Goal: Task Accomplishment & Management: Use online tool/utility

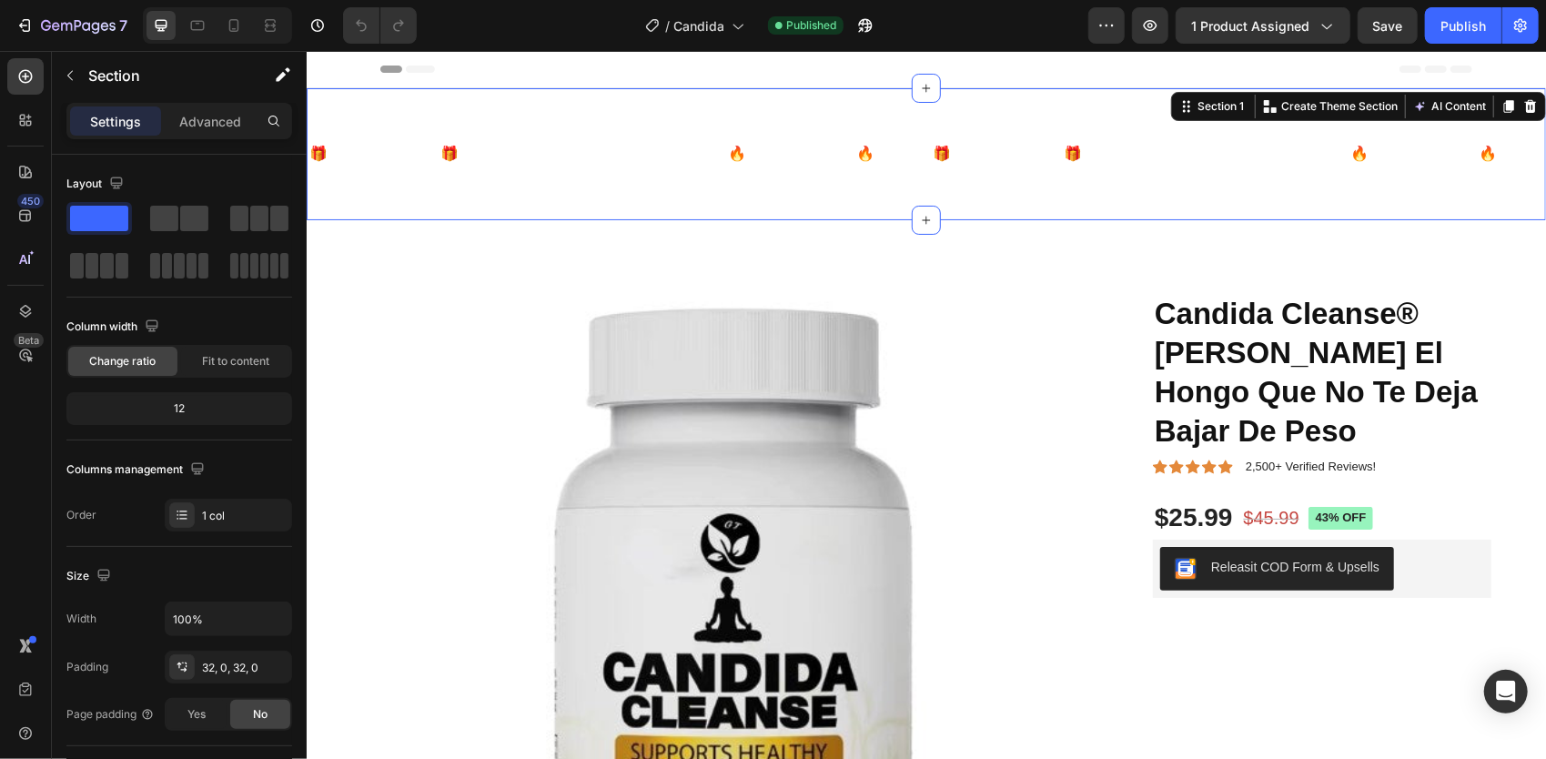
click at [774, 201] on div "🎁ENVIOS GRATIS🎁 Text Block 50 % DE DESCUENTO Text Block 🔥PAGA EN CASA🔥 Text Blo…" at bounding box center [925, 153] width 1239 height 132
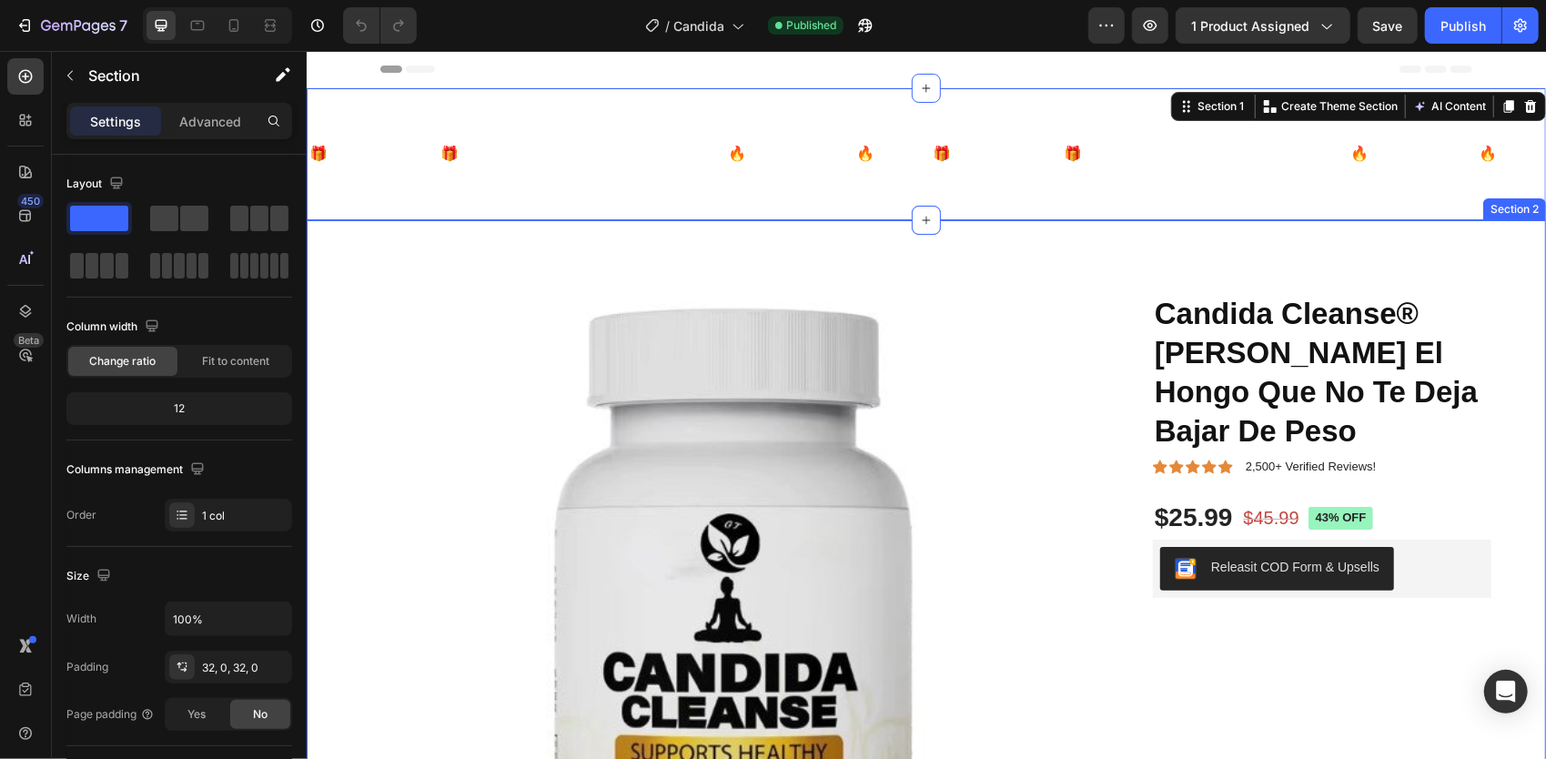
click at [808, 254] on div "Product Images Candida Cleanse® Mata El Hongo Que No Te Deja Bajar De Peso Prod…" at bounding box center [925, 659] width 1239 height 881
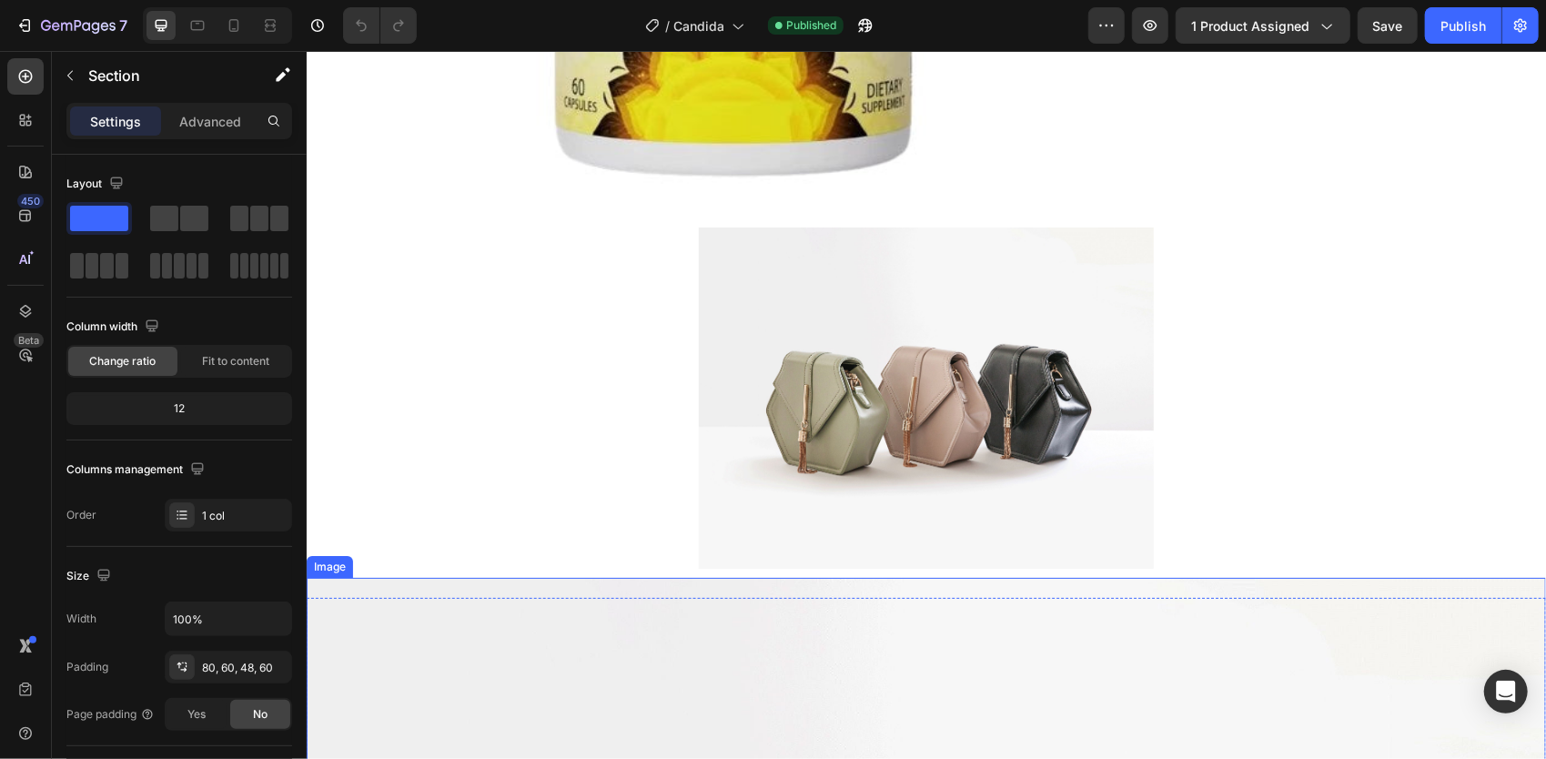
scroll to position [819, 0]
click at [963, 343] on img at bounding box center [925, 397] width 455 height 341
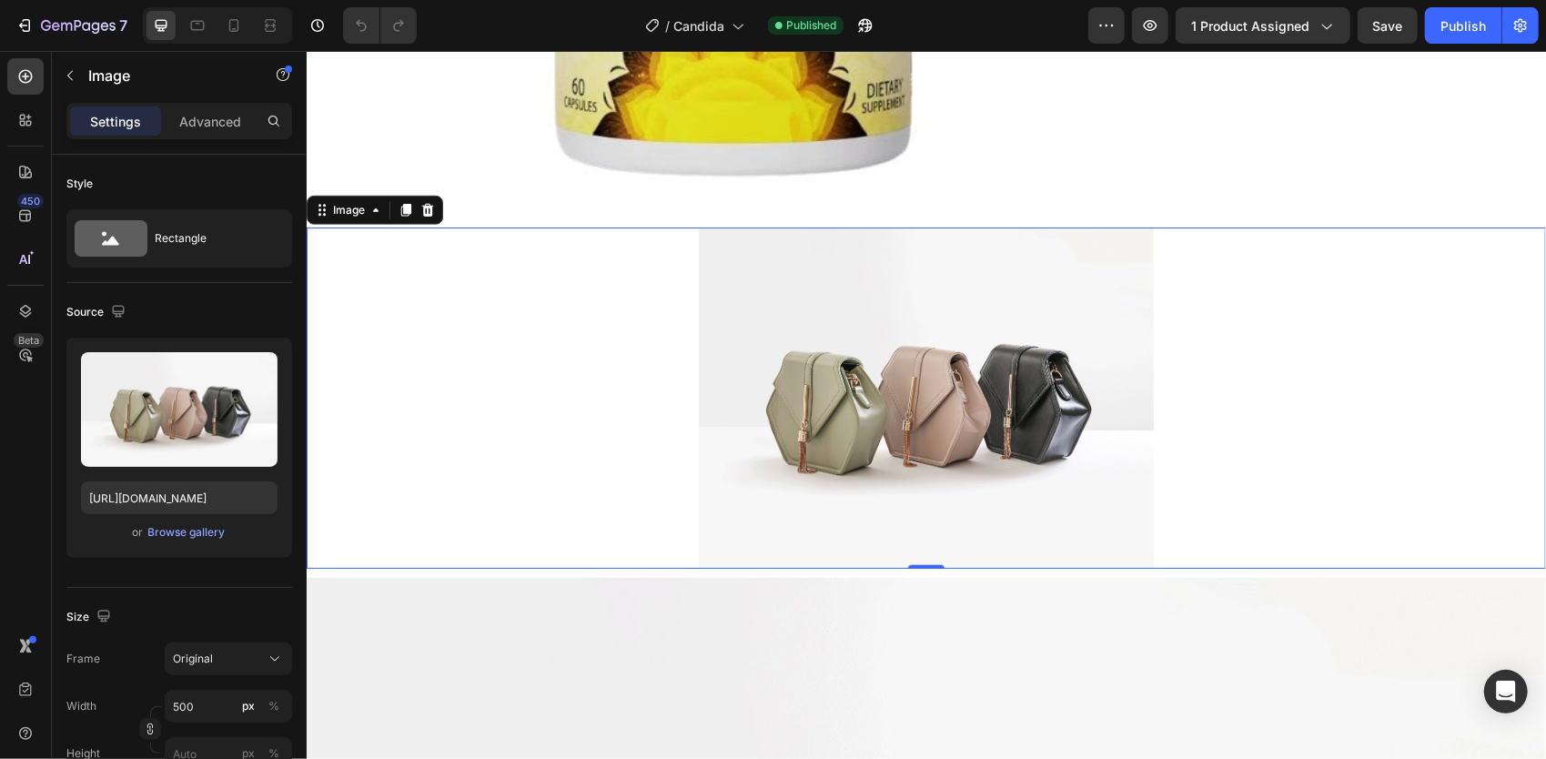
click at [798, 329] on img at bounding box center [925, 397] width 455 height 341
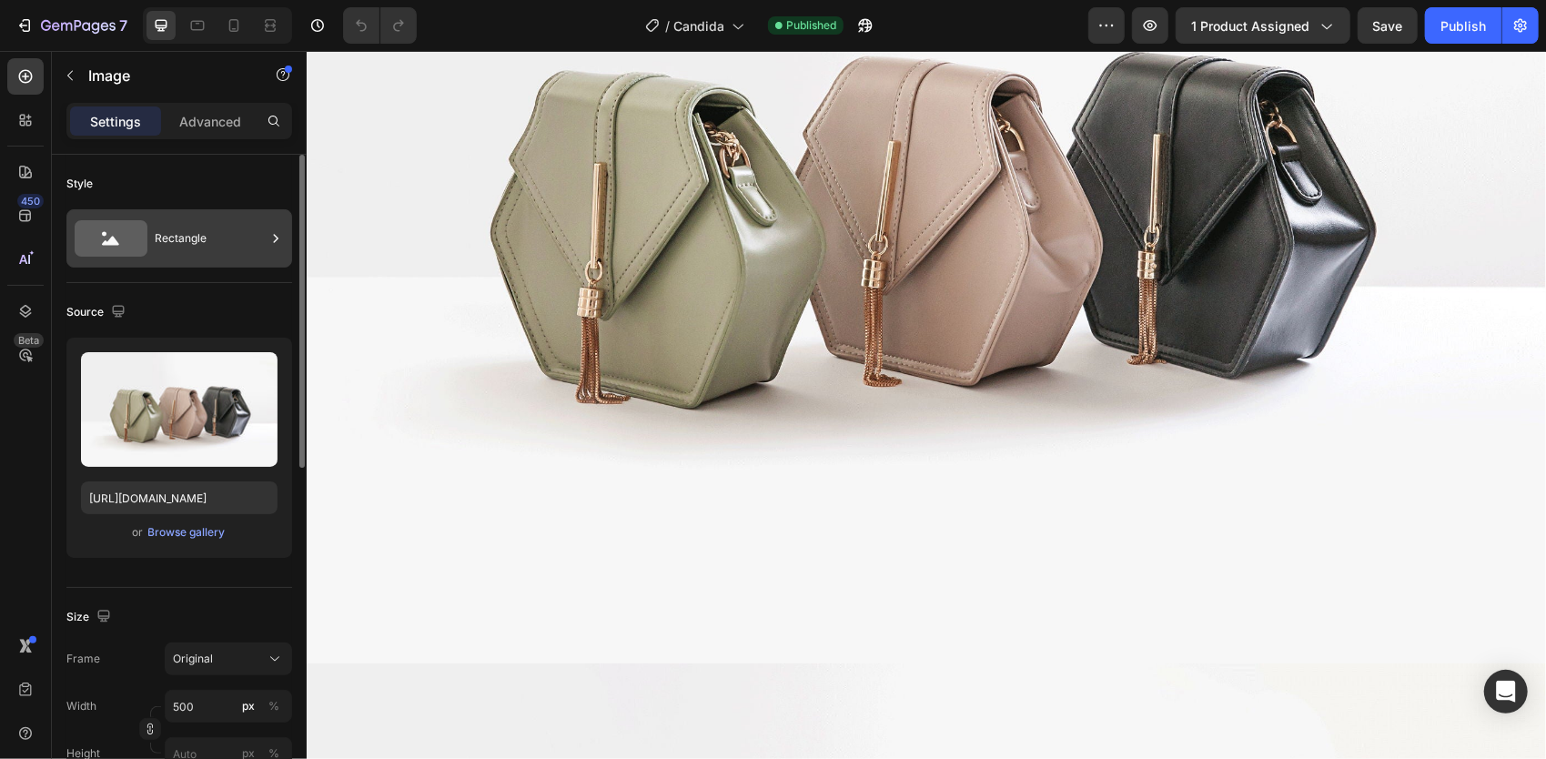
scroll to position [3549, 0]
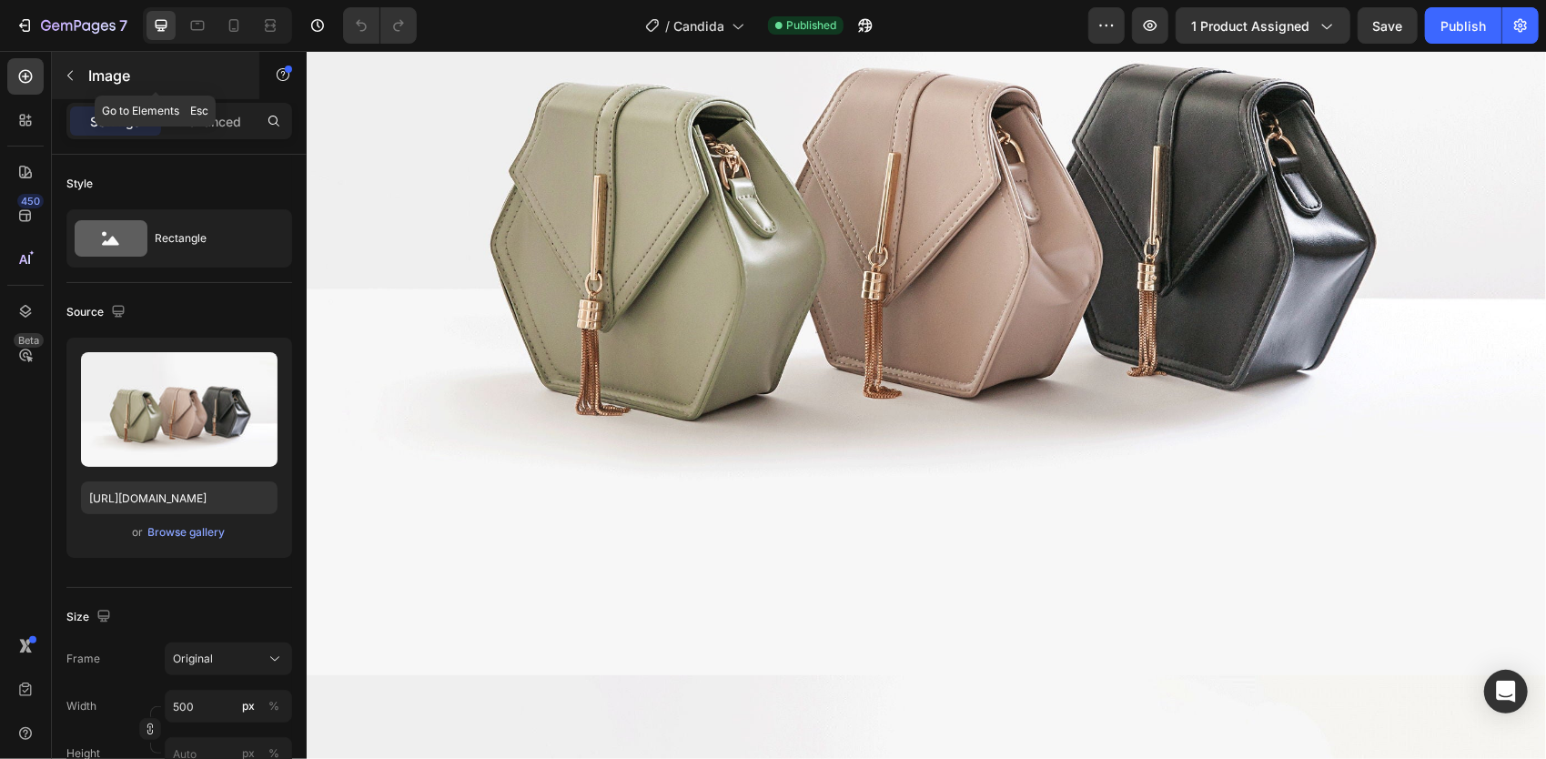
click at [88, 76] on p "Image" at bounding box center [165, 76] width 155 height 22
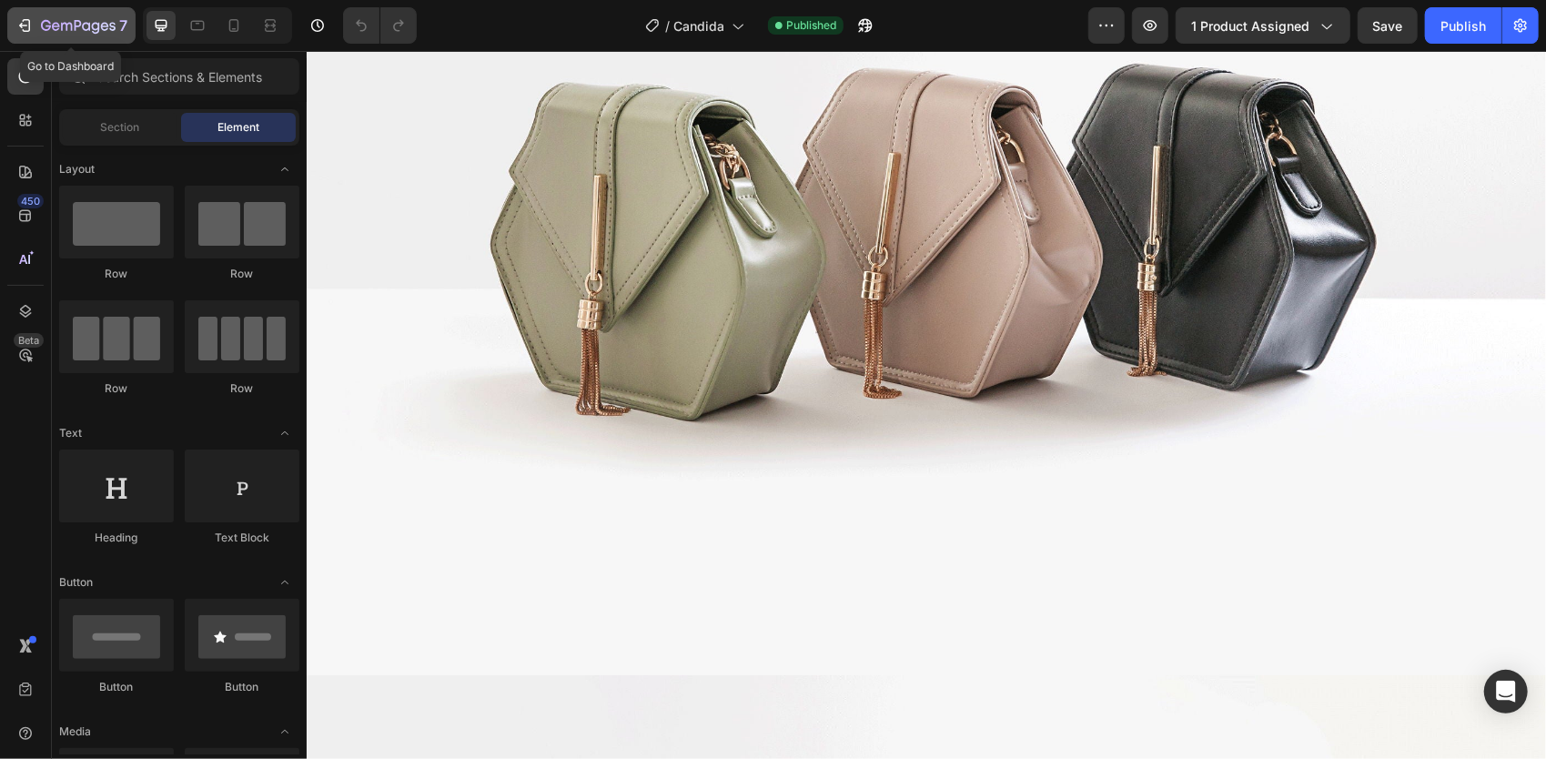
click at [37, 18] on div "7" at bounding box center [71, 26] width 112 height 22
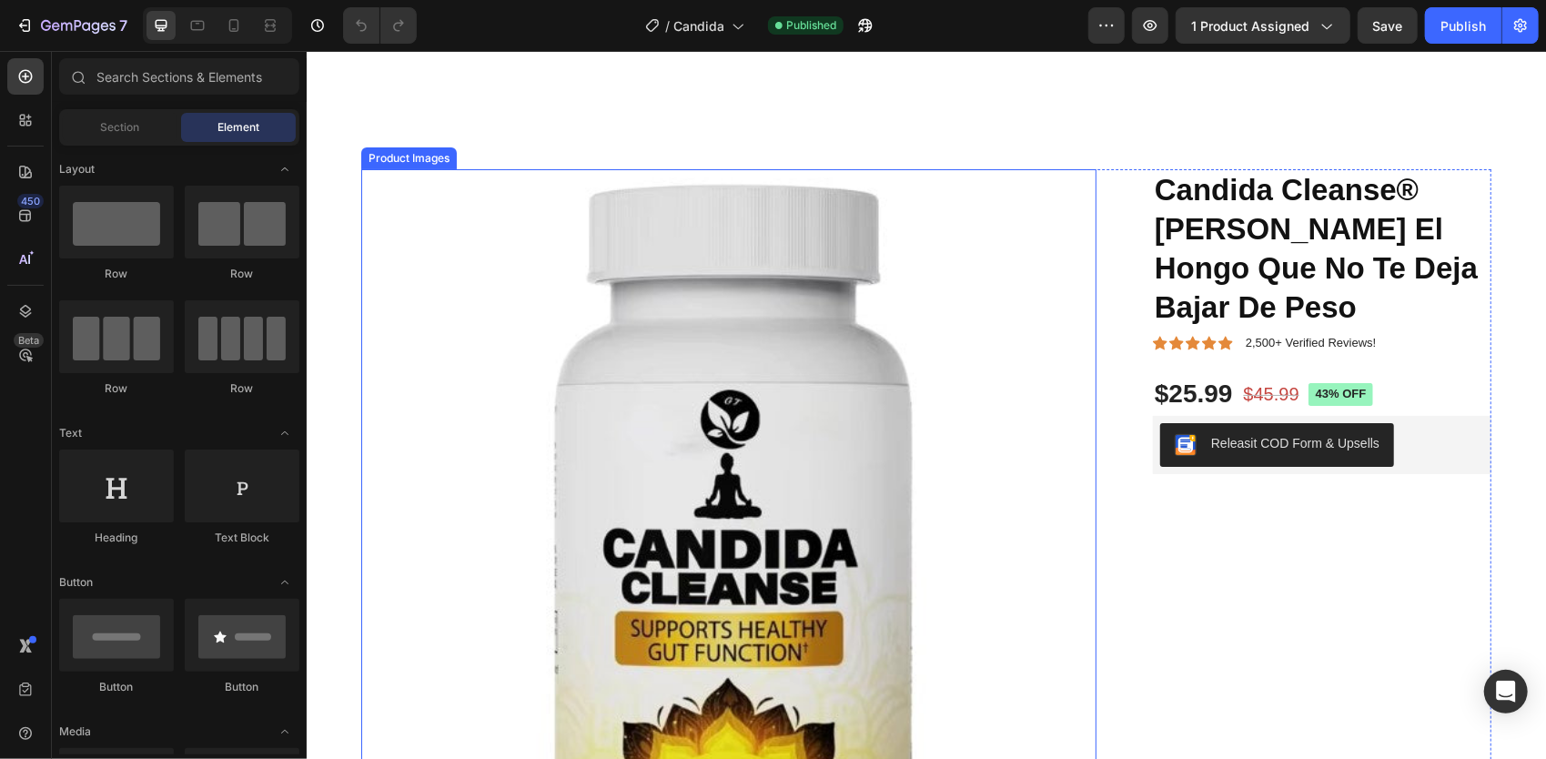
scroll to position [182, 0]
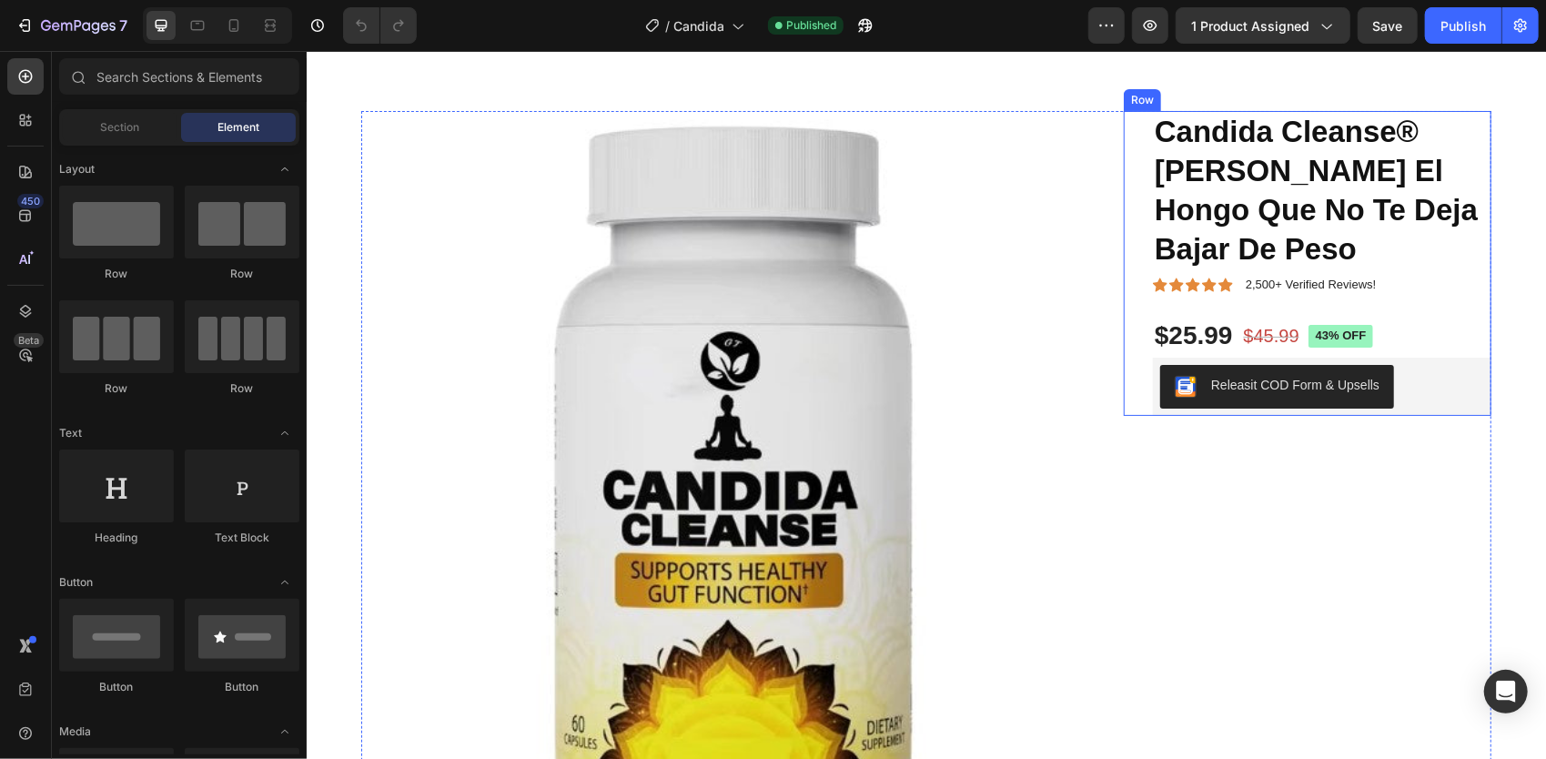
click at [1293, 314] on div "Candida Cleanse® Mata El Hongo Que No Te Deja Bajar De Peso Product Title Icon …" at bounding box center [1321, 263] width 339 height 306
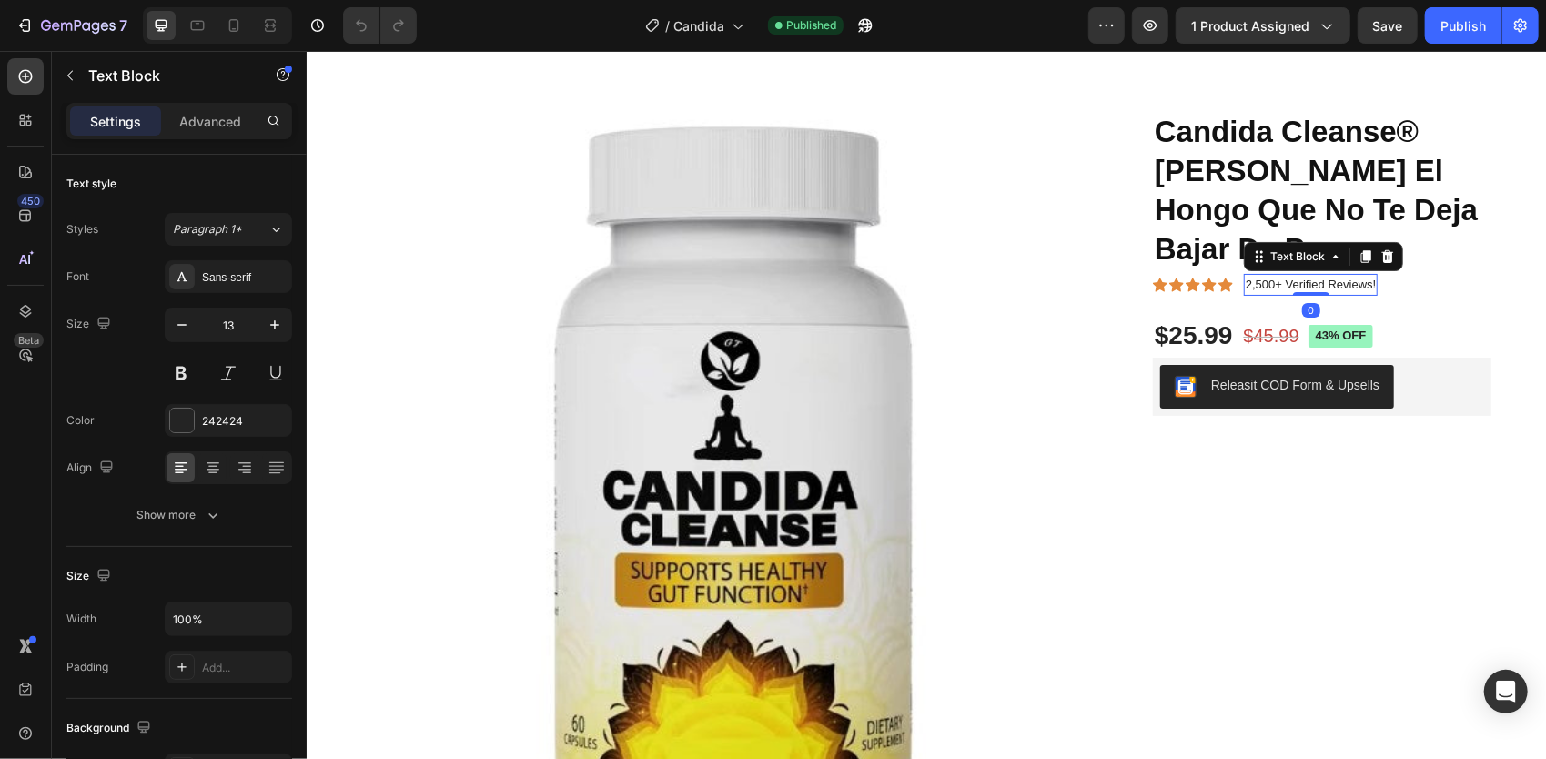
click at [1303, 275] on p "2,500+ Verified Reviews!" at bounding box center [1310, 284] width 130 height 18
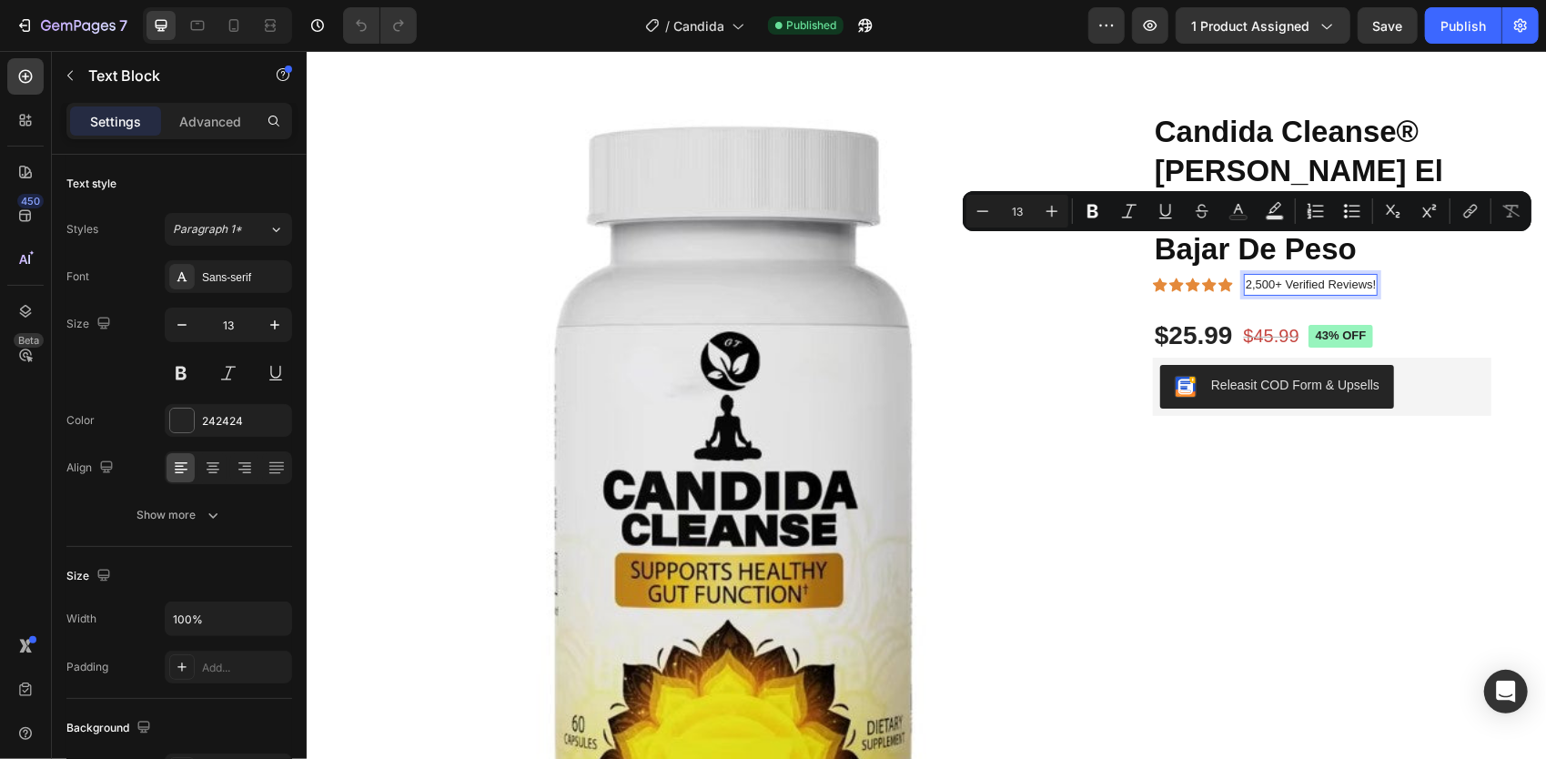
click at [1330, 275] on p "2,500+ Verified Reviews!" at bounding box center [1310, 284] width 130 height 18
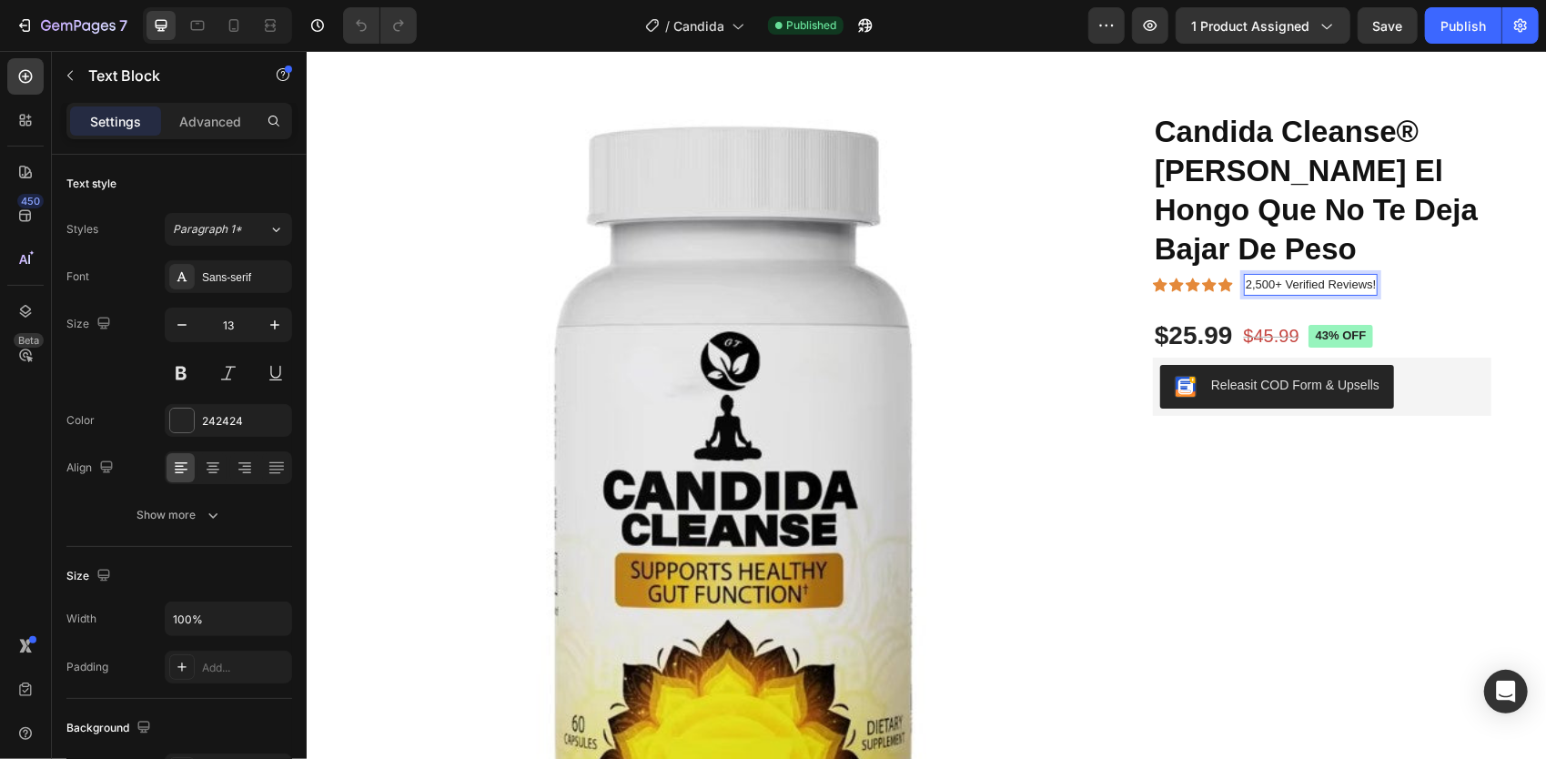
click at [1308, 275] on p "2,500+ Verified Reviews!" at bounding box center [1310, 284] width 130 height 18
click at [1290, 230] on div "Candida Cleanse® Mata El Hongo Que No Te Deja Bajar De Peso Product Title Icon …" at bounding box center [1321, 263] width 339 height 306
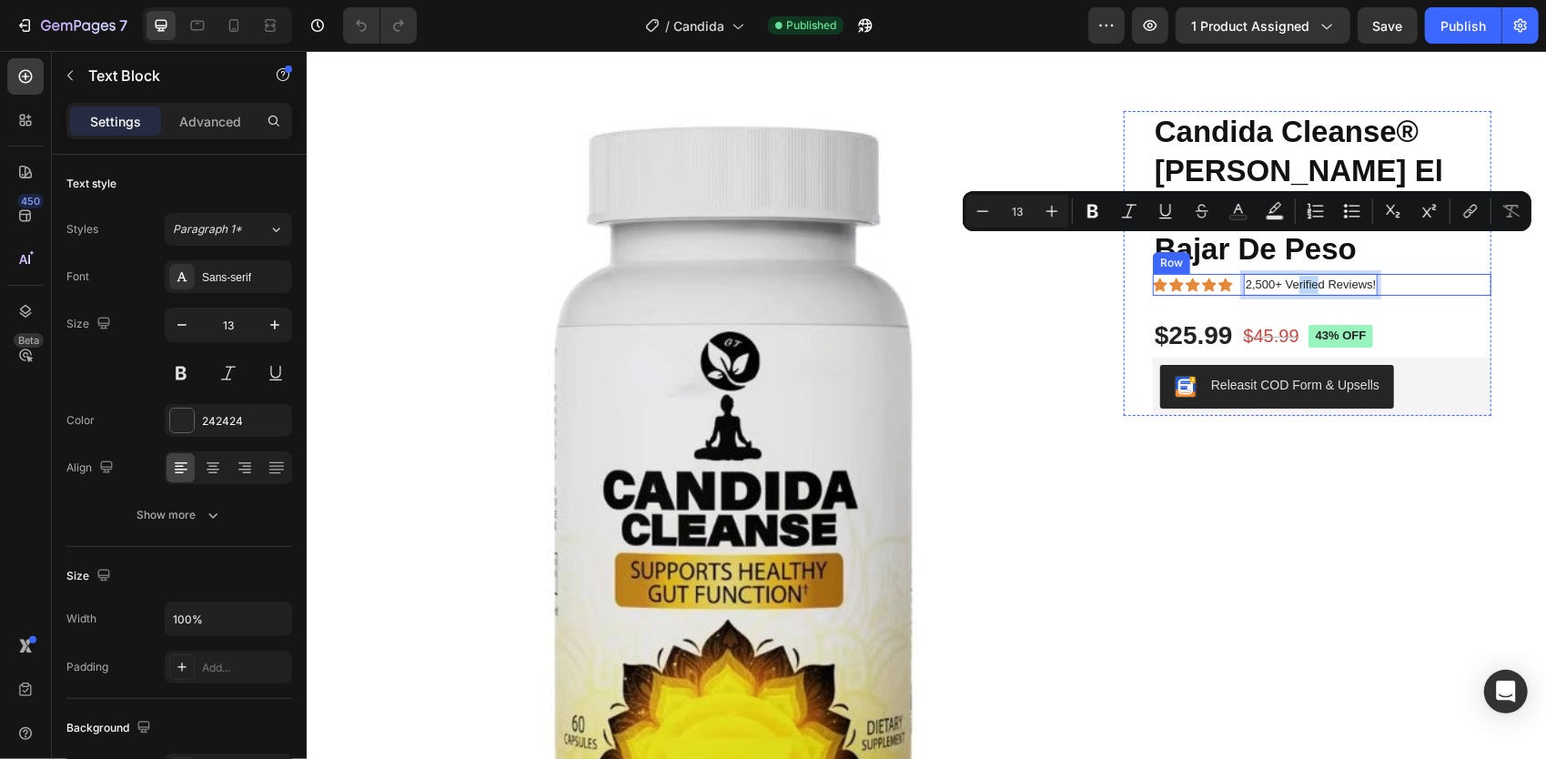
click at [1185, 278] on icon at bounding box center [1192, 285] width 15 height 14
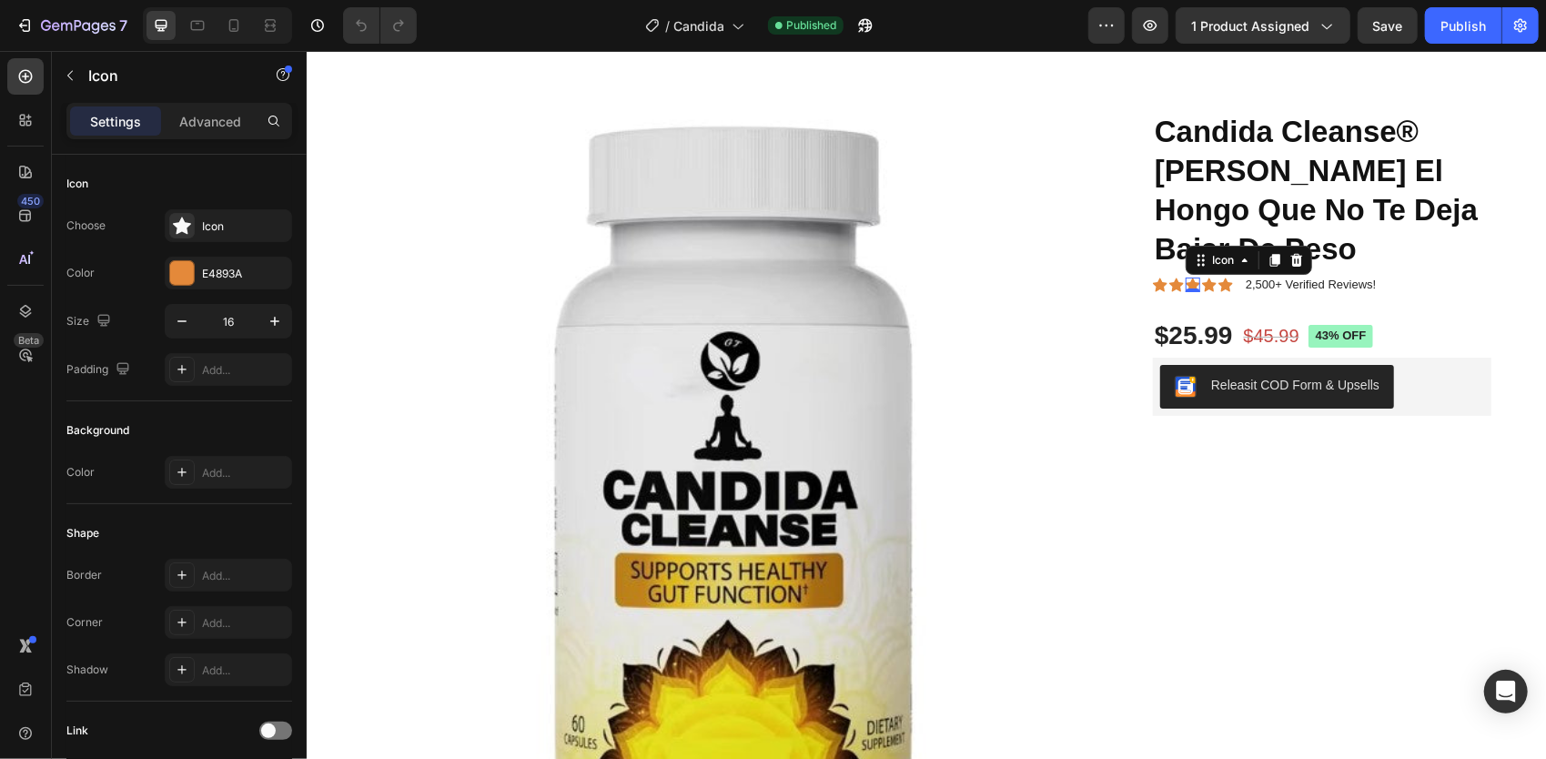
click at [1185, 278] on icon at bounding box center [1192, 285] width 15 height 14
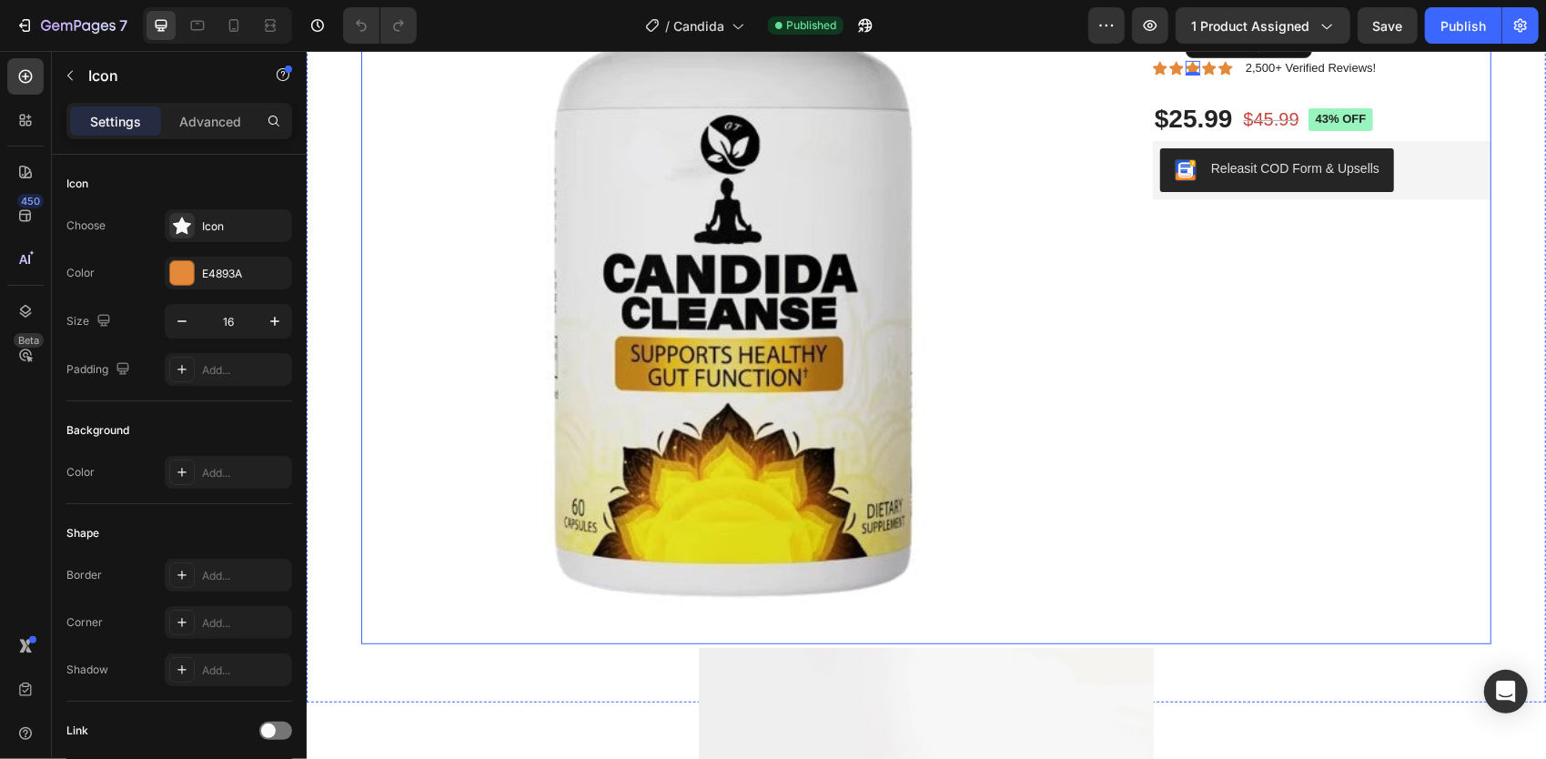
scroll to position [164, 0]
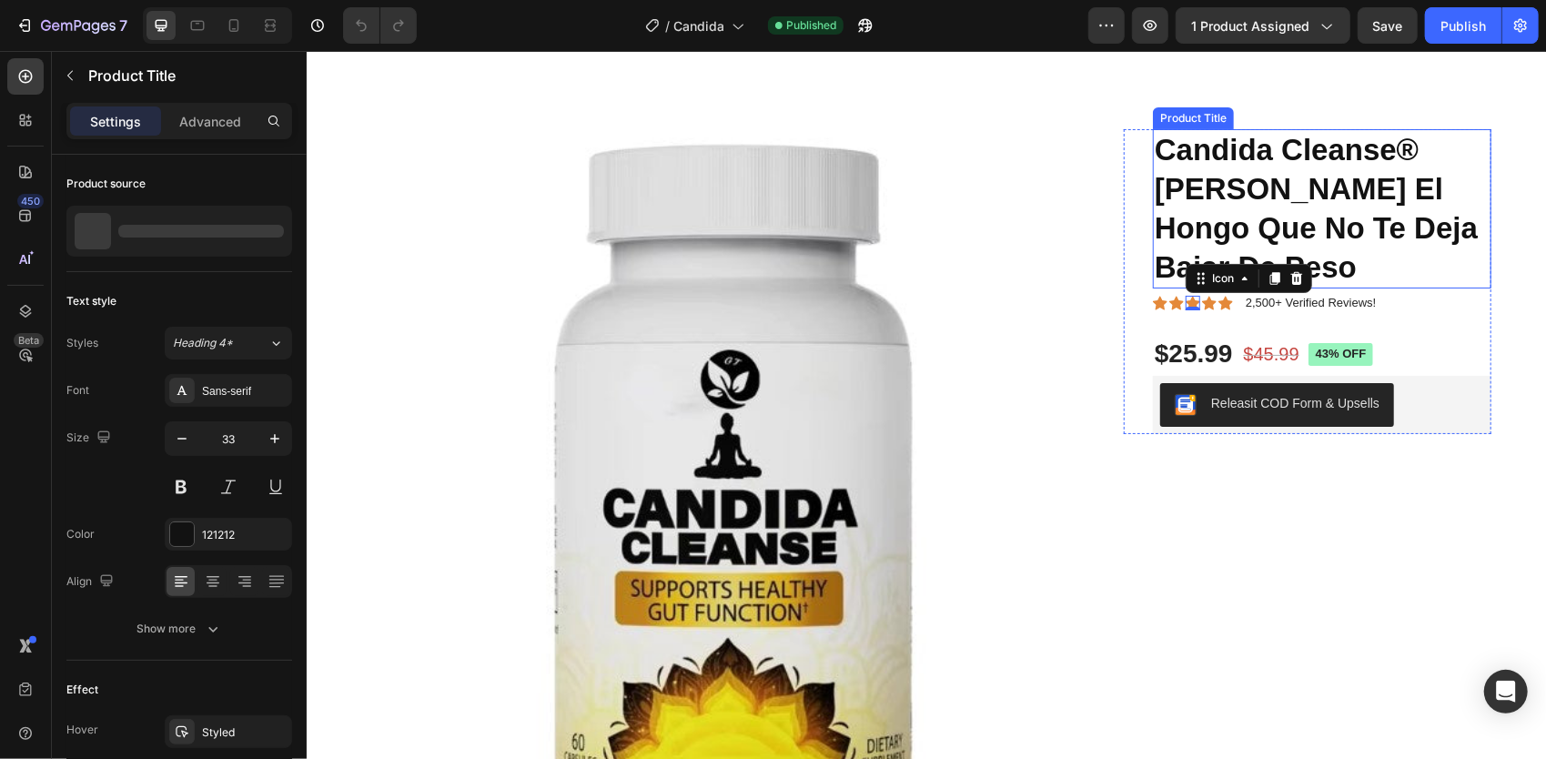
drag, startPoint x: 1316, startPoint y: 137, endPoint x: 1315, endPoint y: 126, distance: 11.0
click at [1315, 126] on div "Product Images Candida Cleanse® Mata El Hongo Que No Te Deja Bajar De Peso Prod…" at bounding box center [925, 496] width 1239 height 881
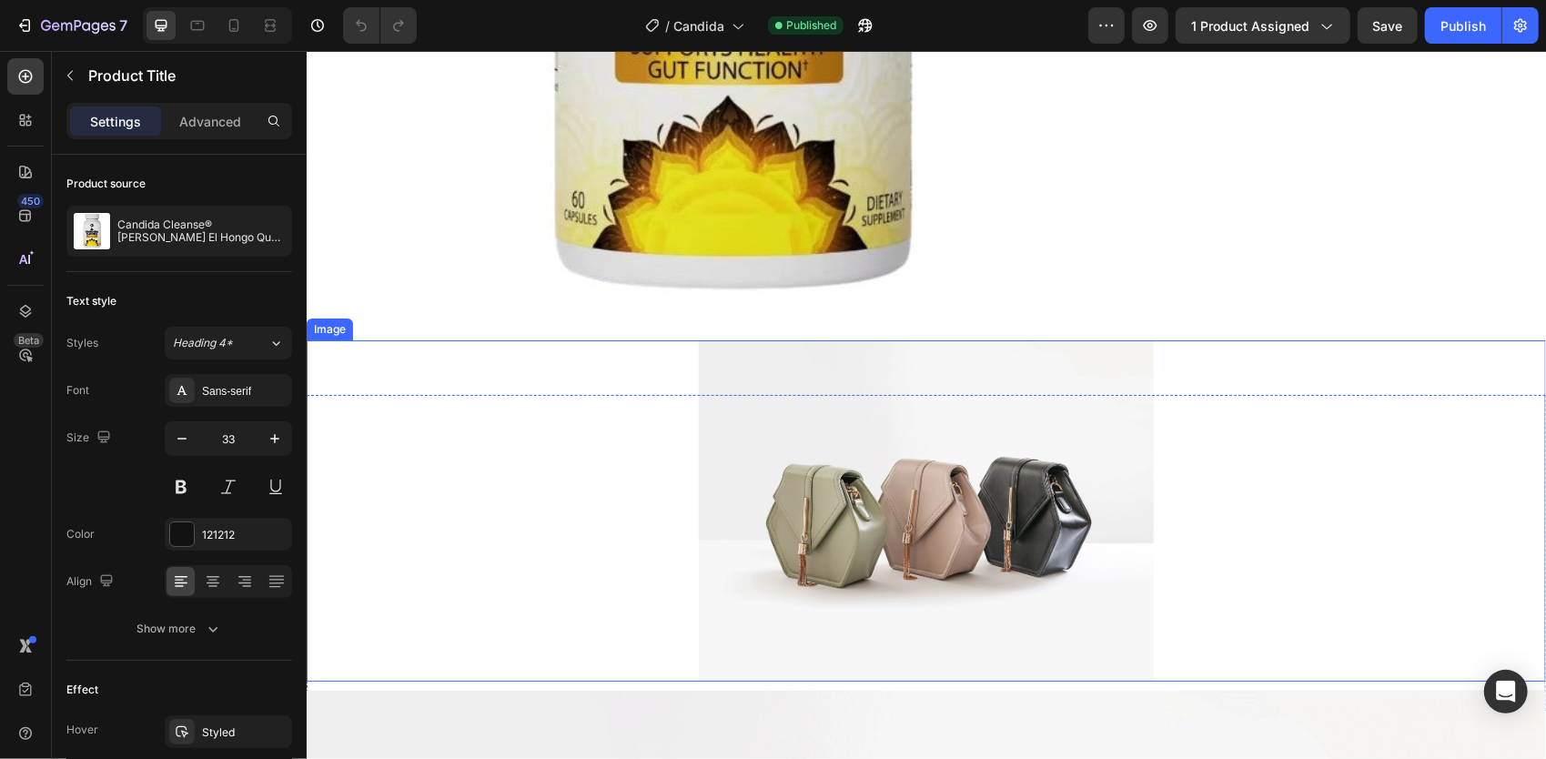
scroll to position [710, 0]
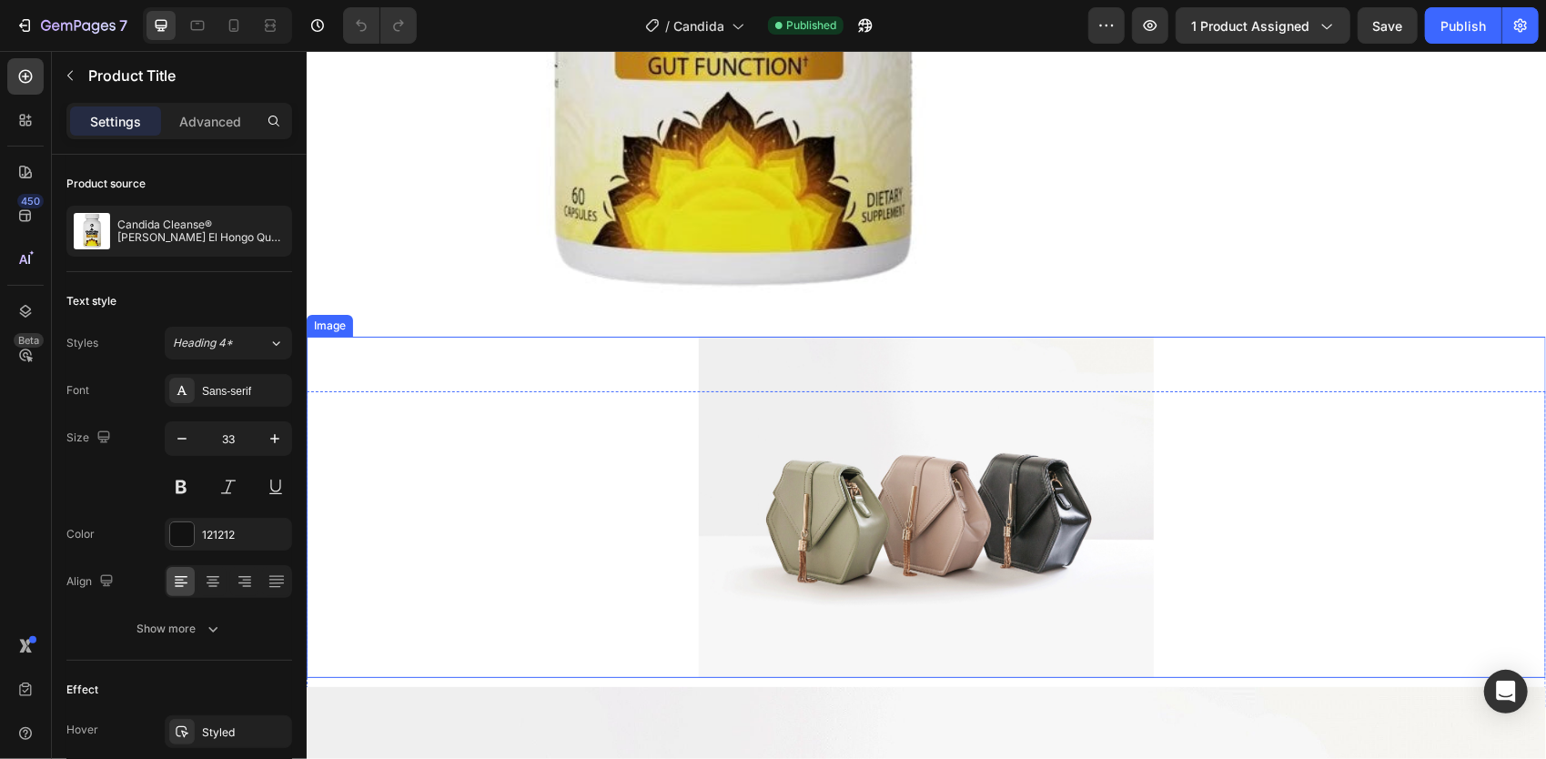
click at [989, 430] on img at bounding box center [925, 506] width 455 height 341
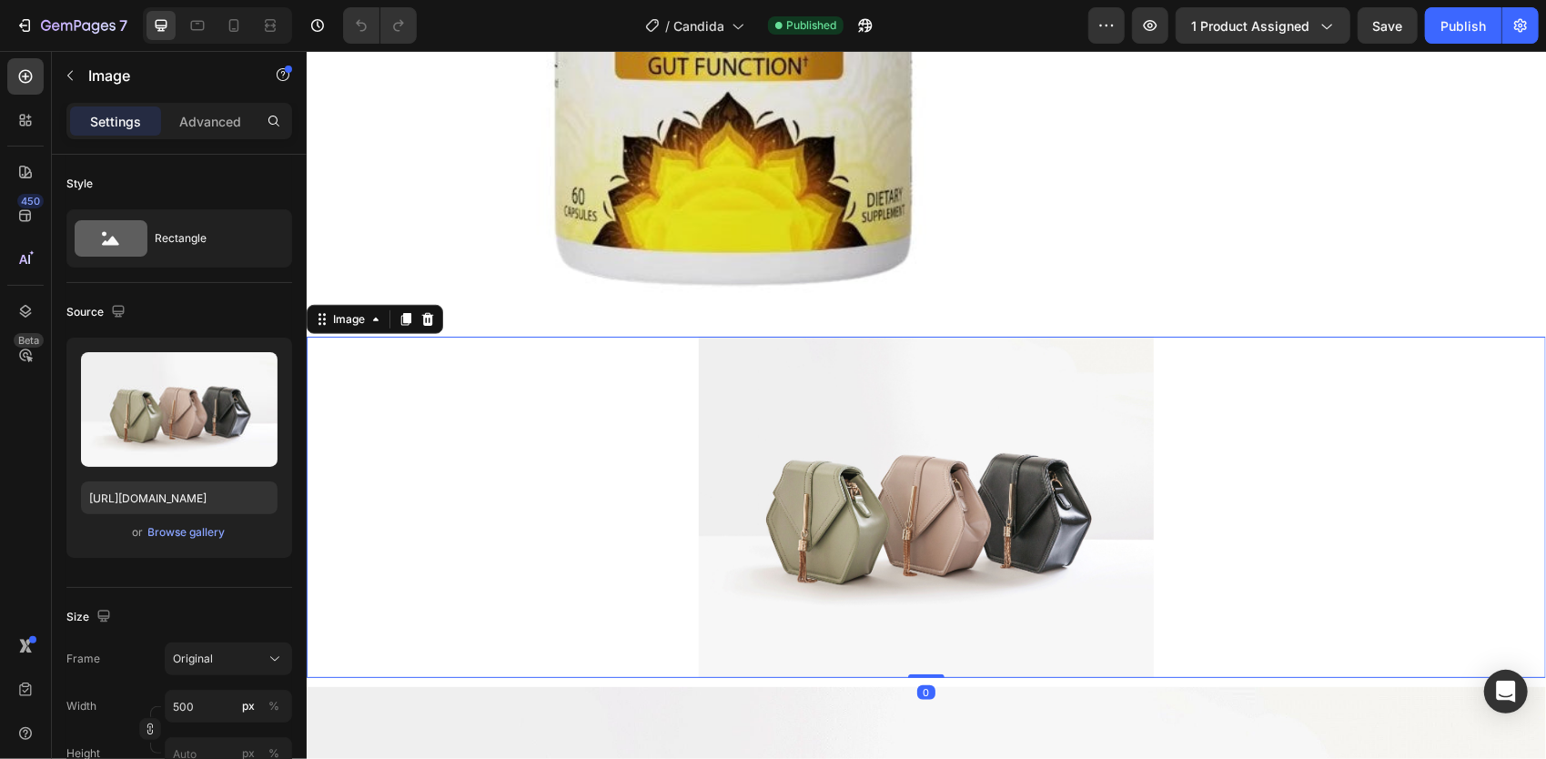
click at [989, 430] on img at bounding box center [925, 506] width 455 height 341
click at [1218, 406] on div at bounding box center [925, 506] width 1239 height 341
click at [1128, 483] on img at bounding box center [925, 506] width 455 height 341
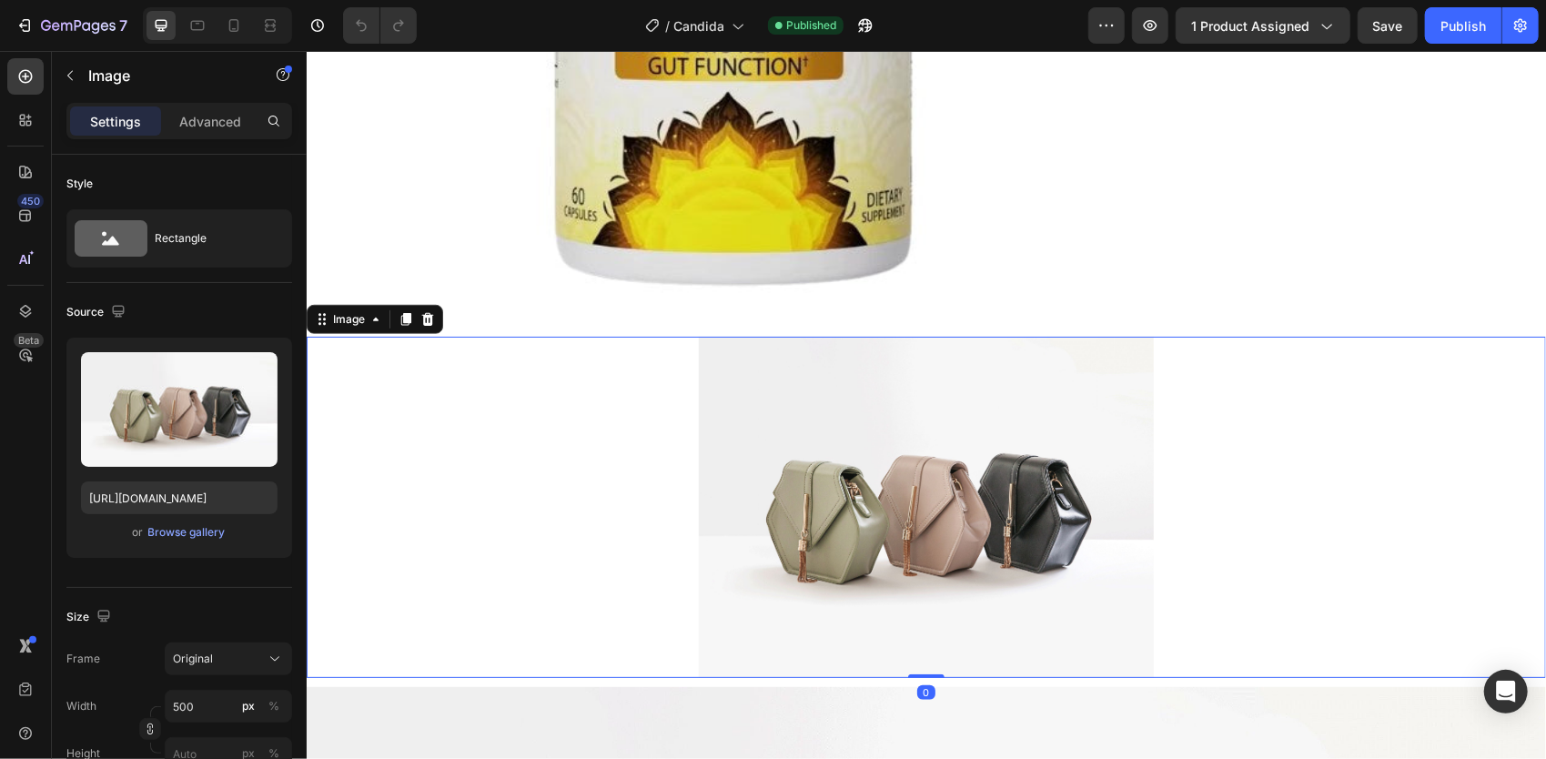
click at [1128, 483] on img at bounding box center [925, 506] width 455 height 341
drag, startPoint x: 1090, startPoint y: 492, endPoint x: 990, endPoint y: 497, distance: 100.2
click at [1083, 492] on img at bounding box center [925, 506] width 455 height 341
click at [574, 415] on div at bounding box center [925, 506] width 1239 height 341
drag, startPoint x: 1076, startPoint y: 541, endPoint x: 1065, endPoint y: 543, distance: 11.1
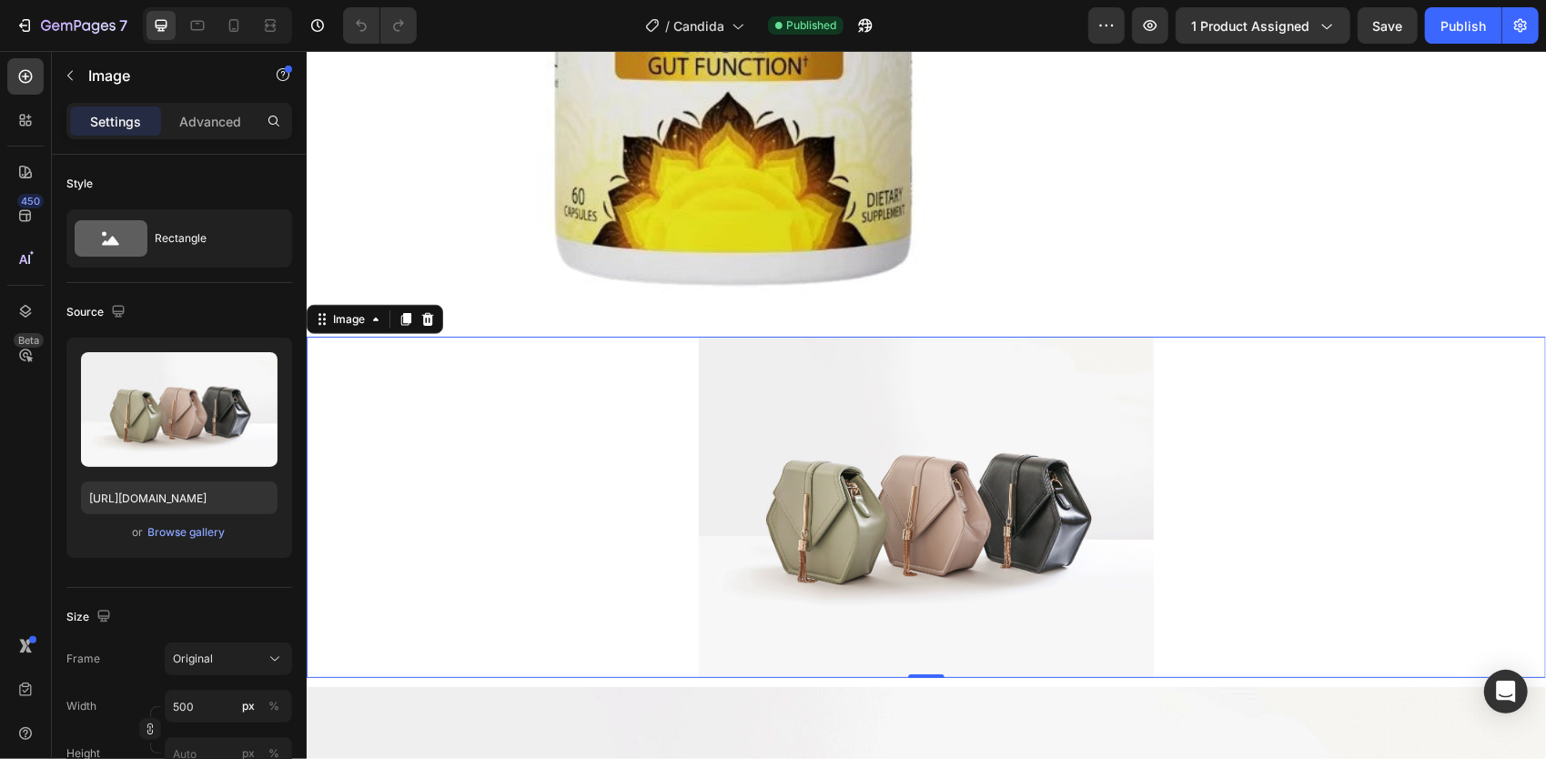
click at [1073, 541] on img at bounding box center [925, 506] width 455 height 341
click at [1065, 543] on img at bounding box center [925, 506] width 455 height 341
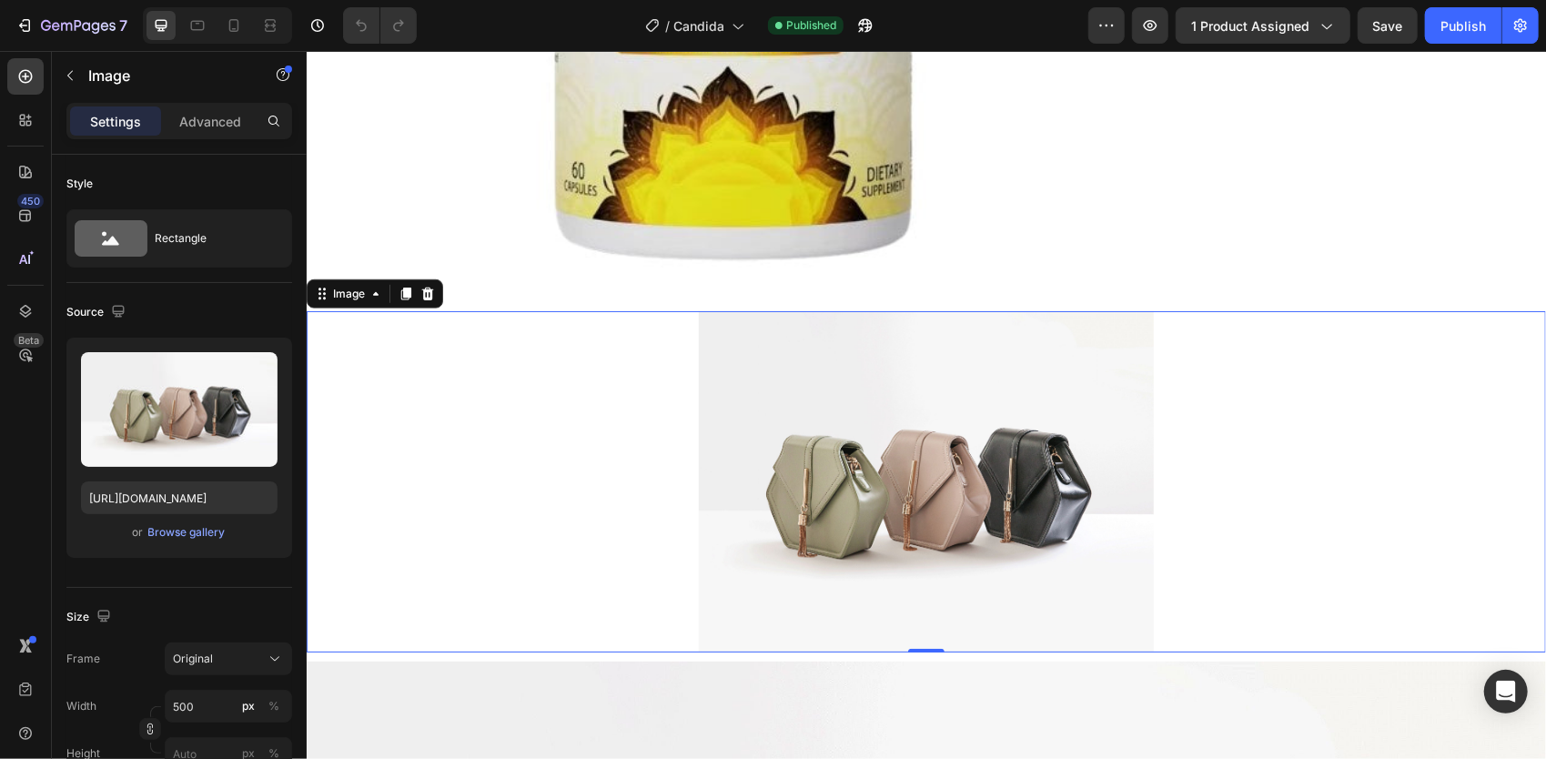
scroll to position [892, 0]
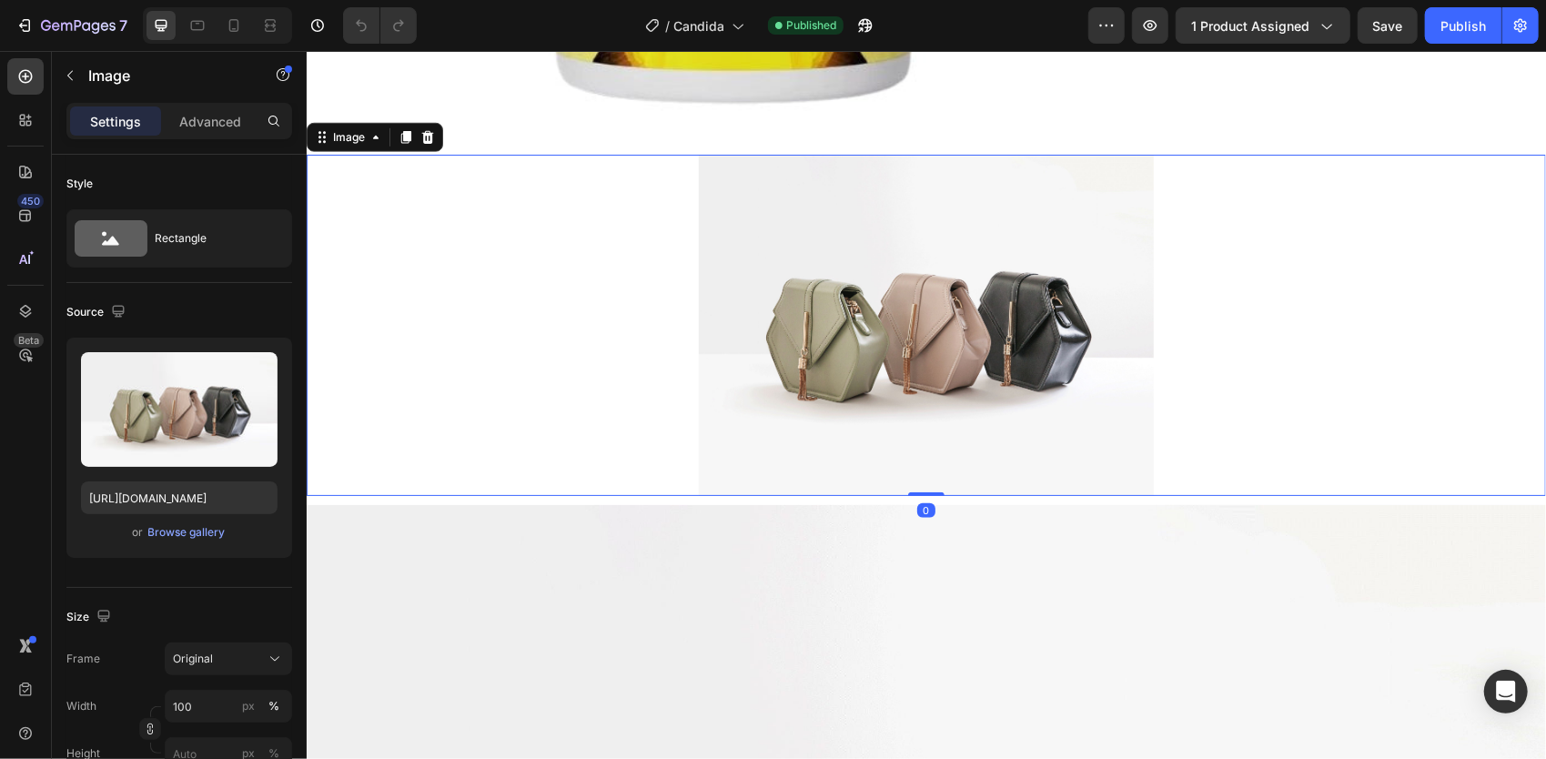
click at [1020, 311] on img at bounding box center [925, 324] width 455 height 341
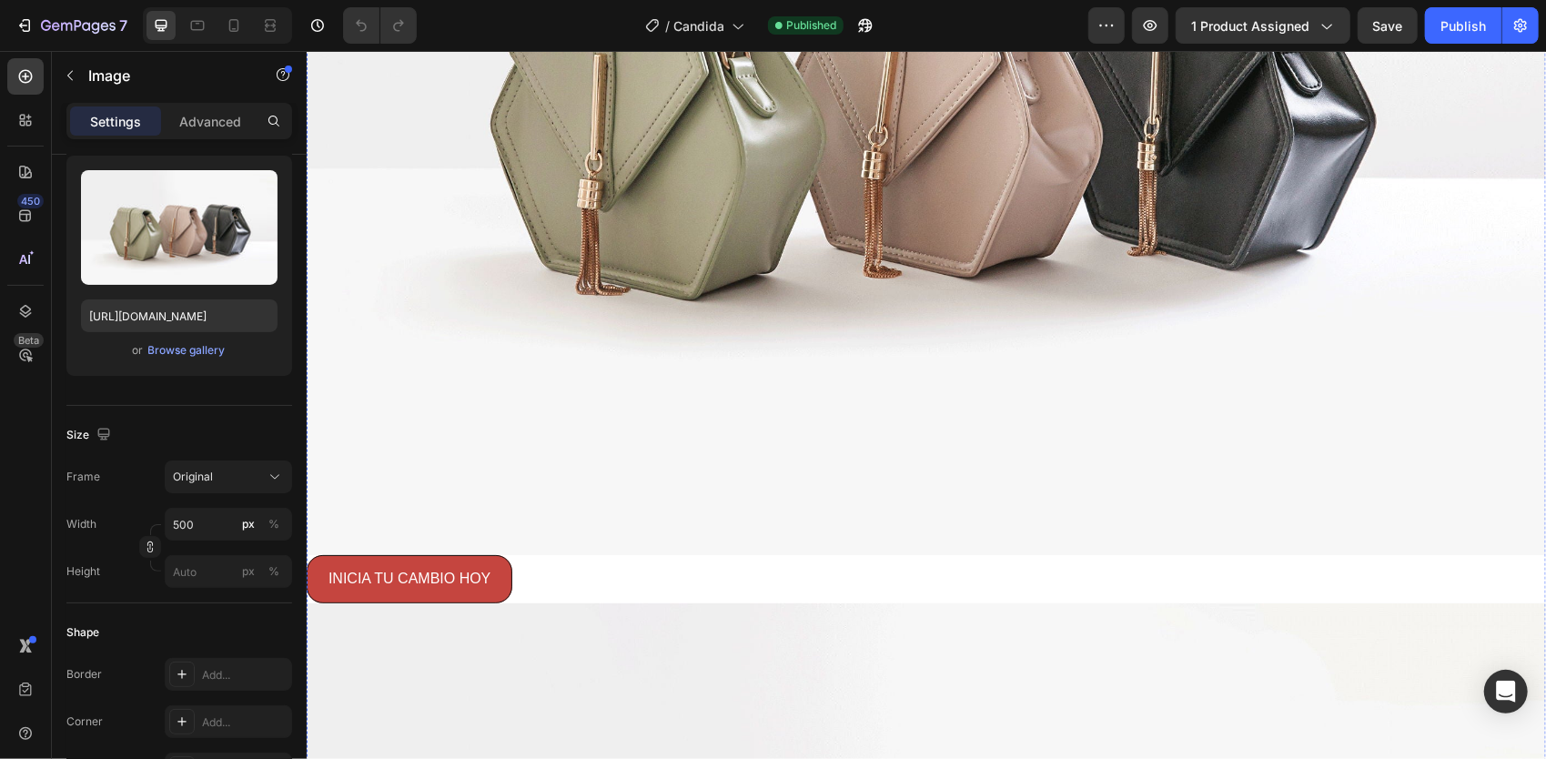
scroll to position [2712, 0]
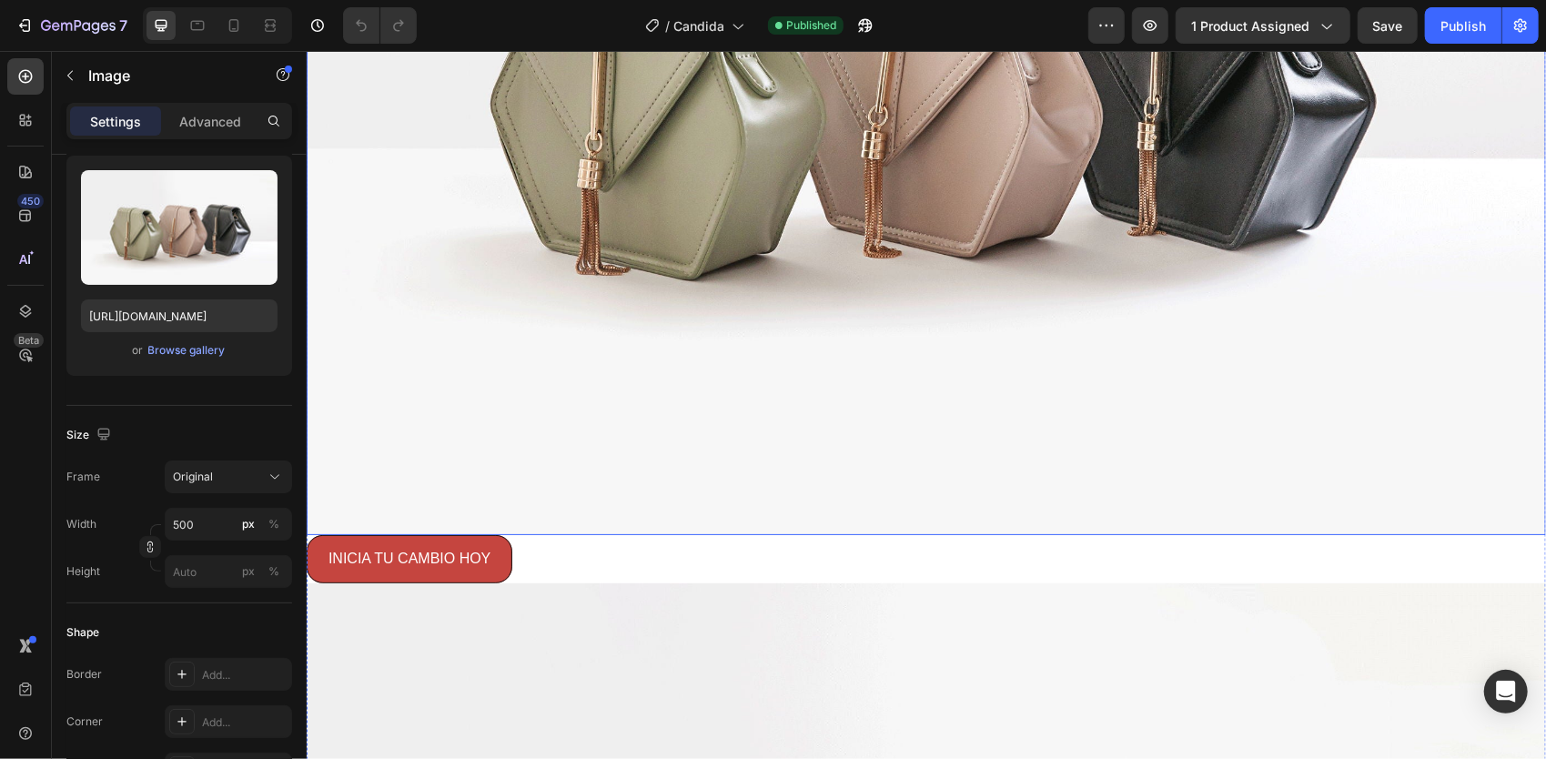
click at [968, 277] on img at bounding box center [925, 69] width 1239 height 930
click at [725, 379] on img at bounding box center [925, 69] width 1239 height 930
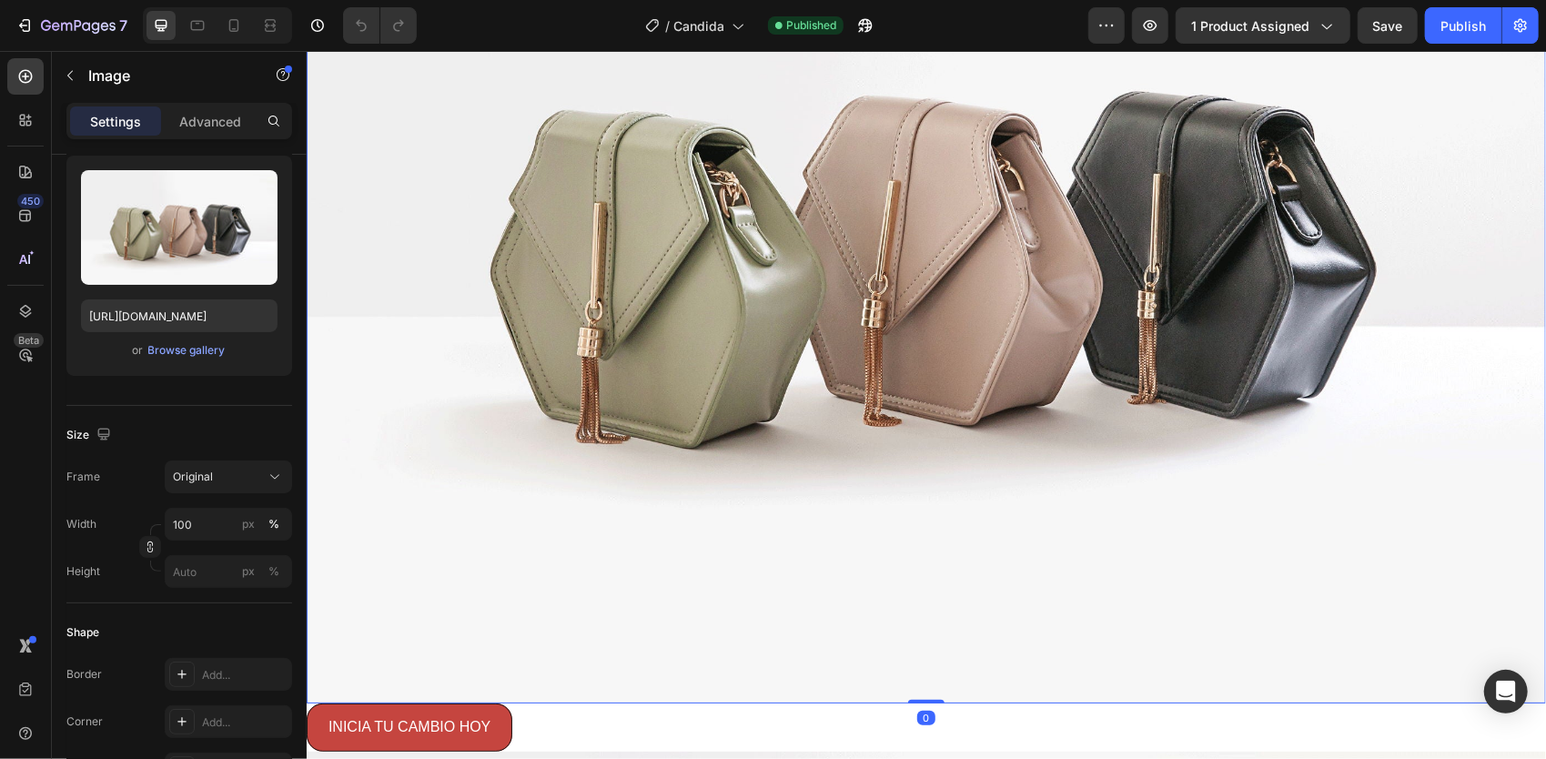
scroll to position [2530, 0]
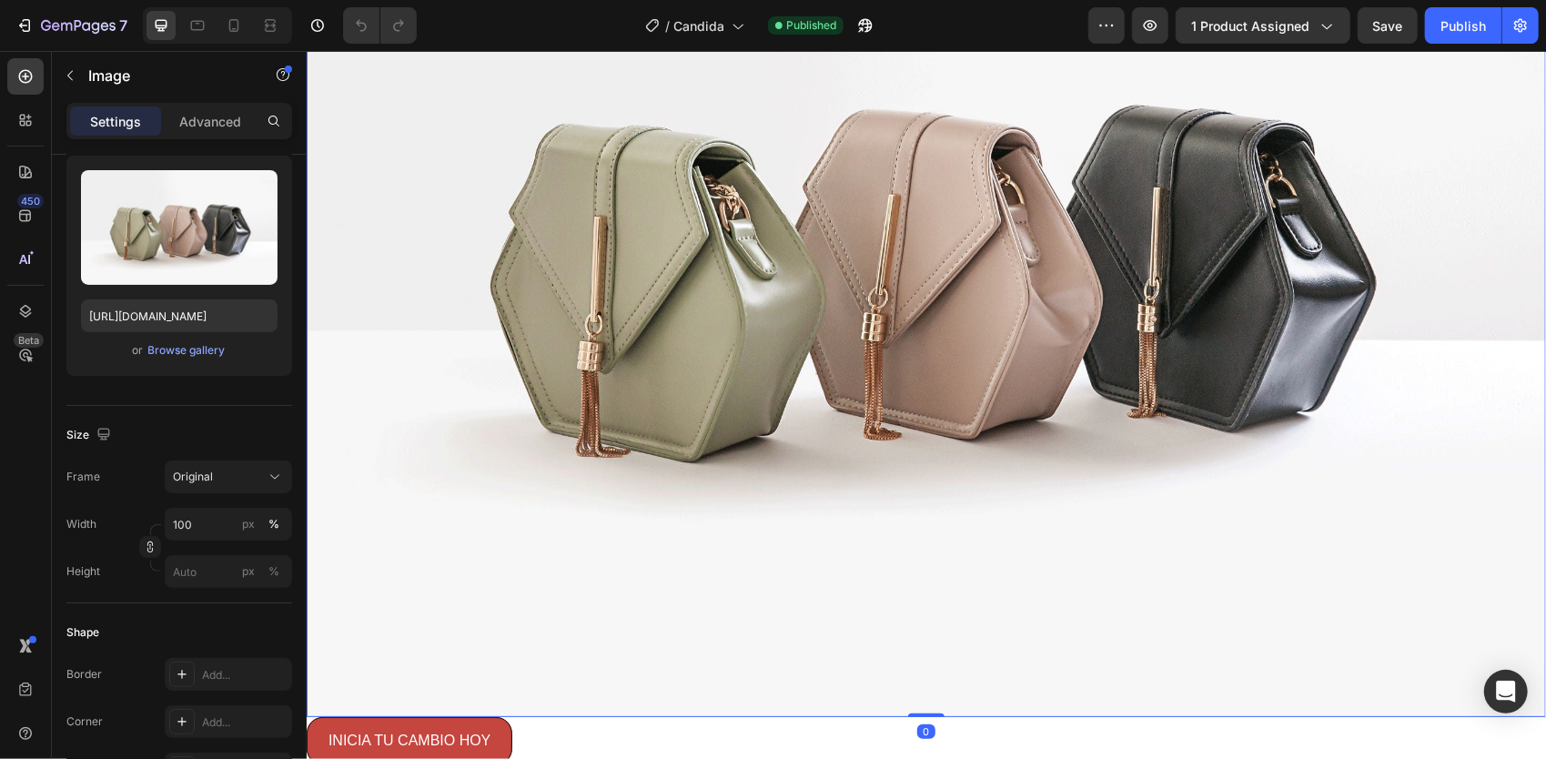
click at [837, 305] on img at bounding box center [925, 251] width 1239 height 930
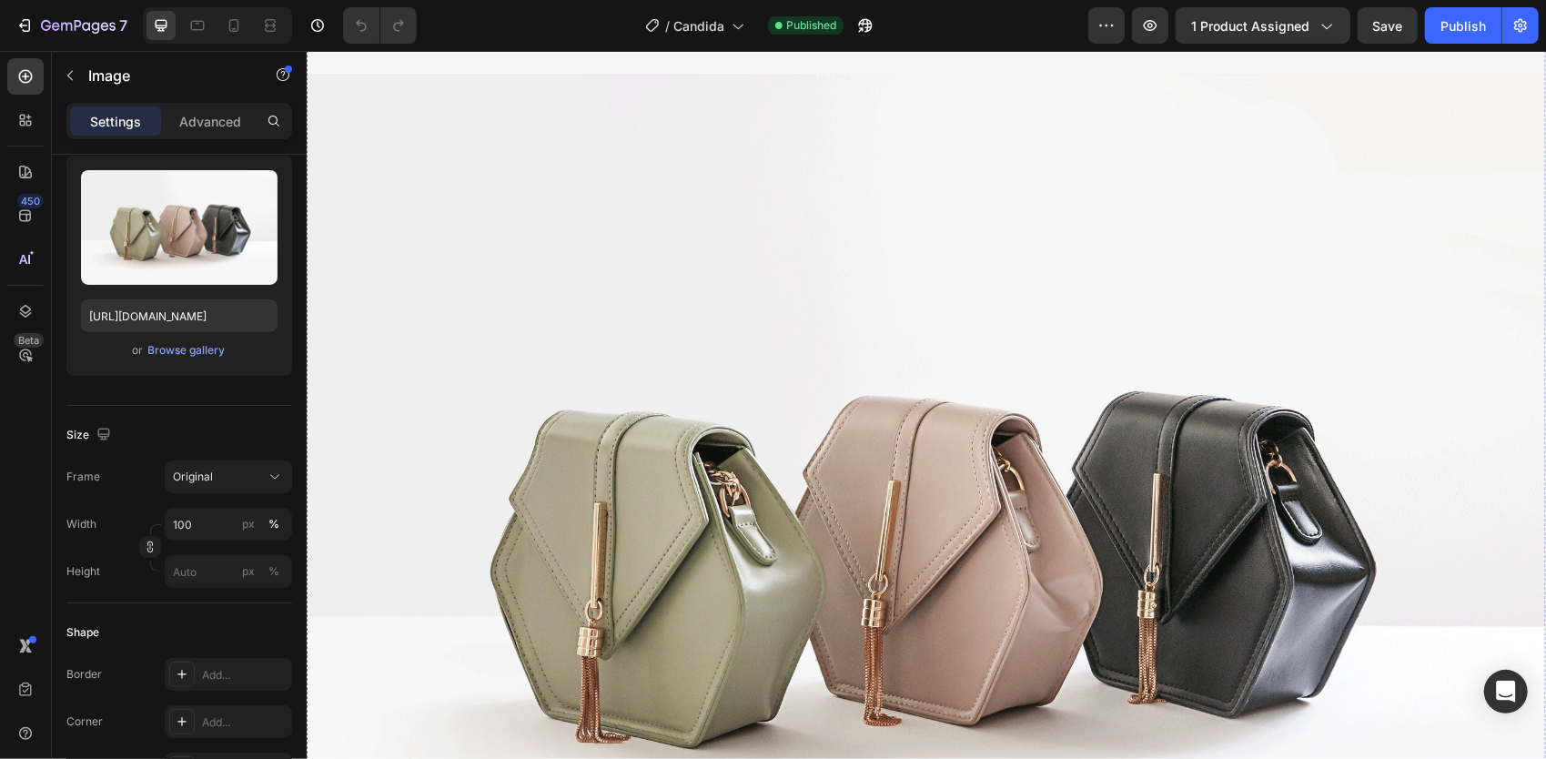
scroll to position [11721, 0]
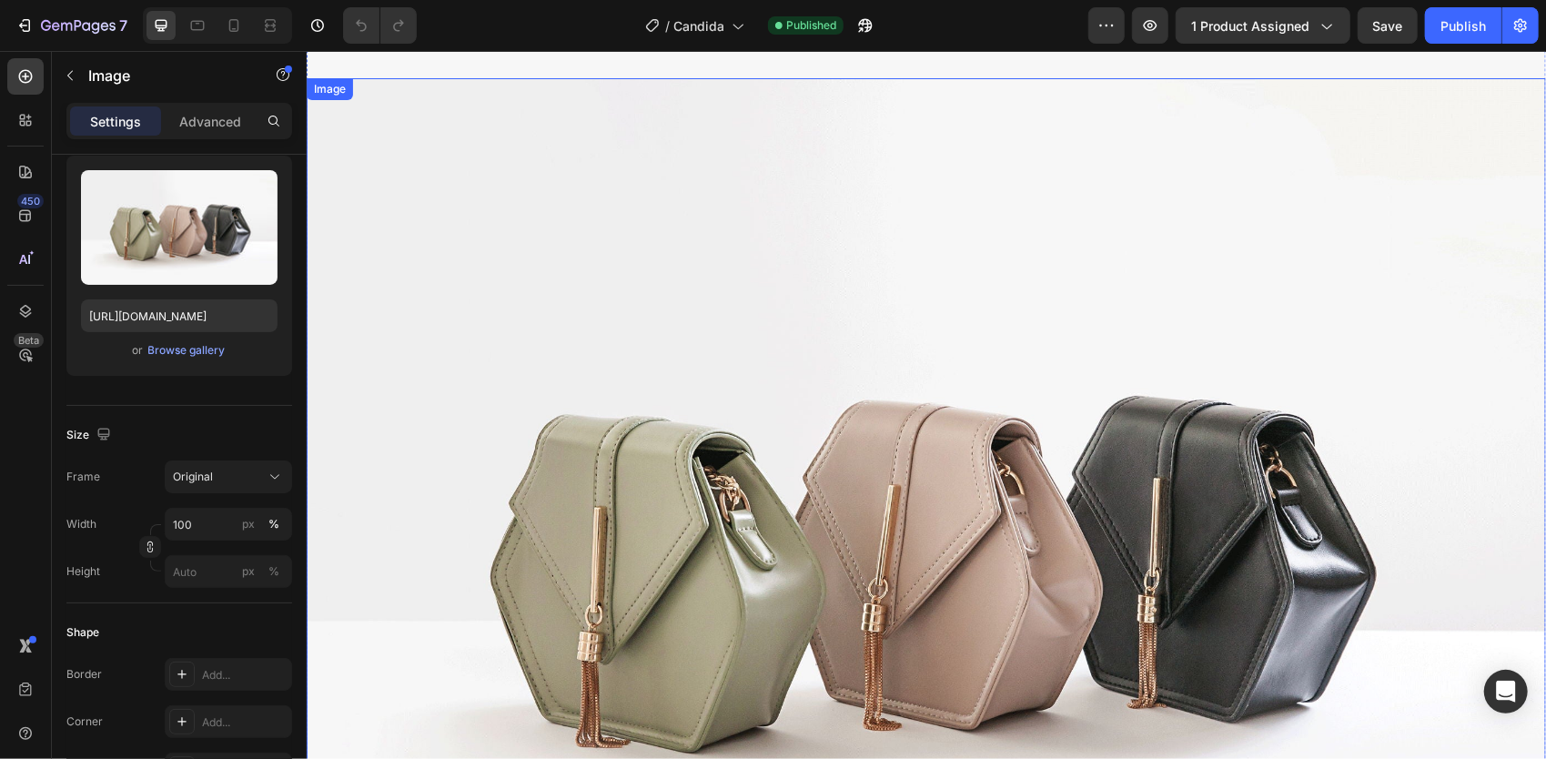
click at [802, 539] on img at bounding box center [925, 542] width 1239 height 930
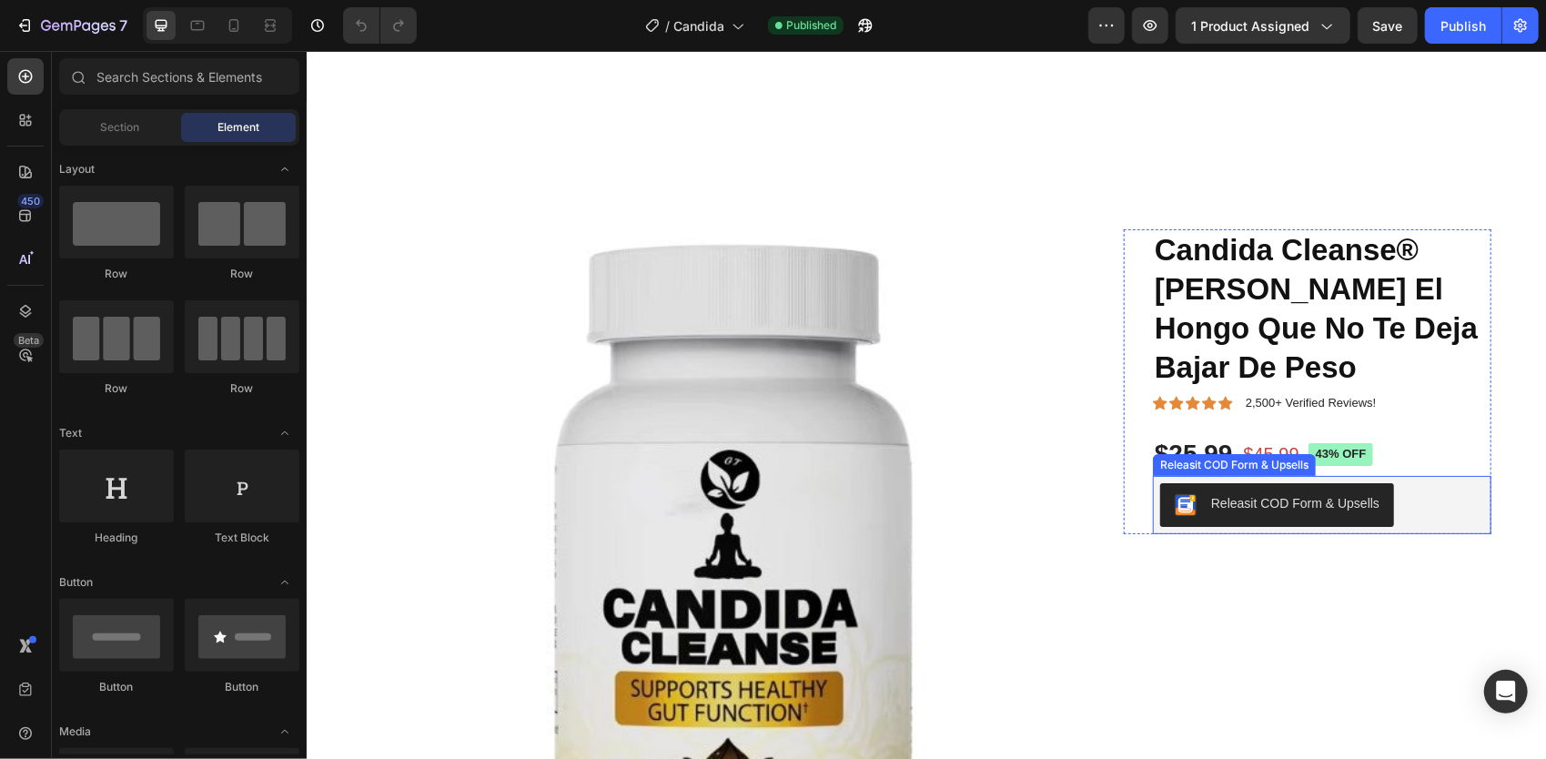
scroll to position [0, 0]
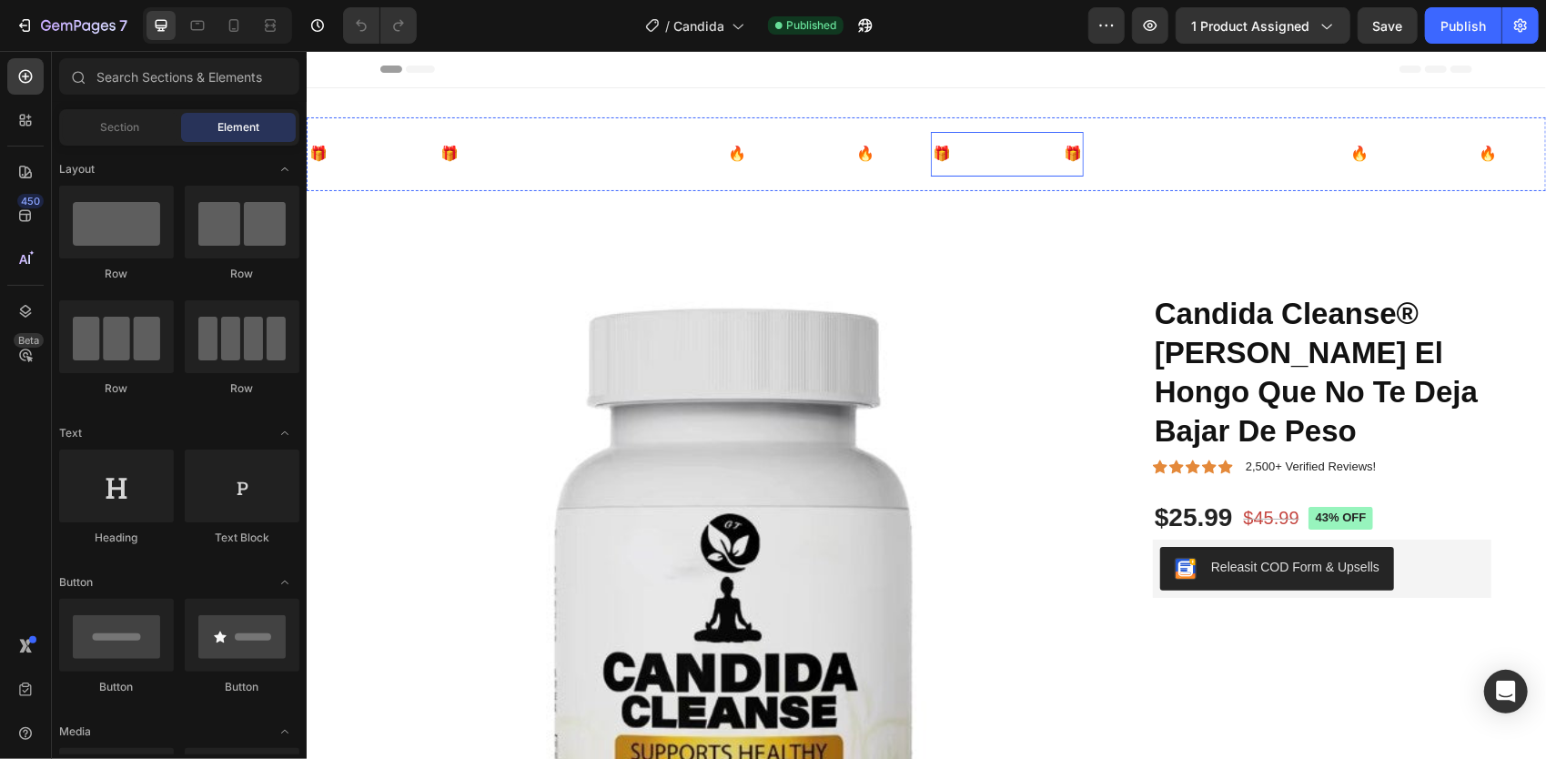
click at [1040, 158] on p "🎁ENVIOS GRATIS🎁" at bounding box center [1006, 153] width 149 height 26
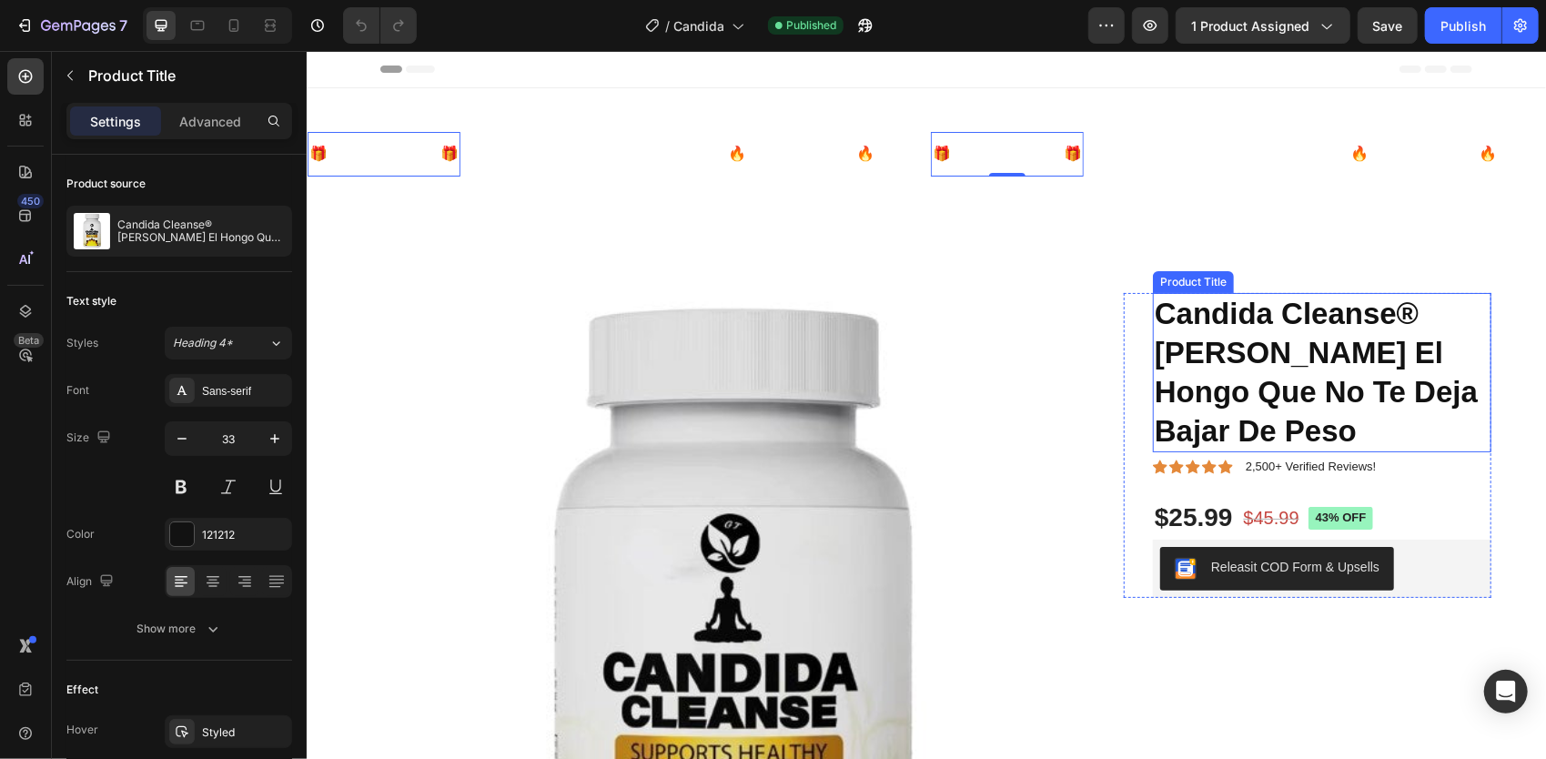
click at [1256, 389] on h1 "Candida Cleanse® Mata El Hongo Que No Te Deja Bajar De Peso" at bounding box center [1321, 372] width 339 height 160
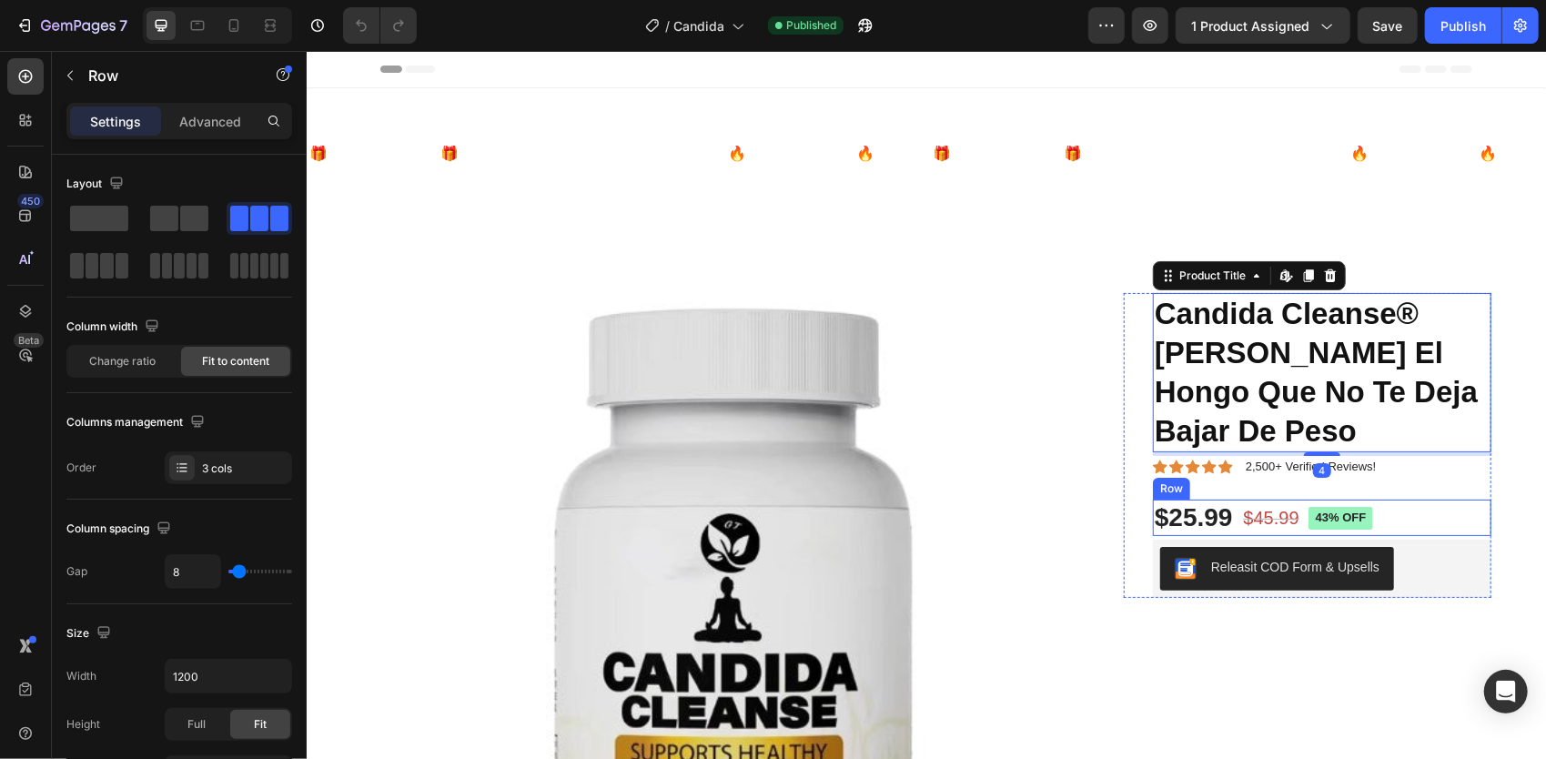
drag, startPoint x: 1267, startPoint y: 460, endPoint x: 1266, endPoint y: 469, distance: 9.1
click at [1267, 499] on div "$45.99 Product Price Product Price" at bounding box center [1270, 517] width 59 height 36
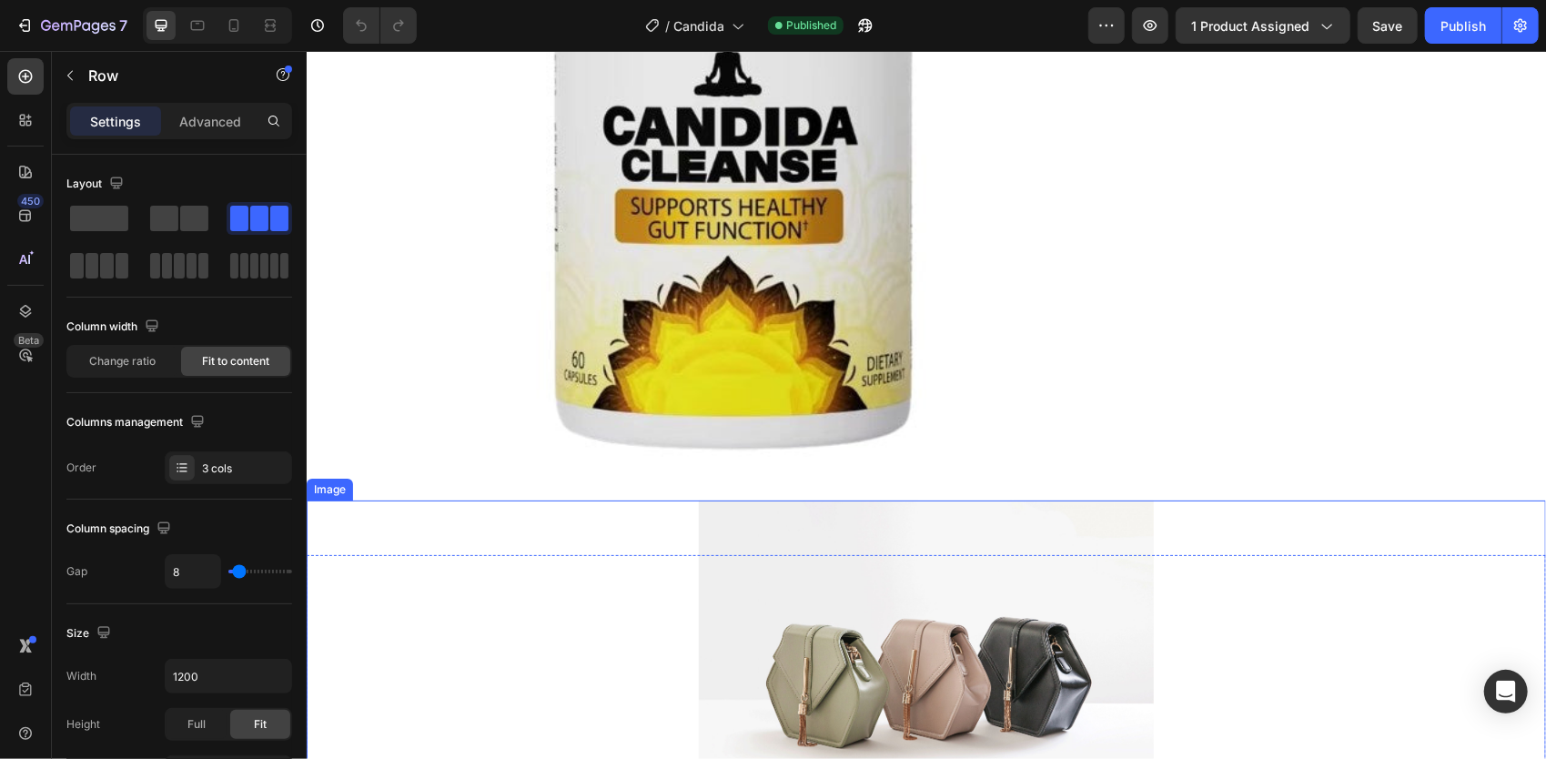
scroll to position [728, 0]
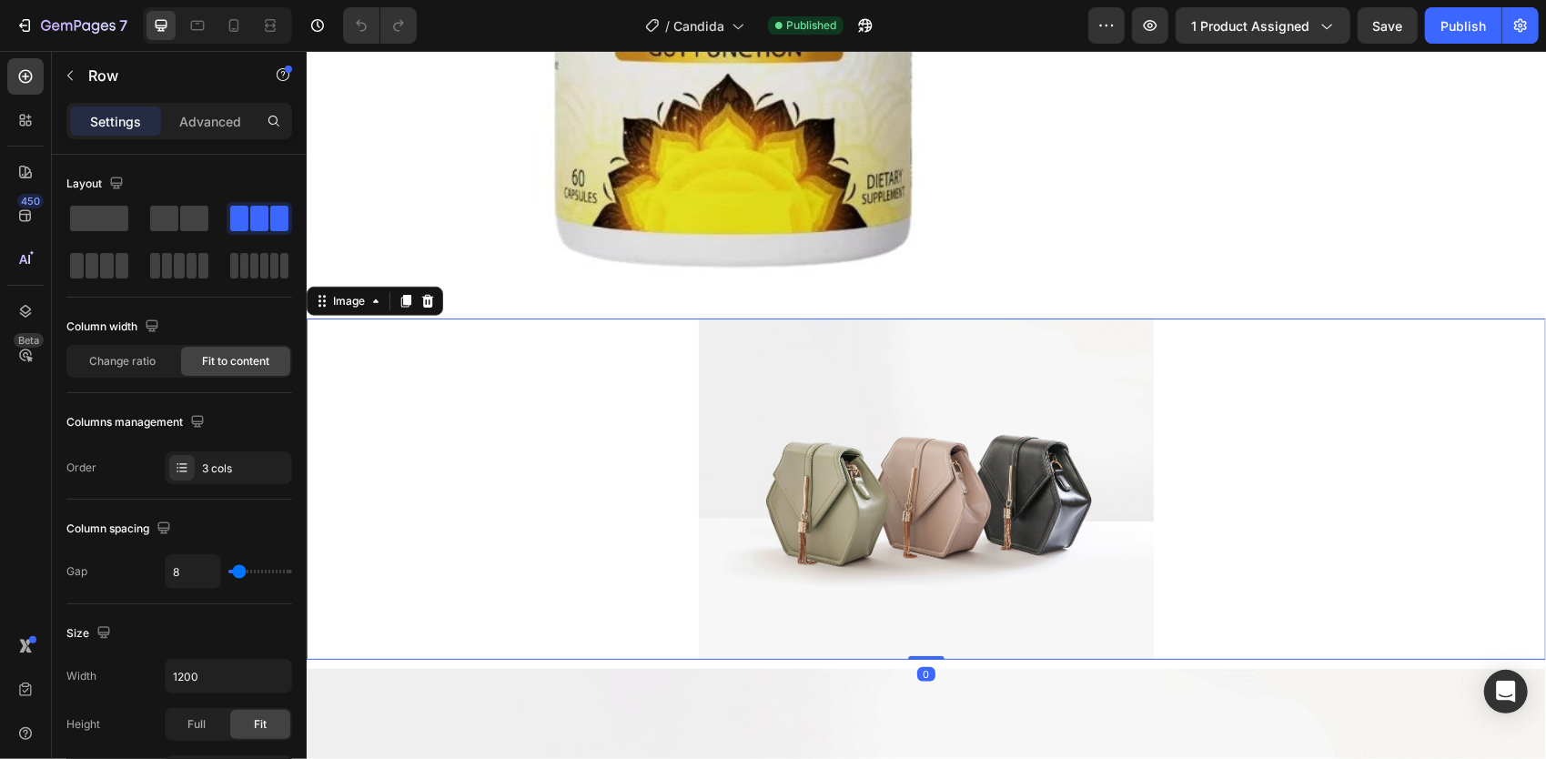
click at [1023, 449] on img at bounding box center [925, 488] width 455 height 341
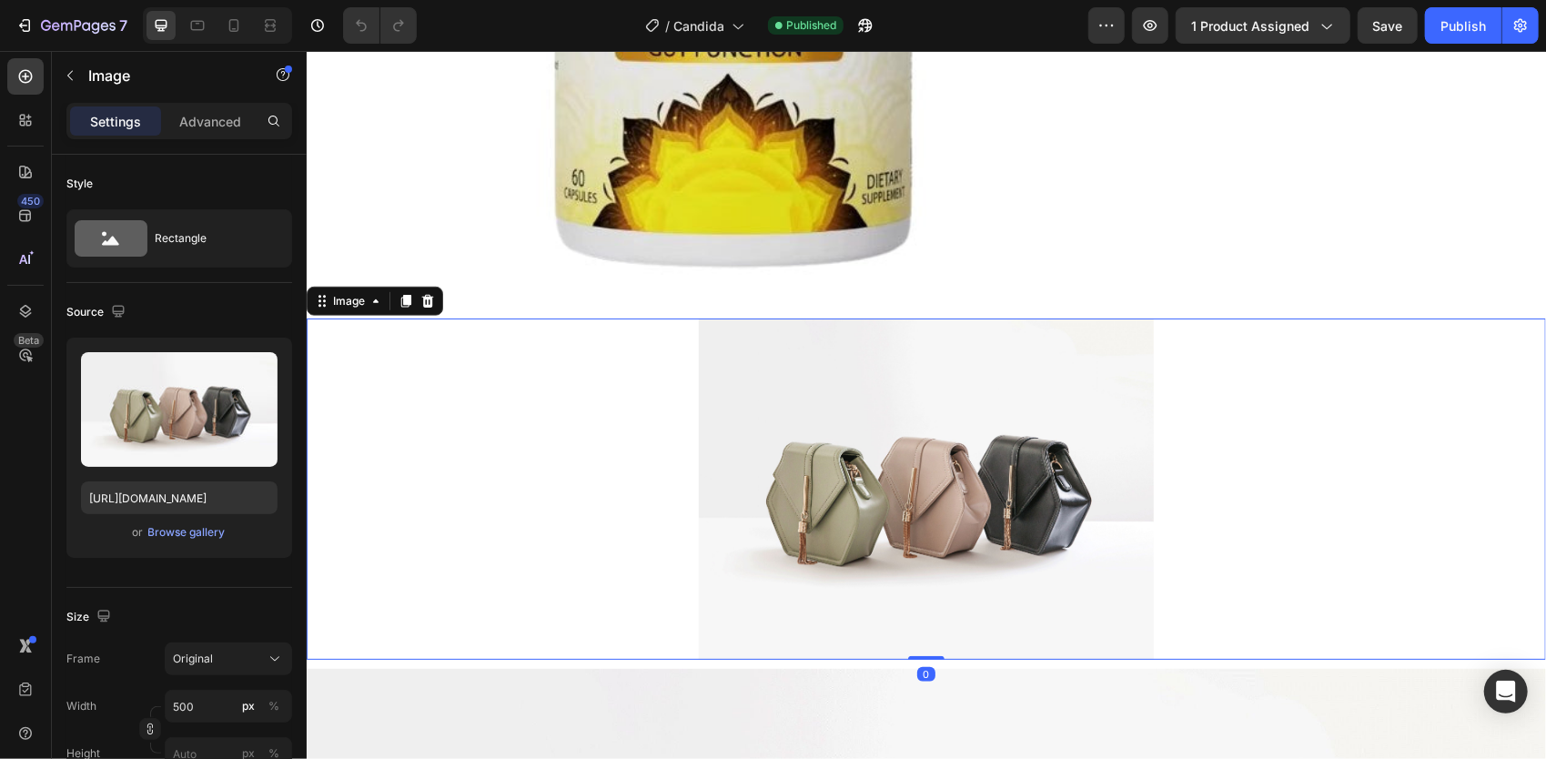
click at [1023, 449] on img at bounding box center [925, 488] width 455 height 341
click at [1019, 443] on img at bounding box center [925, 488] width 455 height 341
click at [1485, 561] on div at bounding box center [925, 488] width 1239 height 341
drag, startPoint x: 1485, startPoint y: 561, endPoint x: 1447, endPoint y: 569, distance: 39.1
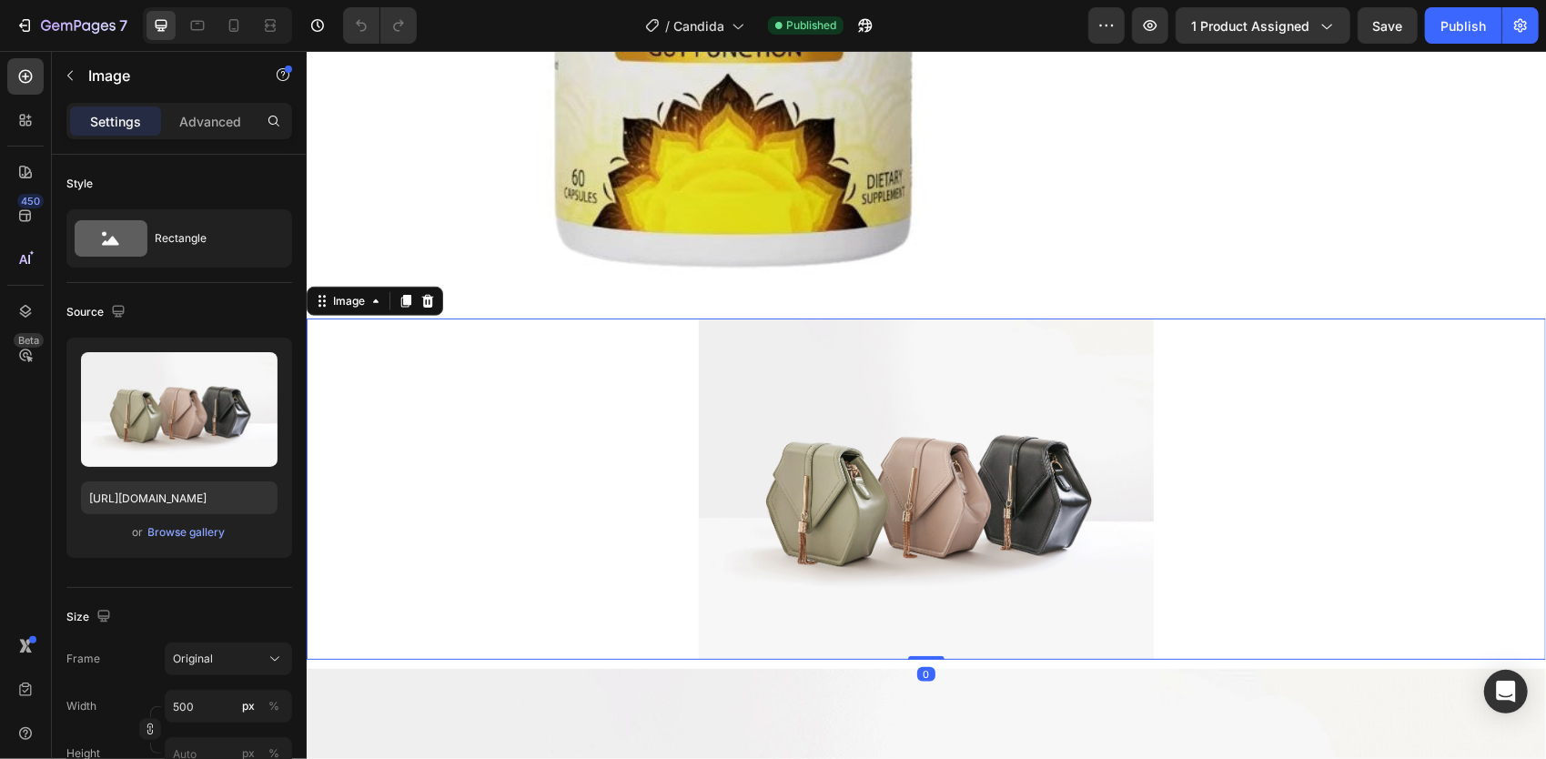
click at [1482, 561] on div at bounding box center [925, 488] width 1239 height 341
click at [945, 512] on img at bounding box center [925, 488] width 455 height 341
click at [506, 385] on div at bounding box center [925, 488] width 1239 height 341
click at [346, 292] on div "Image" at bounding box center [348, 300] width 39 height 16
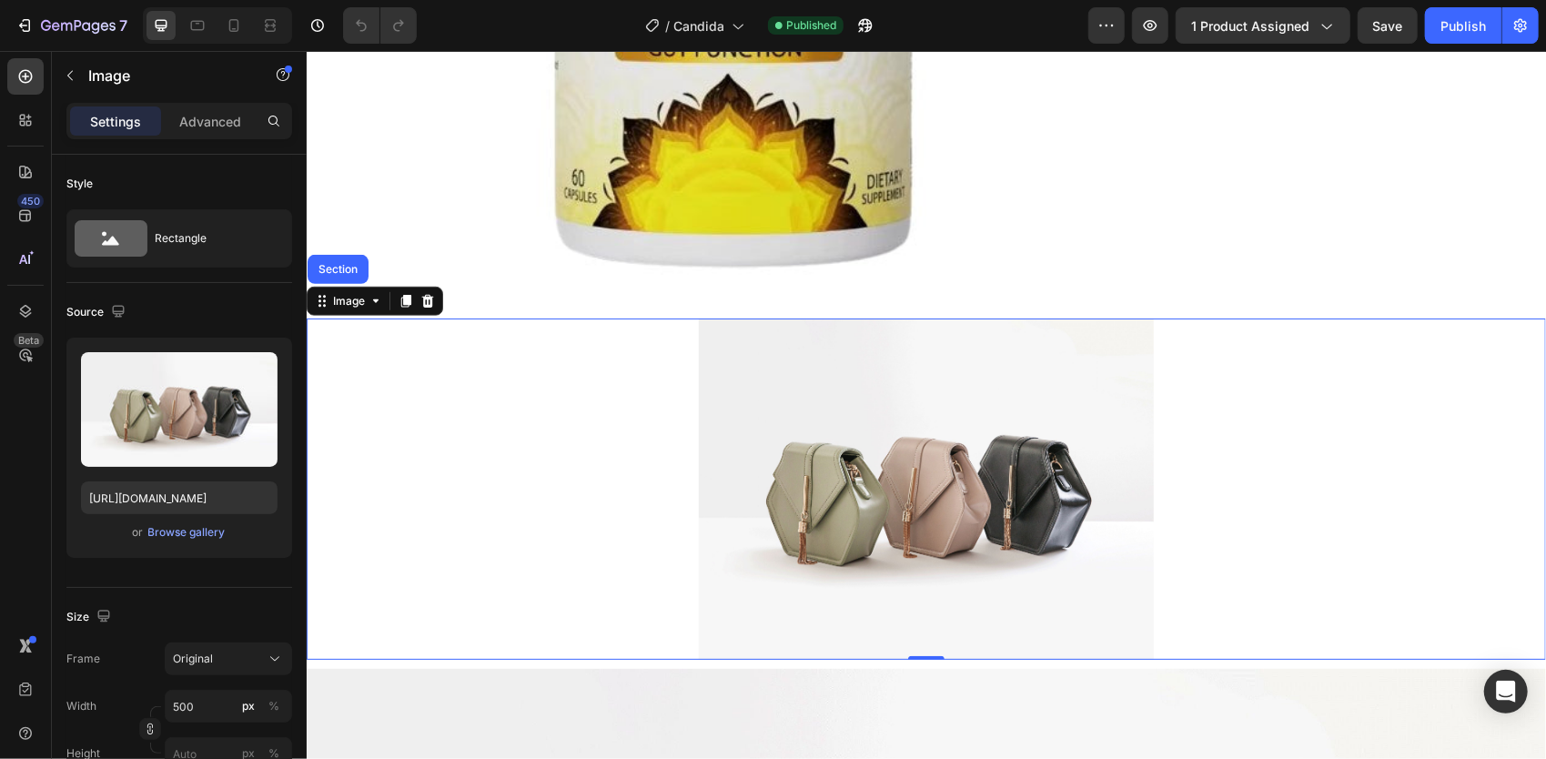
click at [513, 471] on div at bounding box center [925, 488] width 1239 height 341
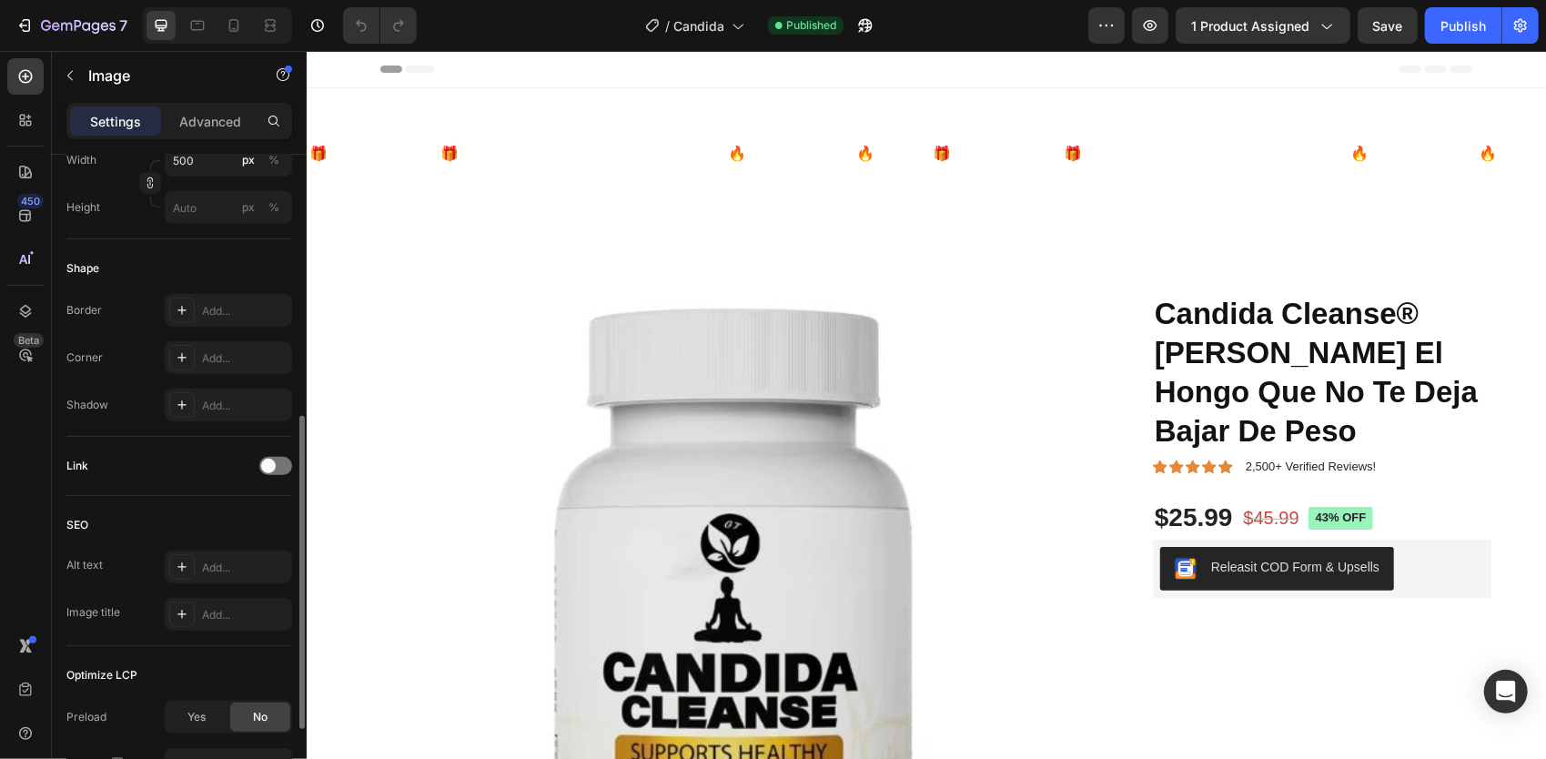
scroll to position [715, 0]
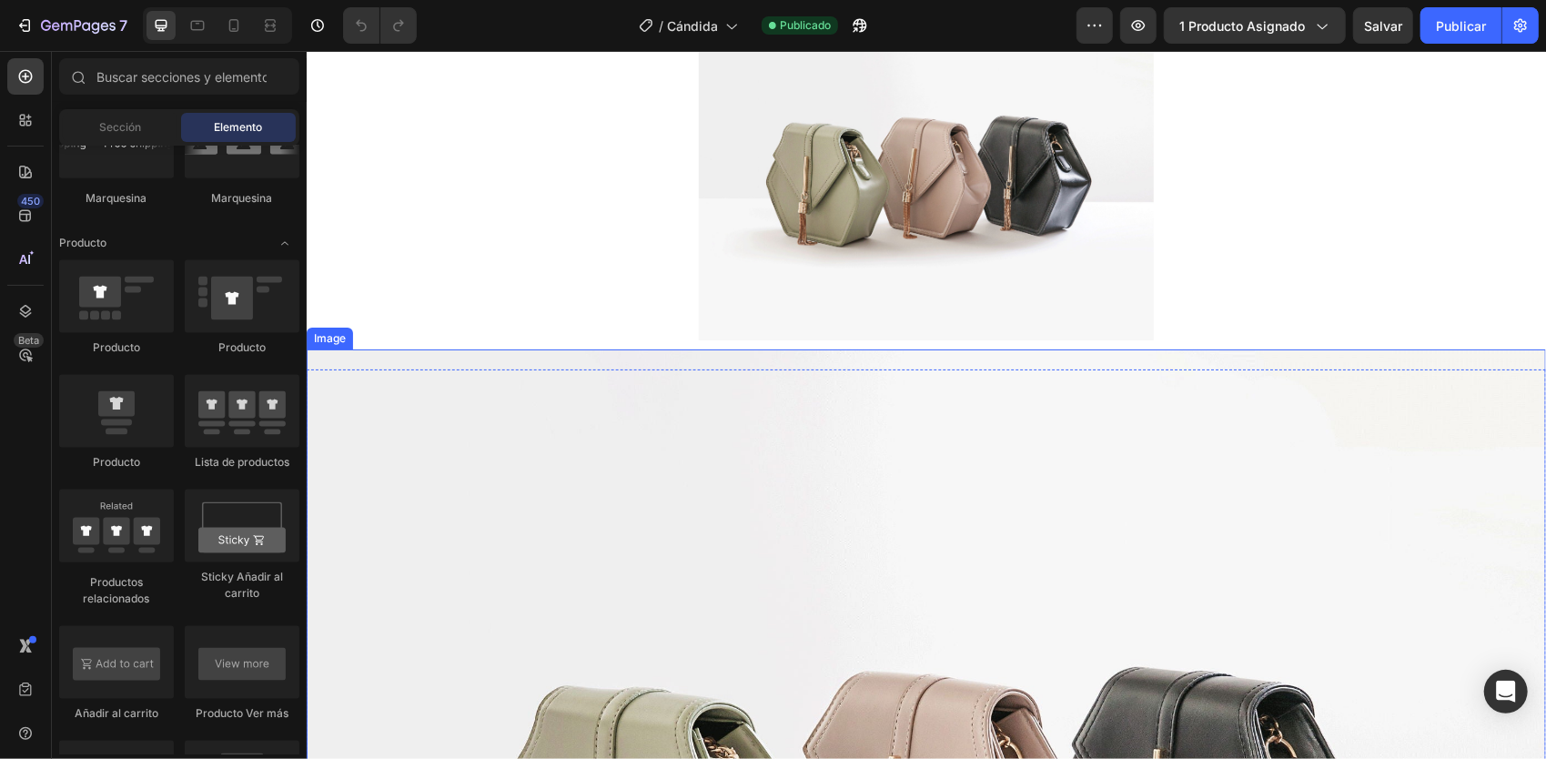
scroll to position [1001, 0]
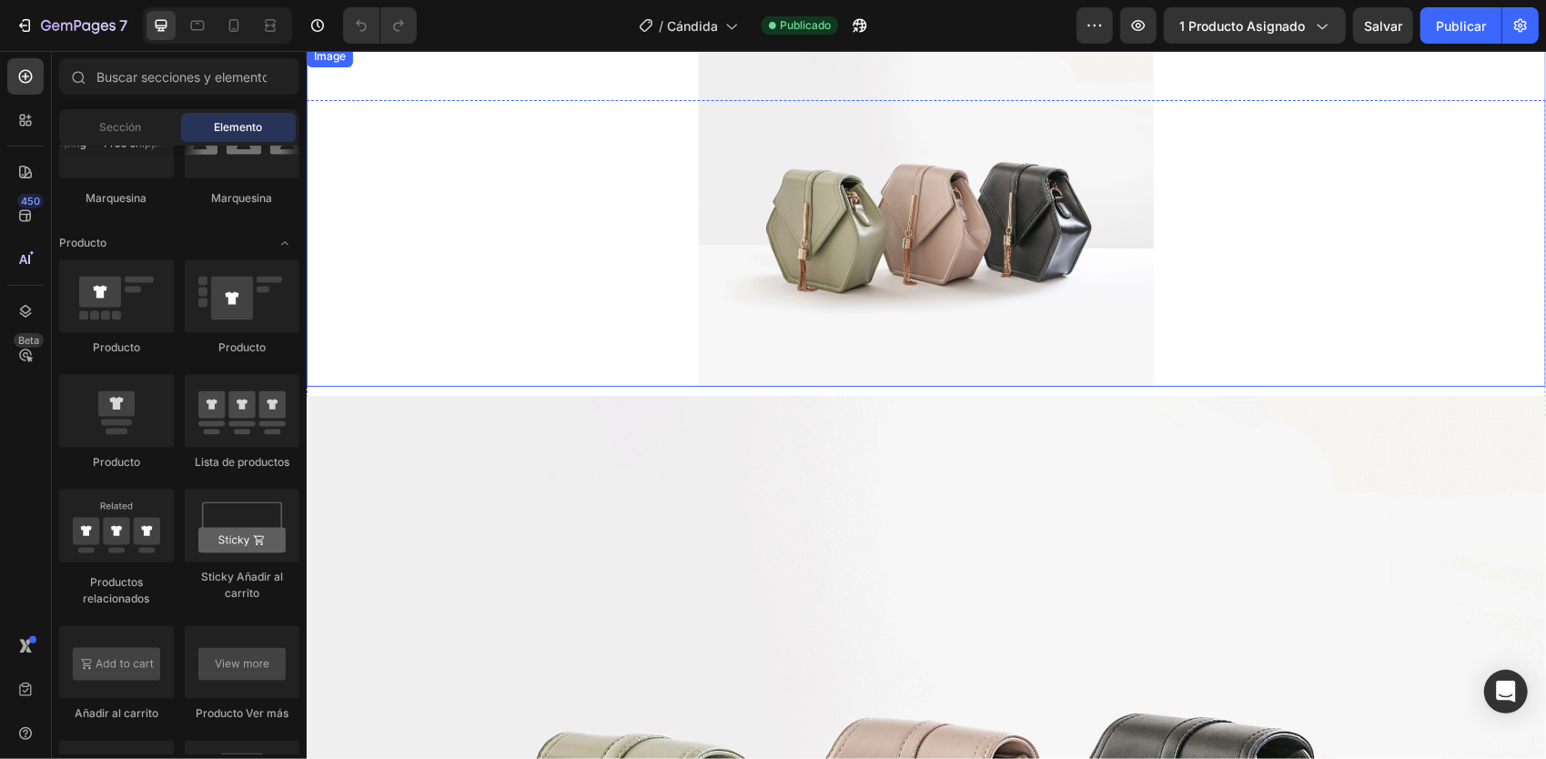
click at [854, 259] on img at bounding box center [925, 215] width 455 height 341
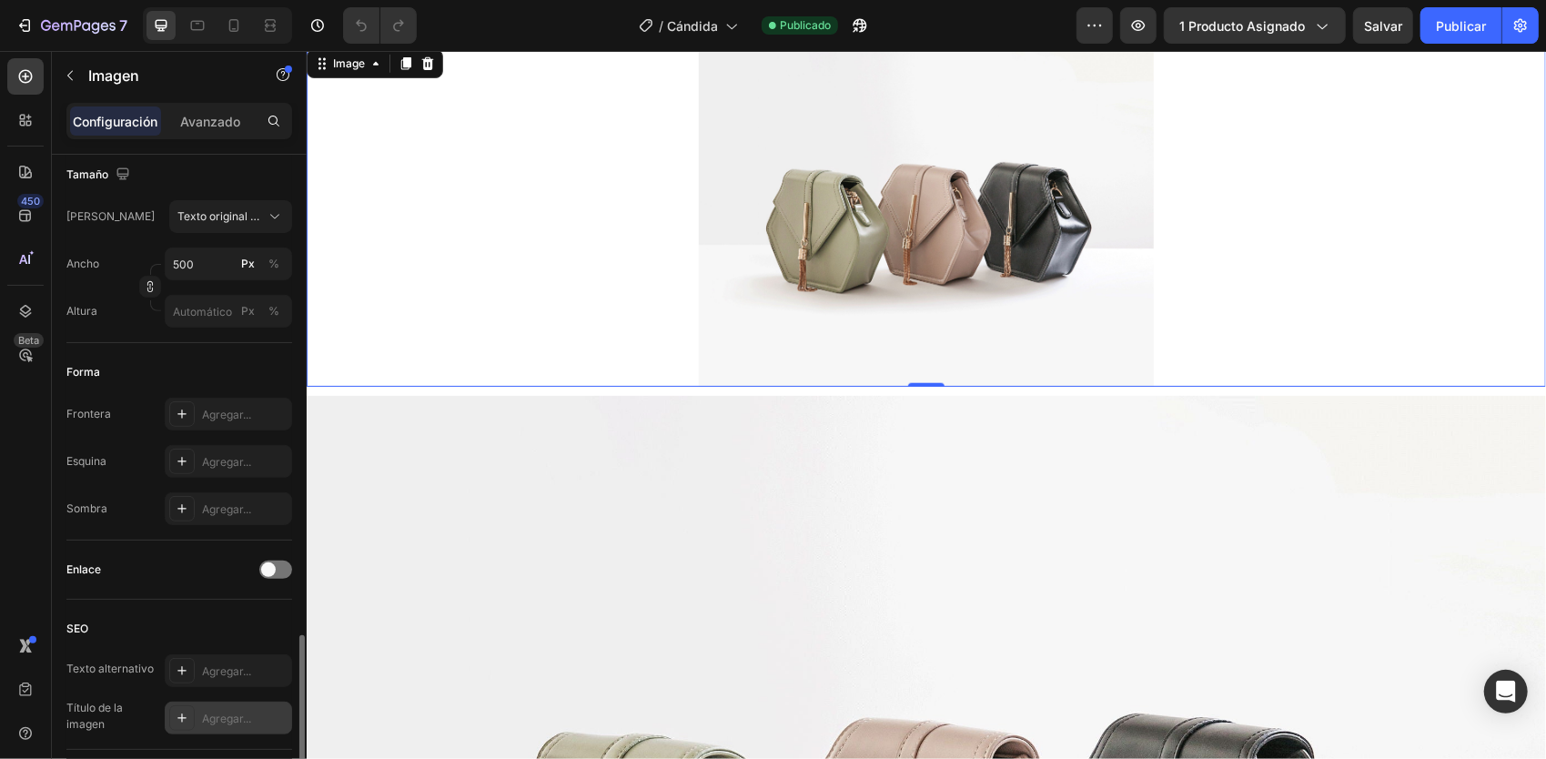
scroll to position [715, 0]
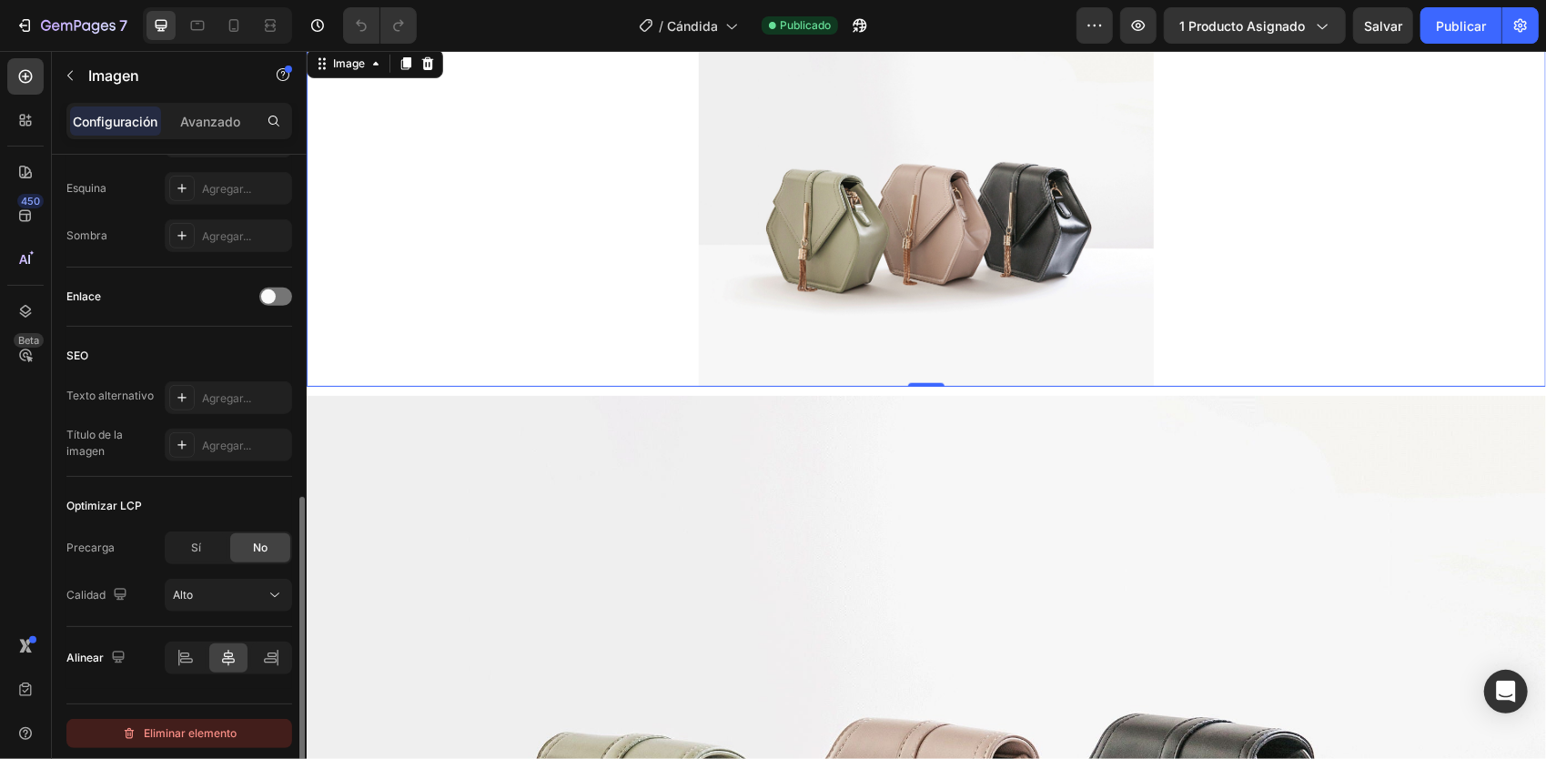
click at [239, 739] on button "Eliminar elemento" at bounding box center [179, 733] width 226 height 29
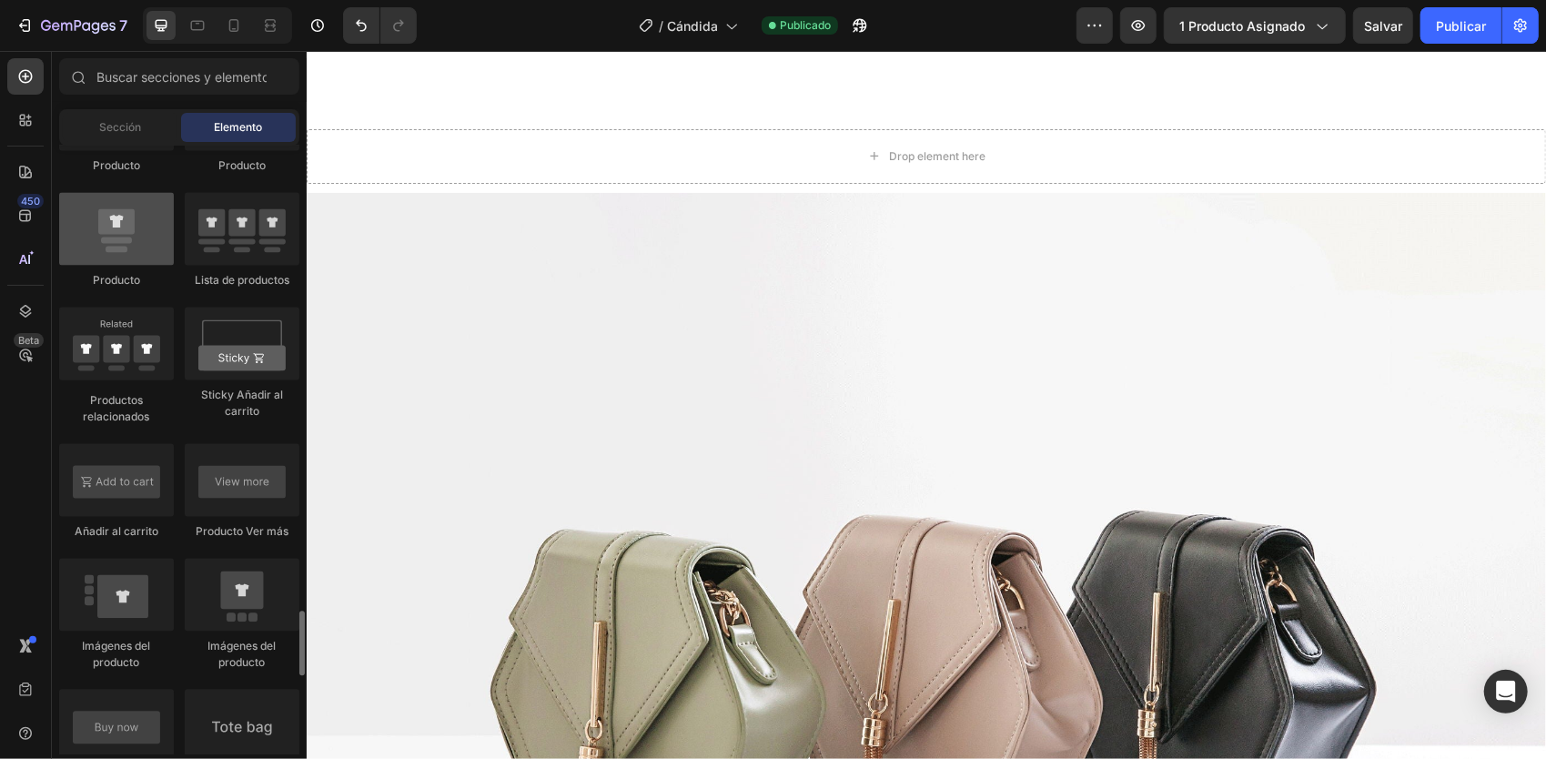
scroll to position [2639, 0]
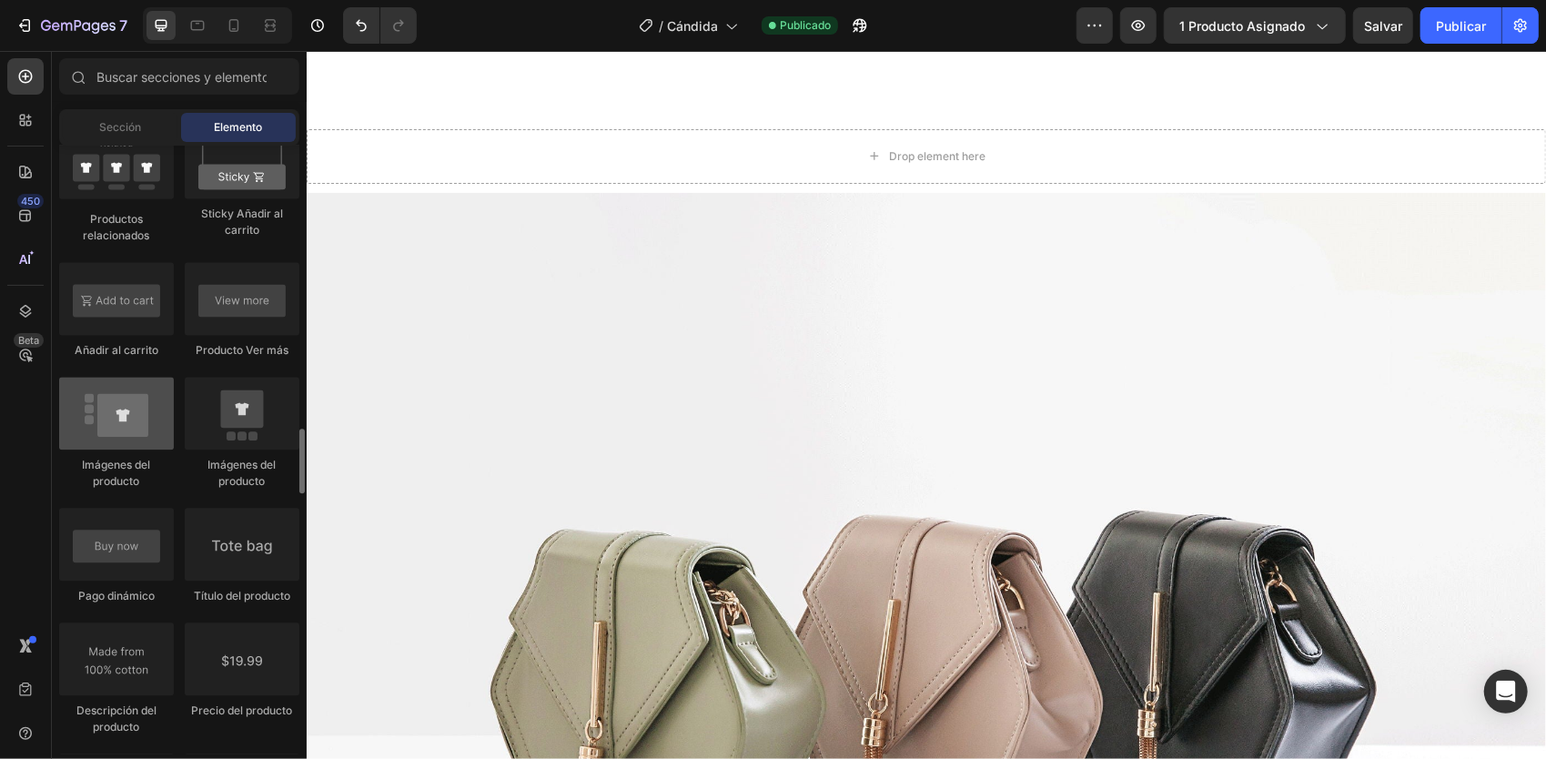
click at [122, 447] on div at bounding box center [116, 413] width 115 height 73
click at [124, 424] on div at bounding box center [116, 413] width 115 height 73
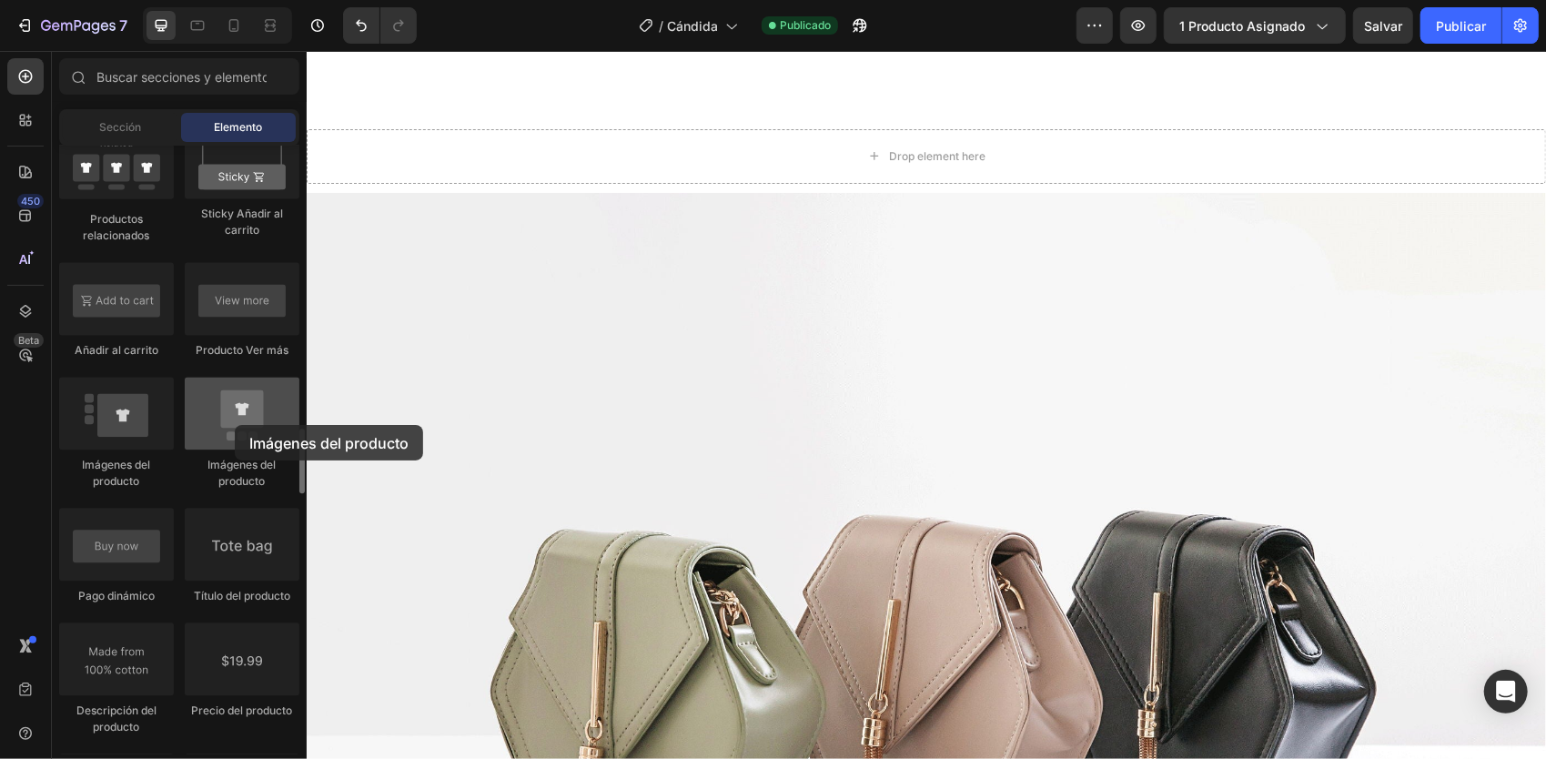
click at [235, 425] on div at bounding box center [242, 413] width 115 height 73
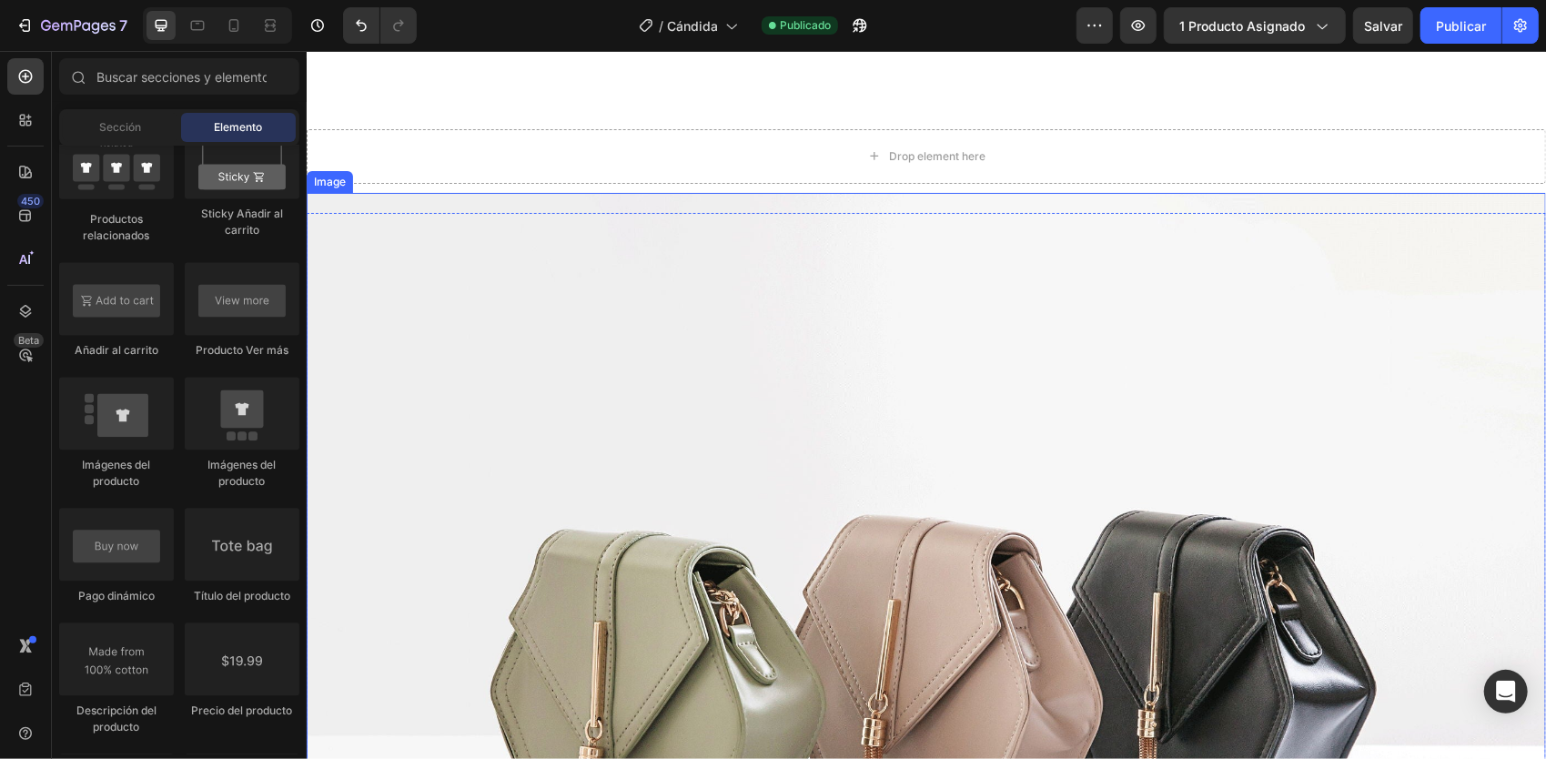
click at [551, 423] on img at bounding box center [925, 657] width 1239 height 930
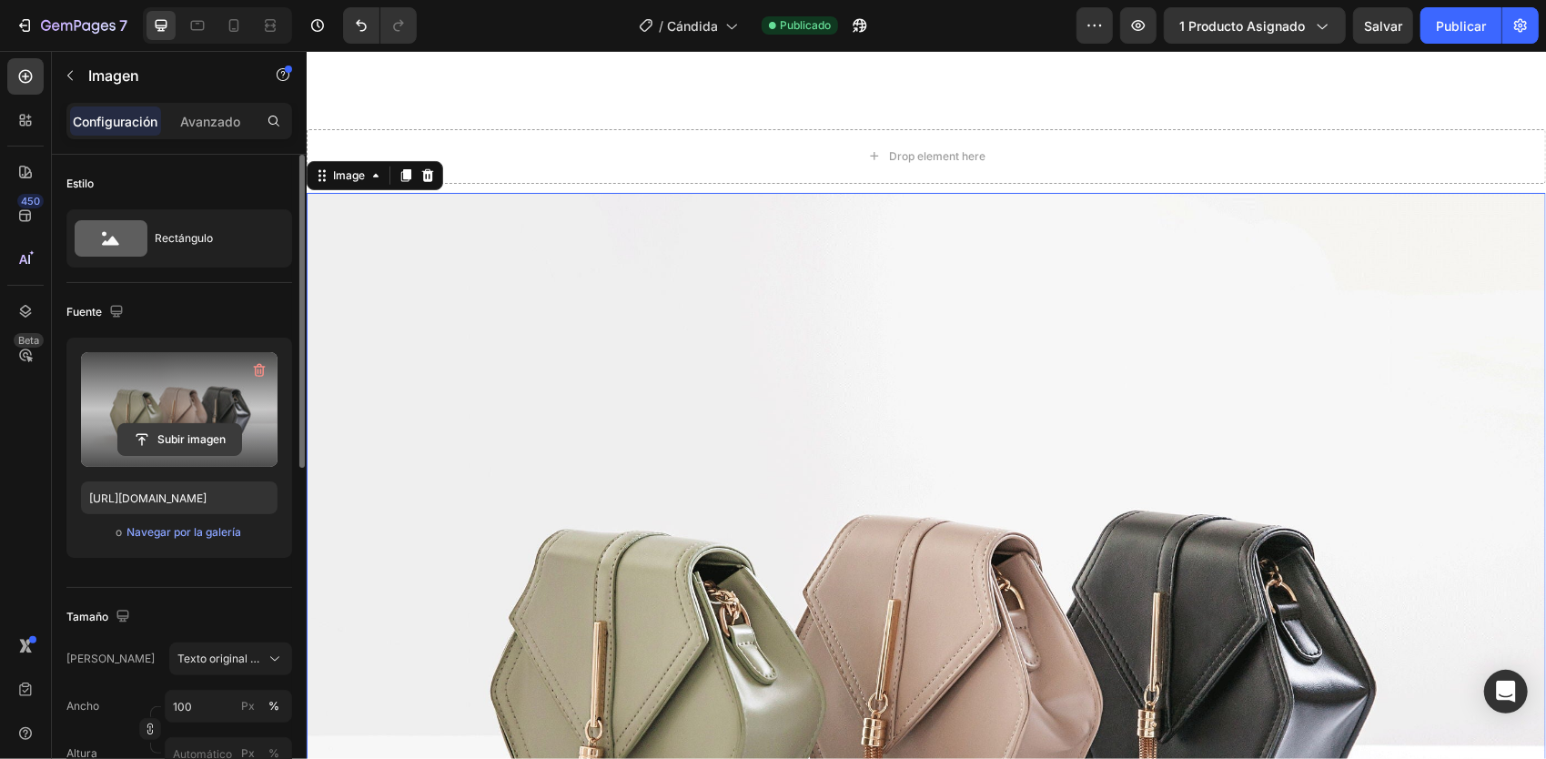
click at [168, 434] on input "file" at bounding box center [179, 439] width 123 height 31
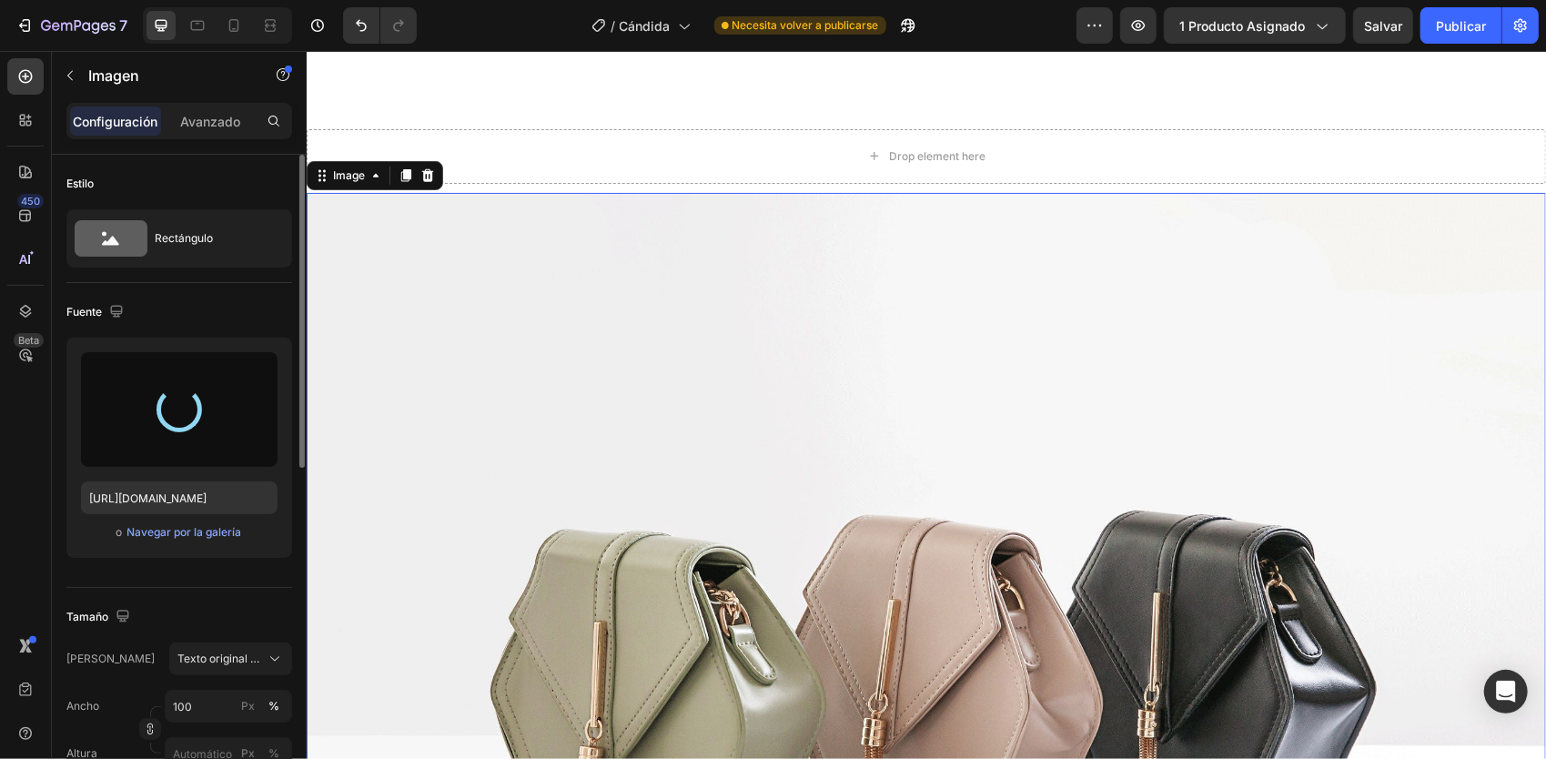
type input "[URL][DOMAIN_NAME]"
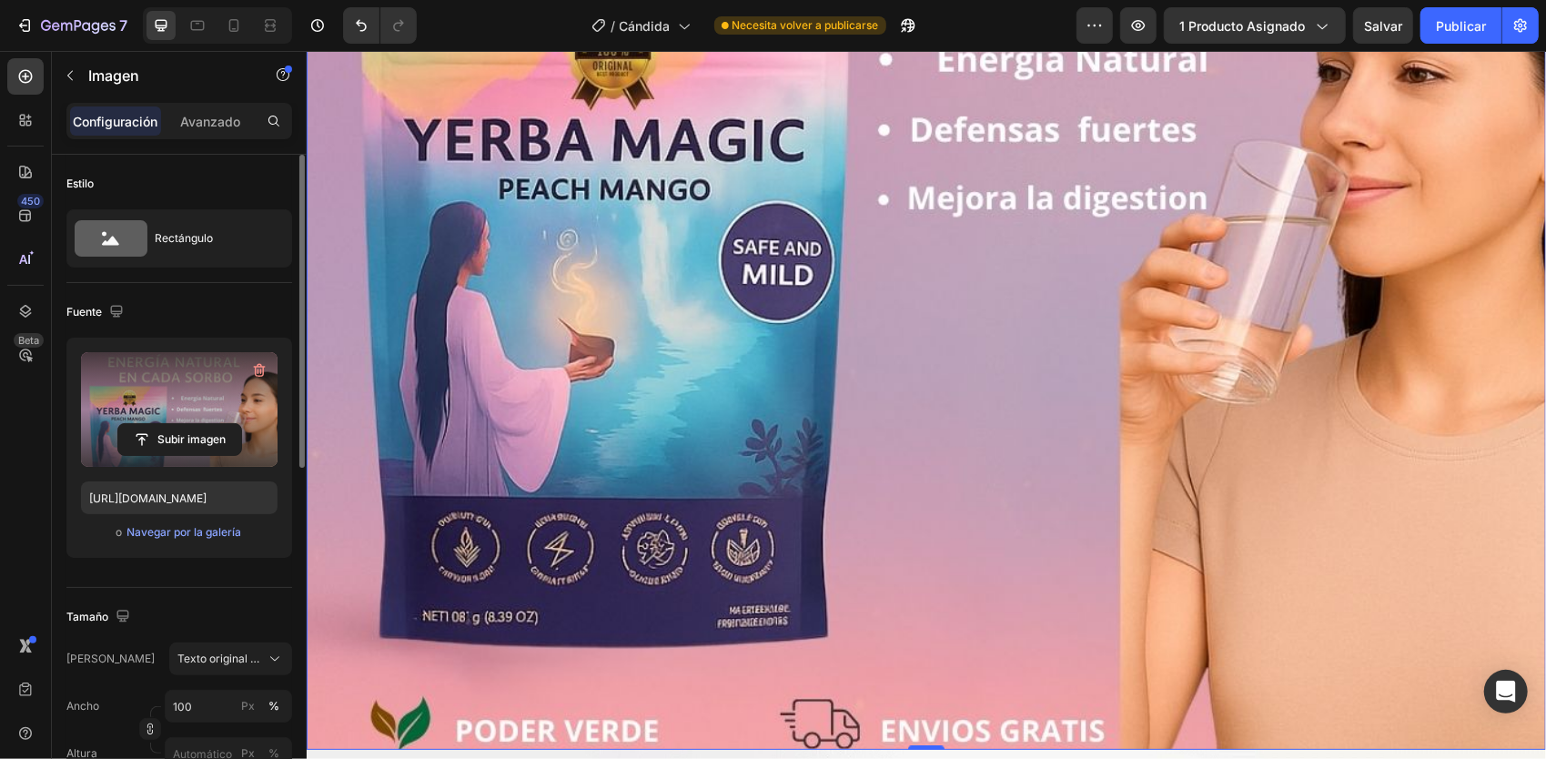
scroll to position [1729, 0]
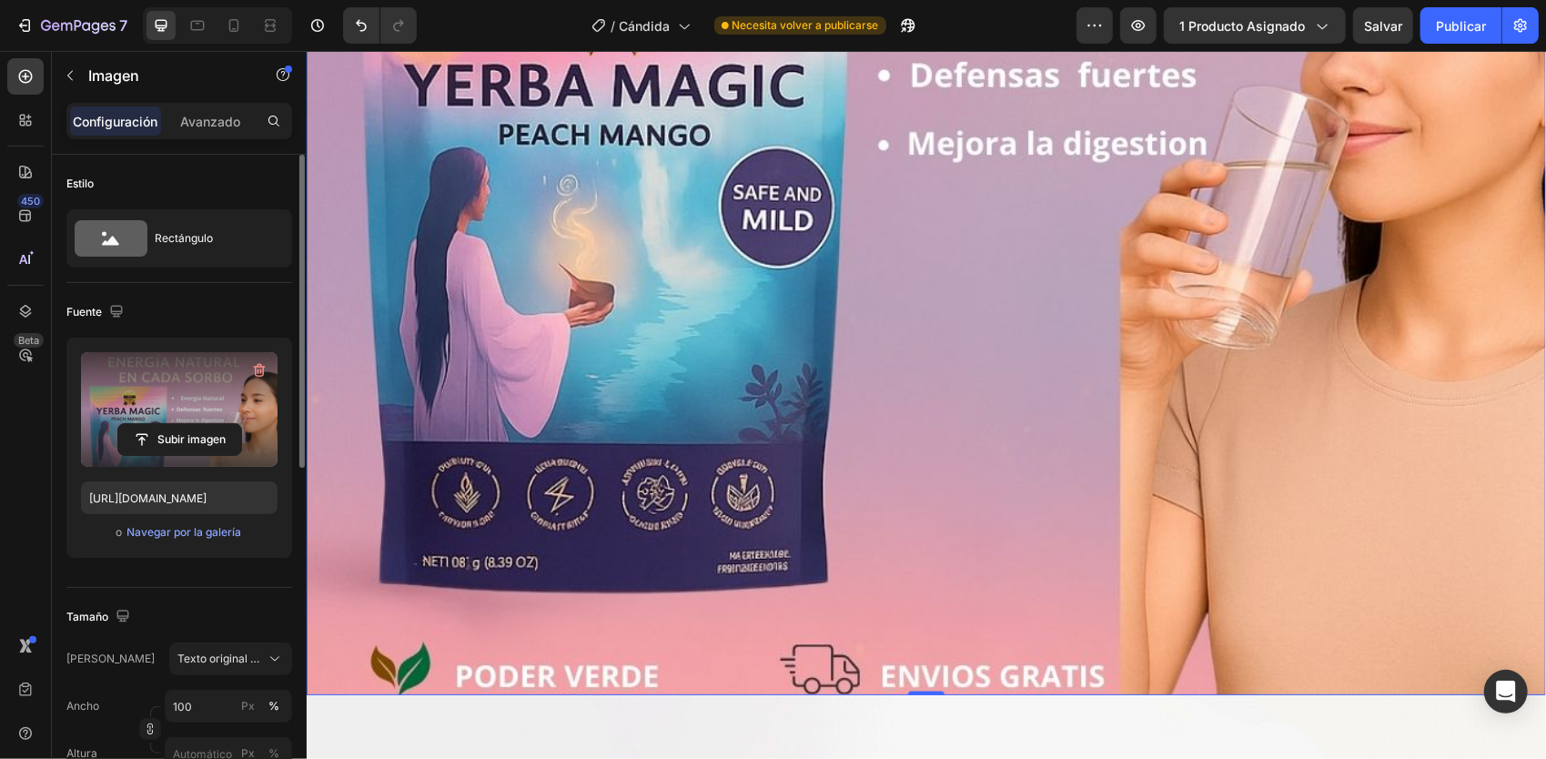
click at [1454, 586] on img at bounding box center [925, 74] width 1239 height 1239
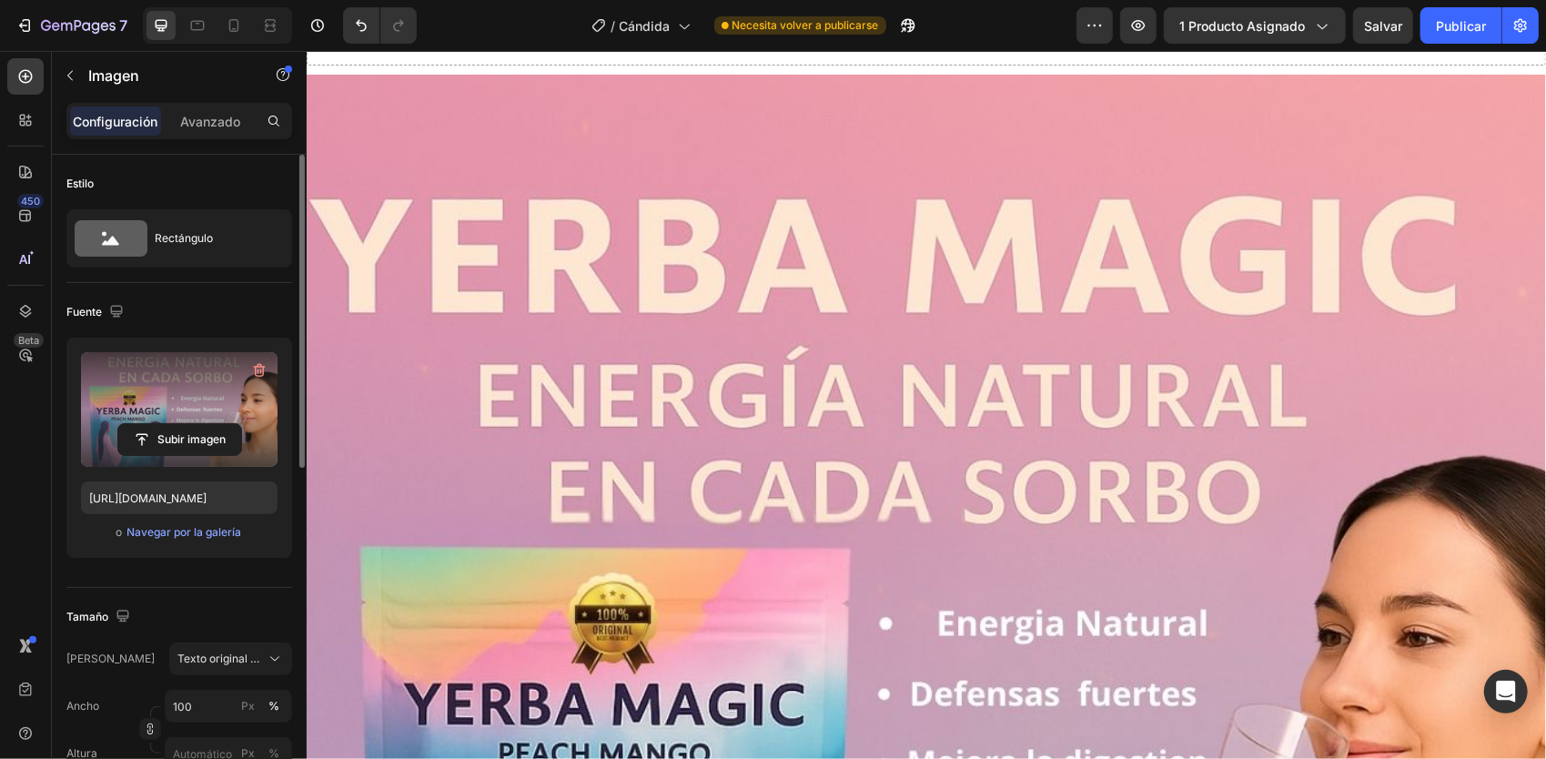
scroll to position [1365, 0]
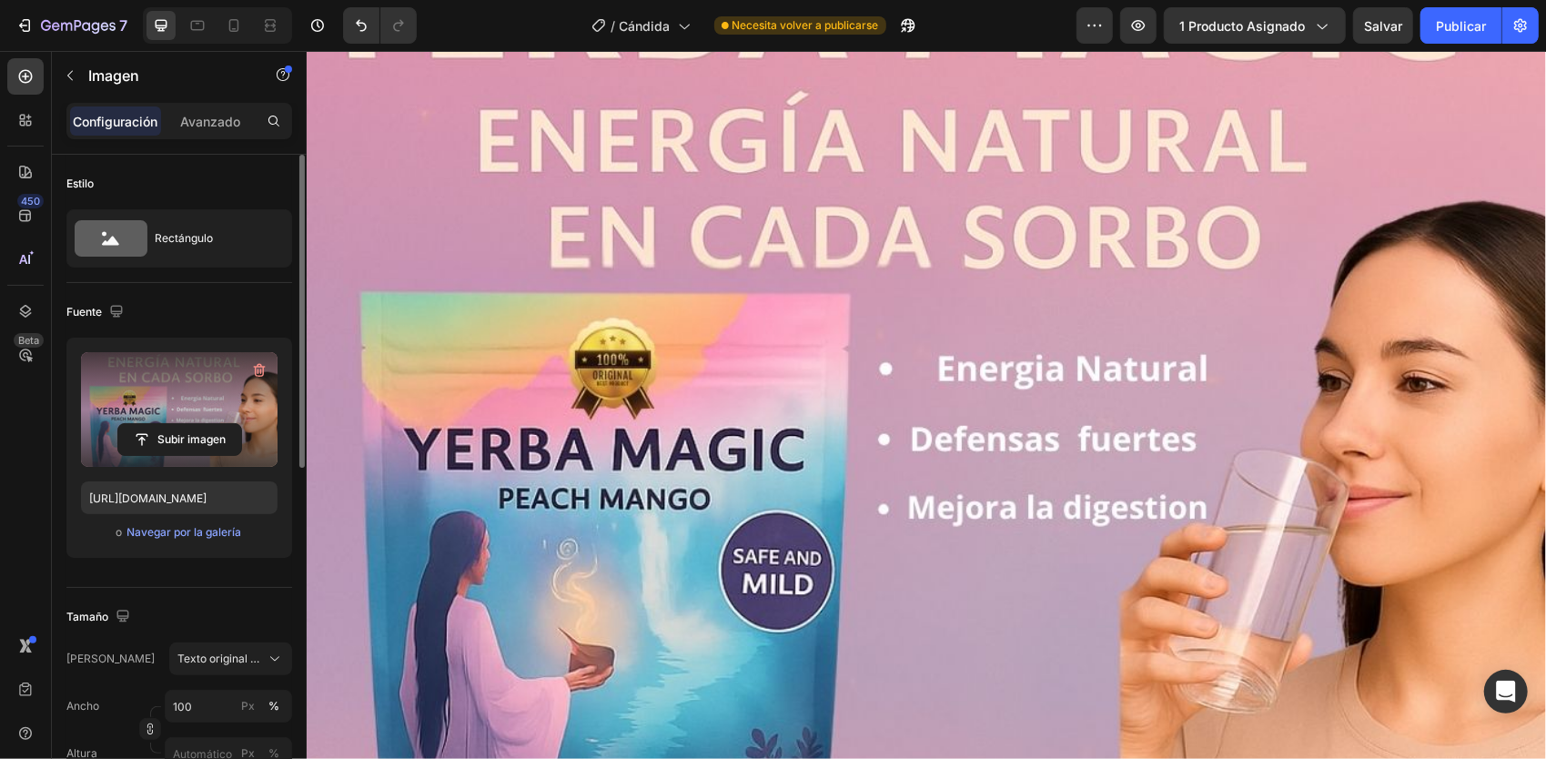
click at [986, 391] on img at bounding box center [925, 438] width 1239 height 1239
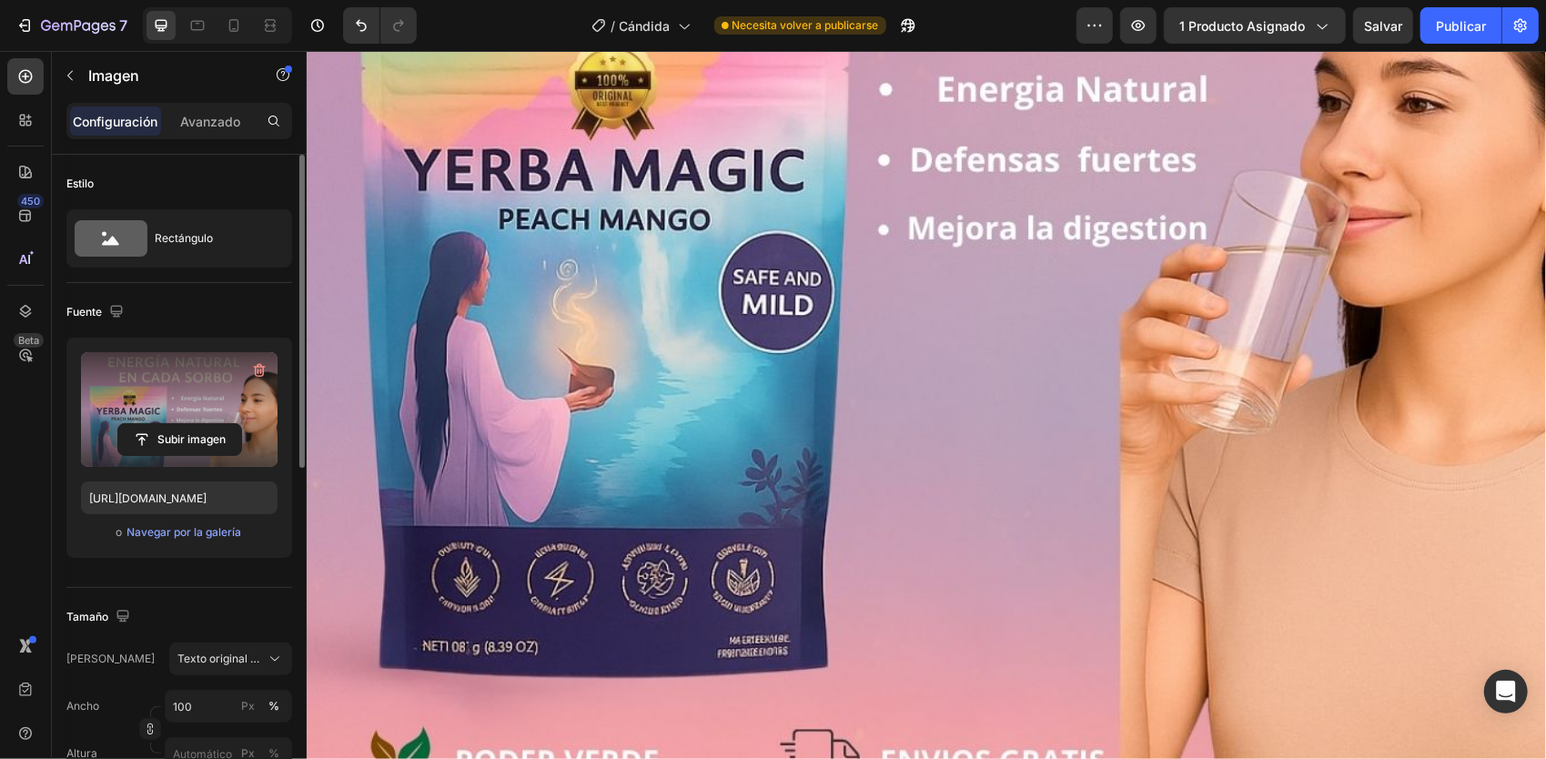
scroll to position [1638, 0]
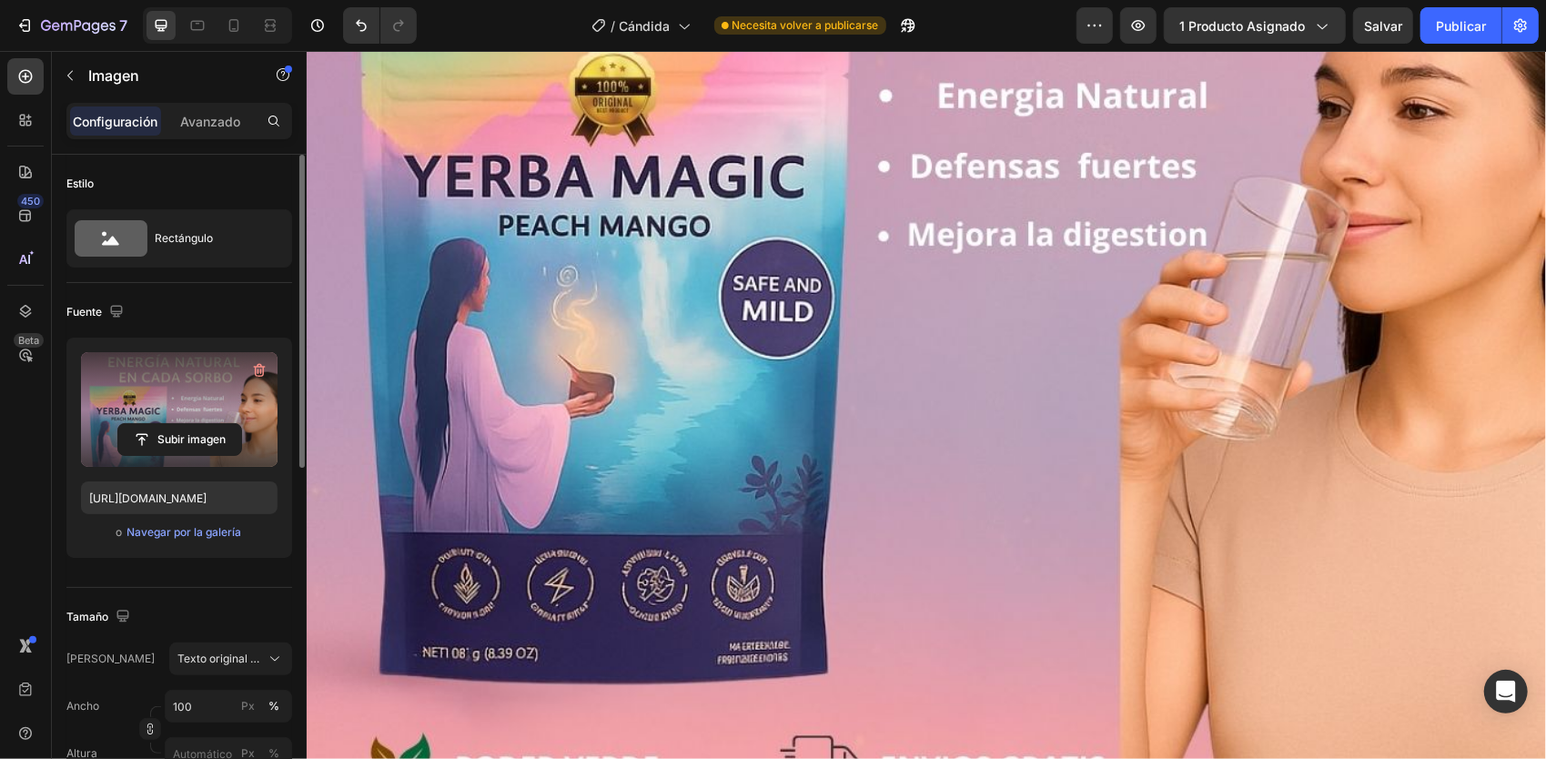
click at [1021, 387] on img at bounding box center [925, 165] width 1239 height 1239
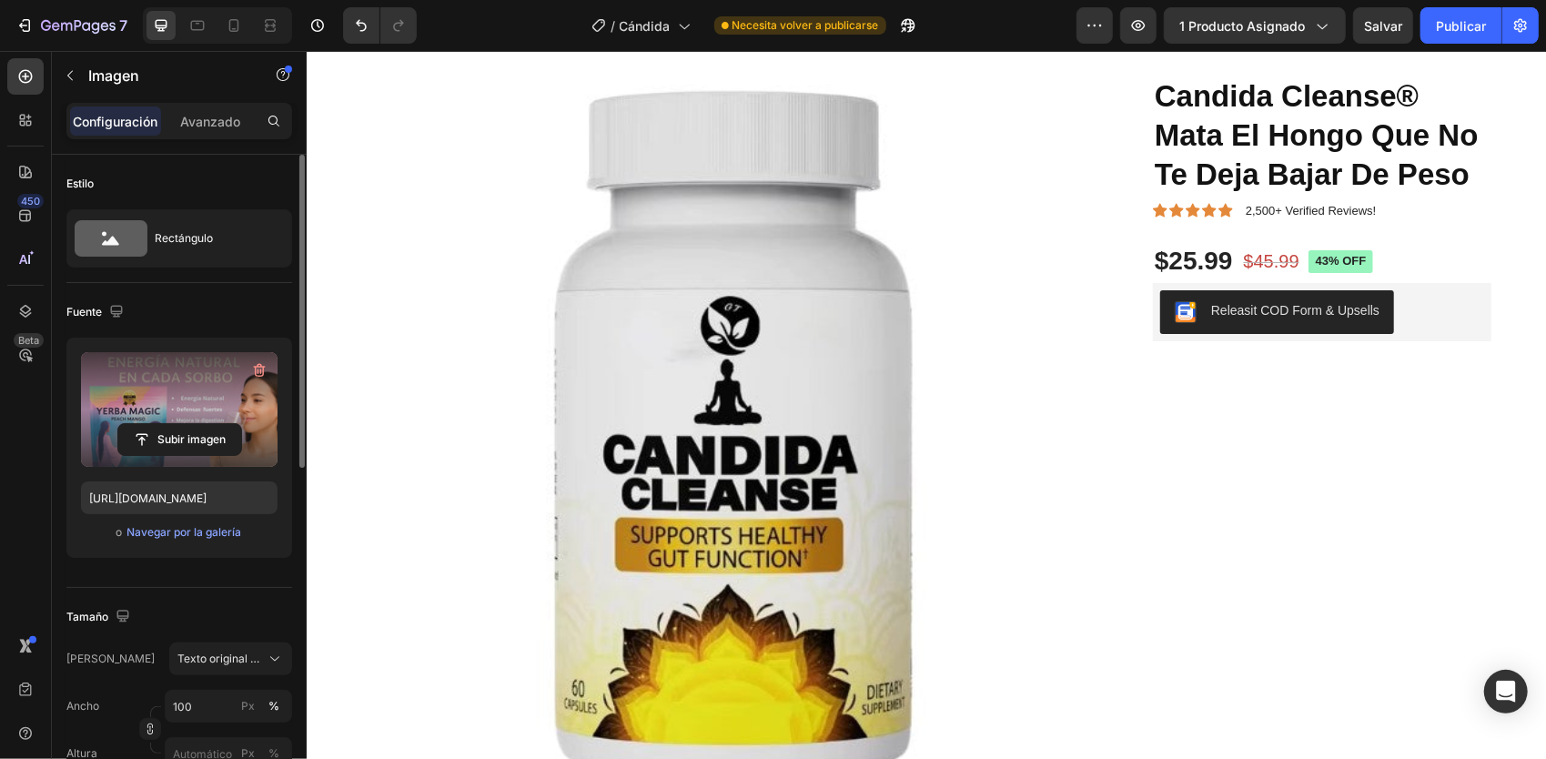
scroll to position [182, 0]
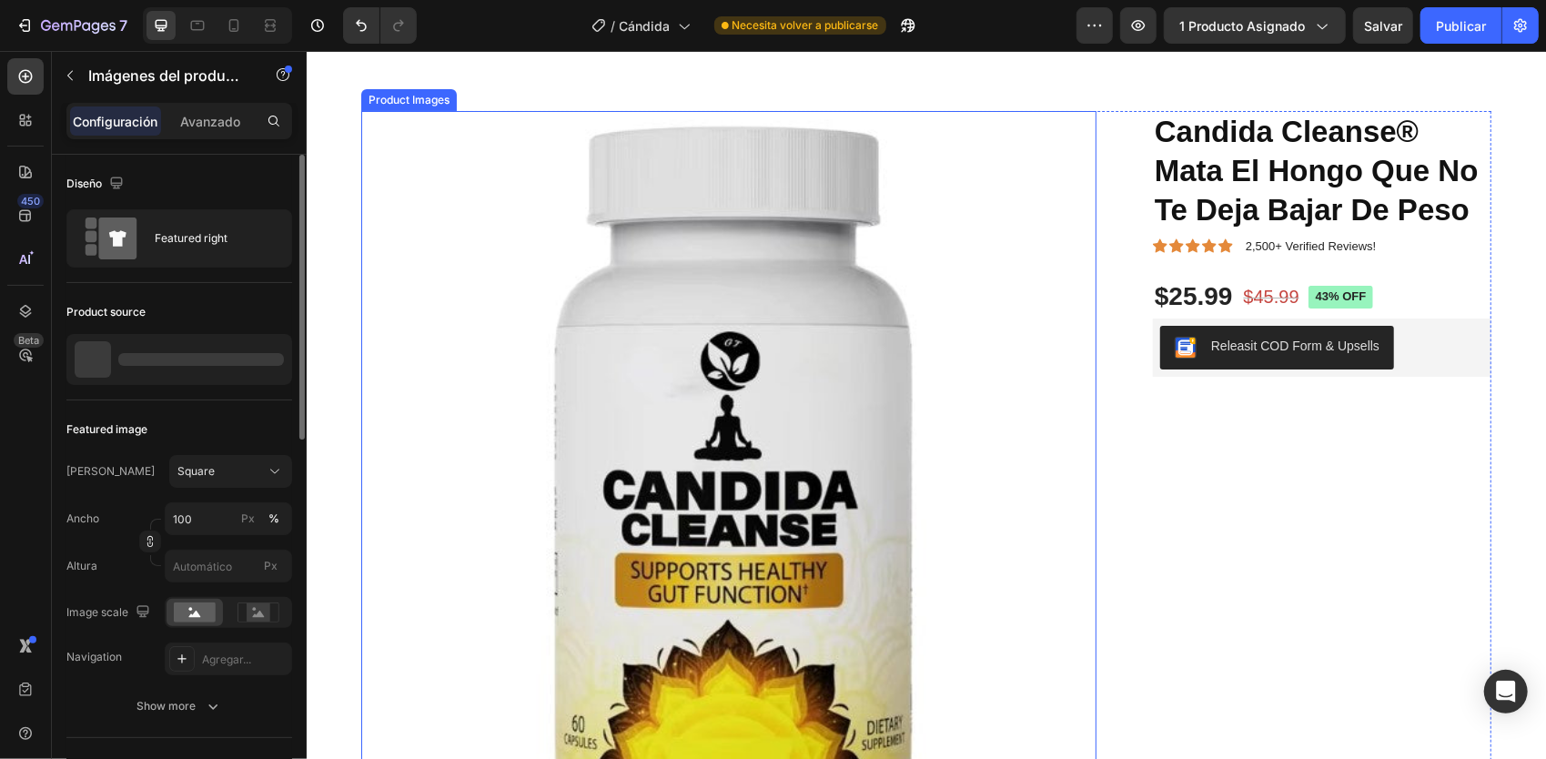
click at [748, 268] on img at bounding box center [727, 477] width 735 height 735
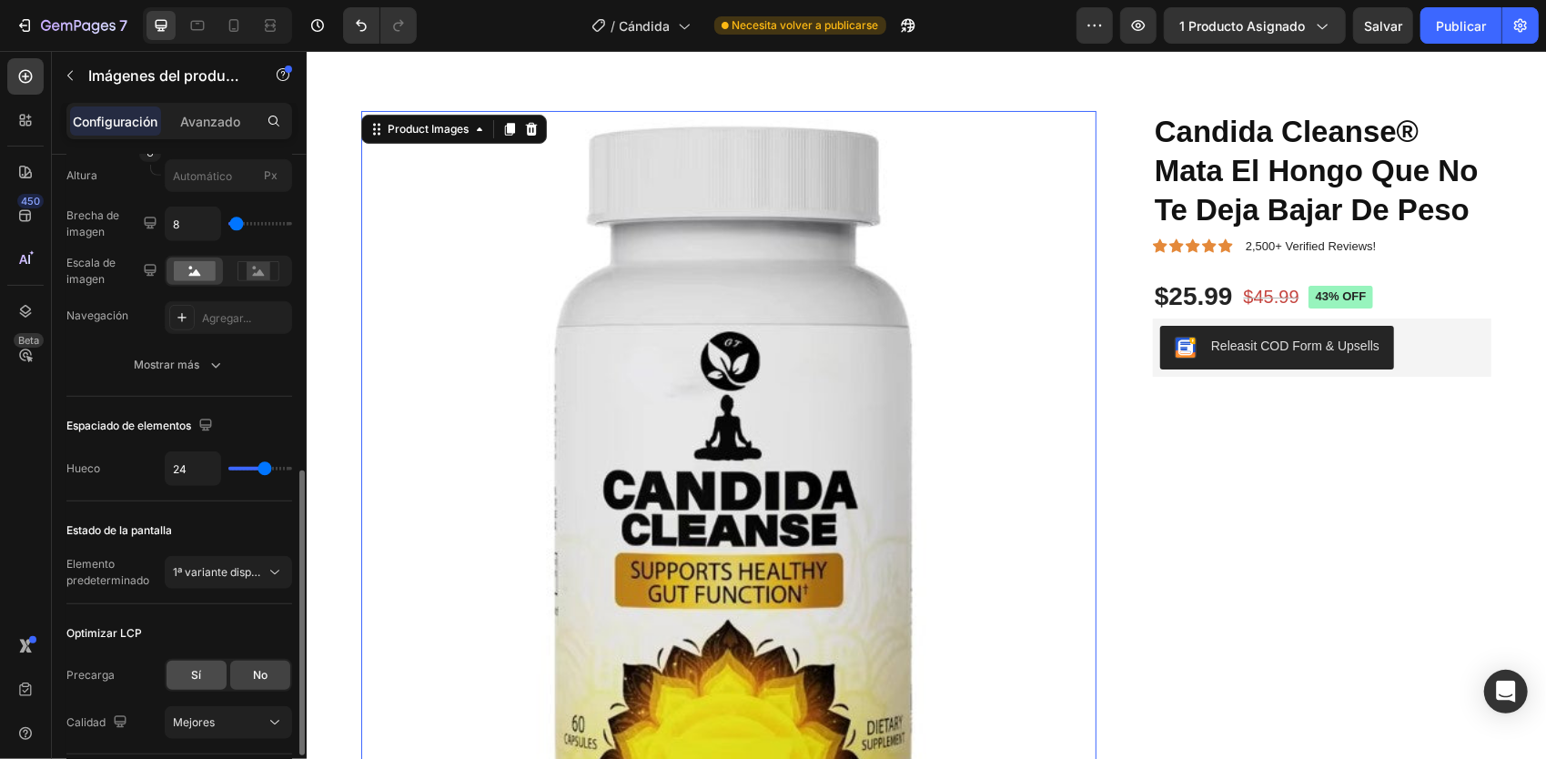
scroll to position [855, 0]
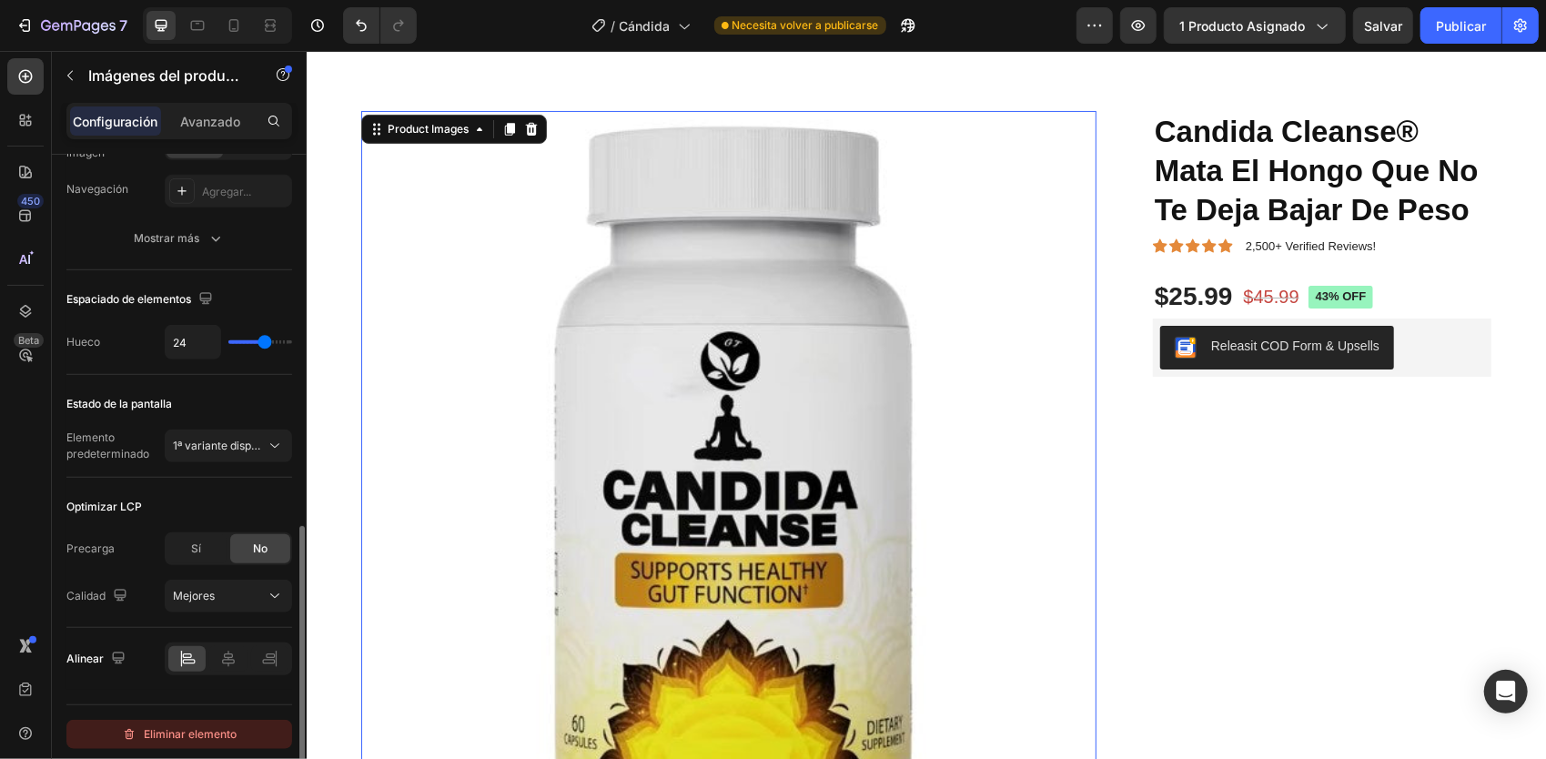
click at [223, 735] on font "Eliminar elemento" at bounding box center [190, 734] width 93 height 22
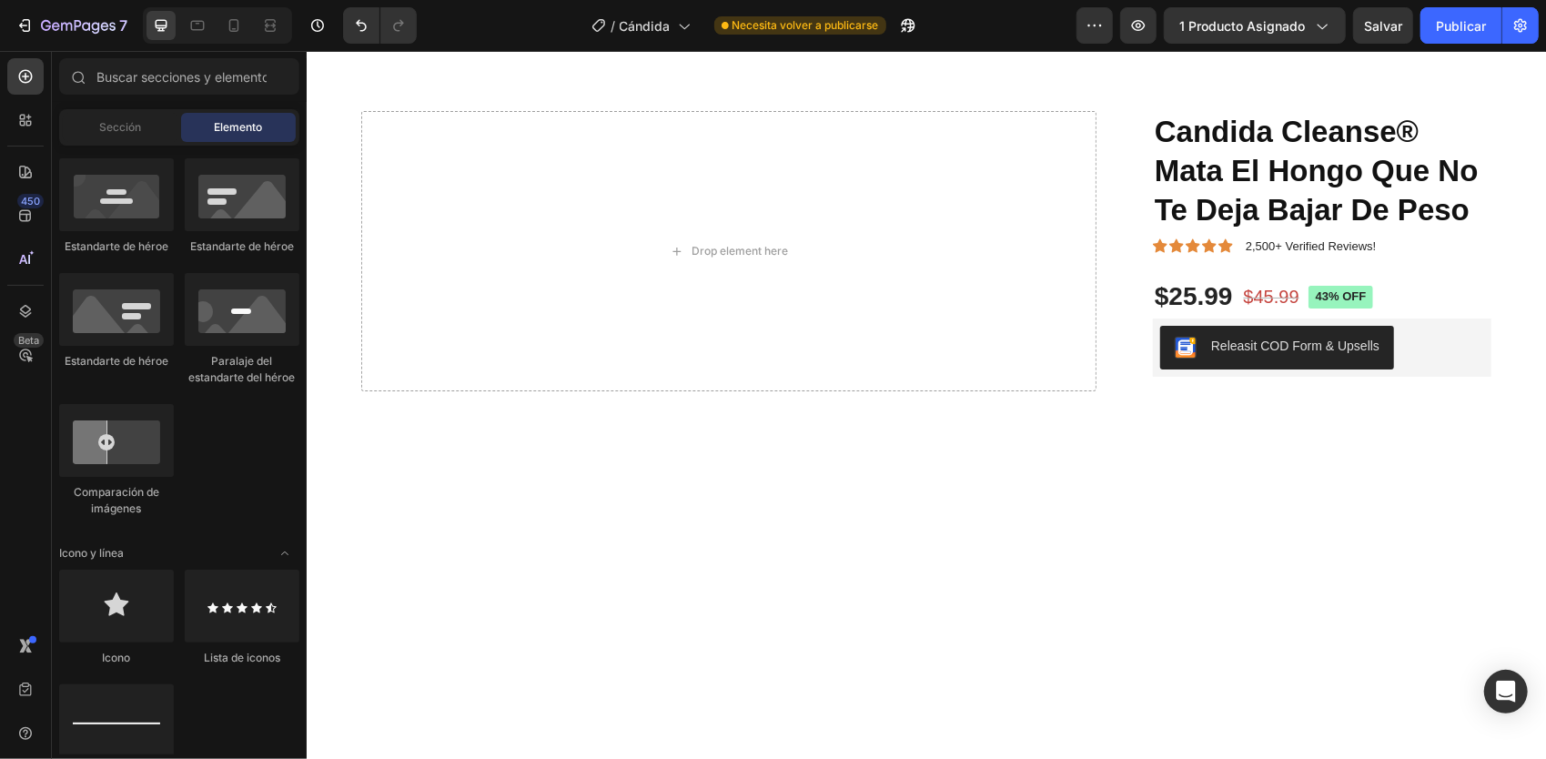
scroll to position [364, 0]
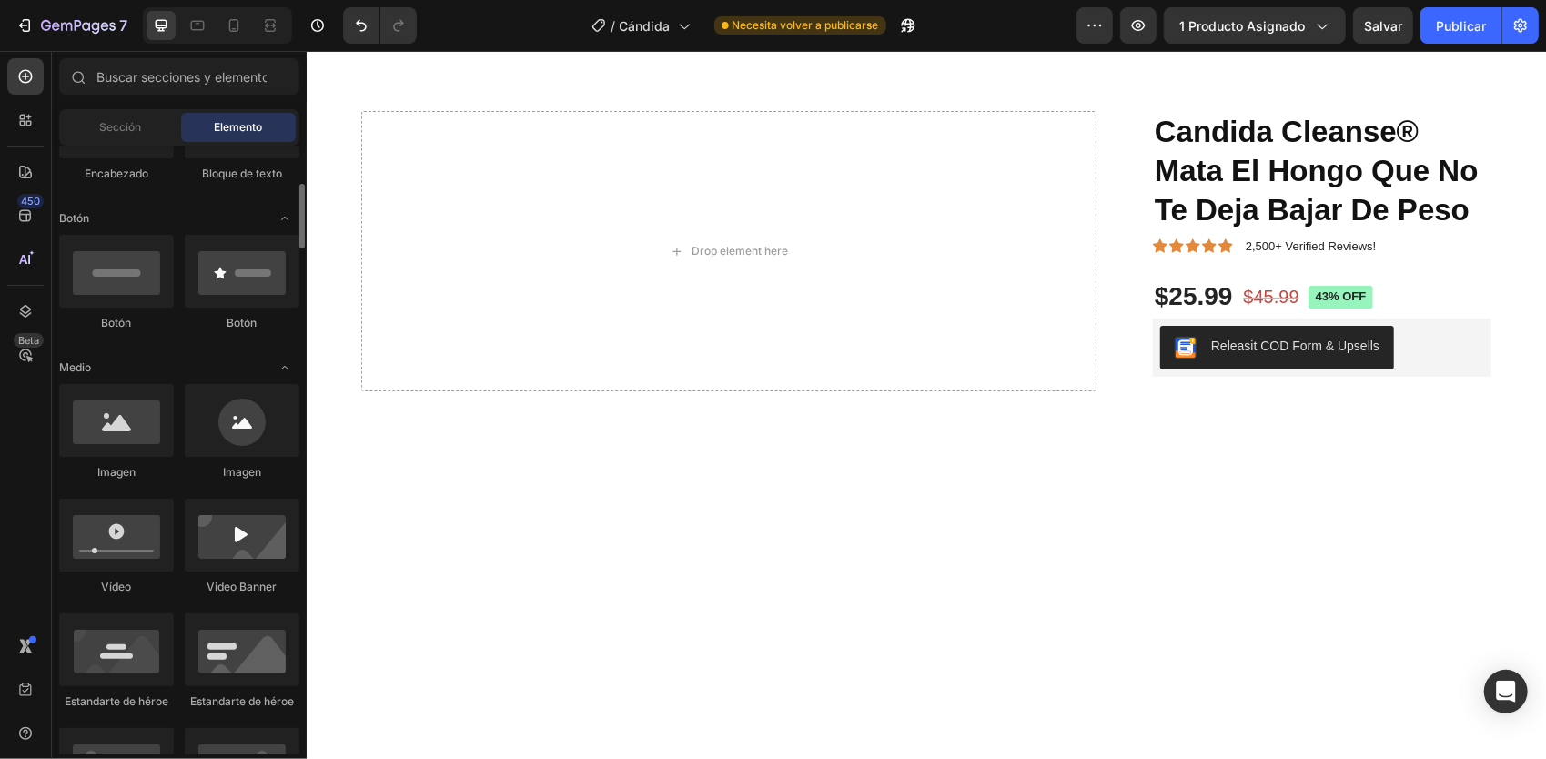
click at [494, 216] on div "Drop element here" at bounding box center [727, 250] width 735 height 281
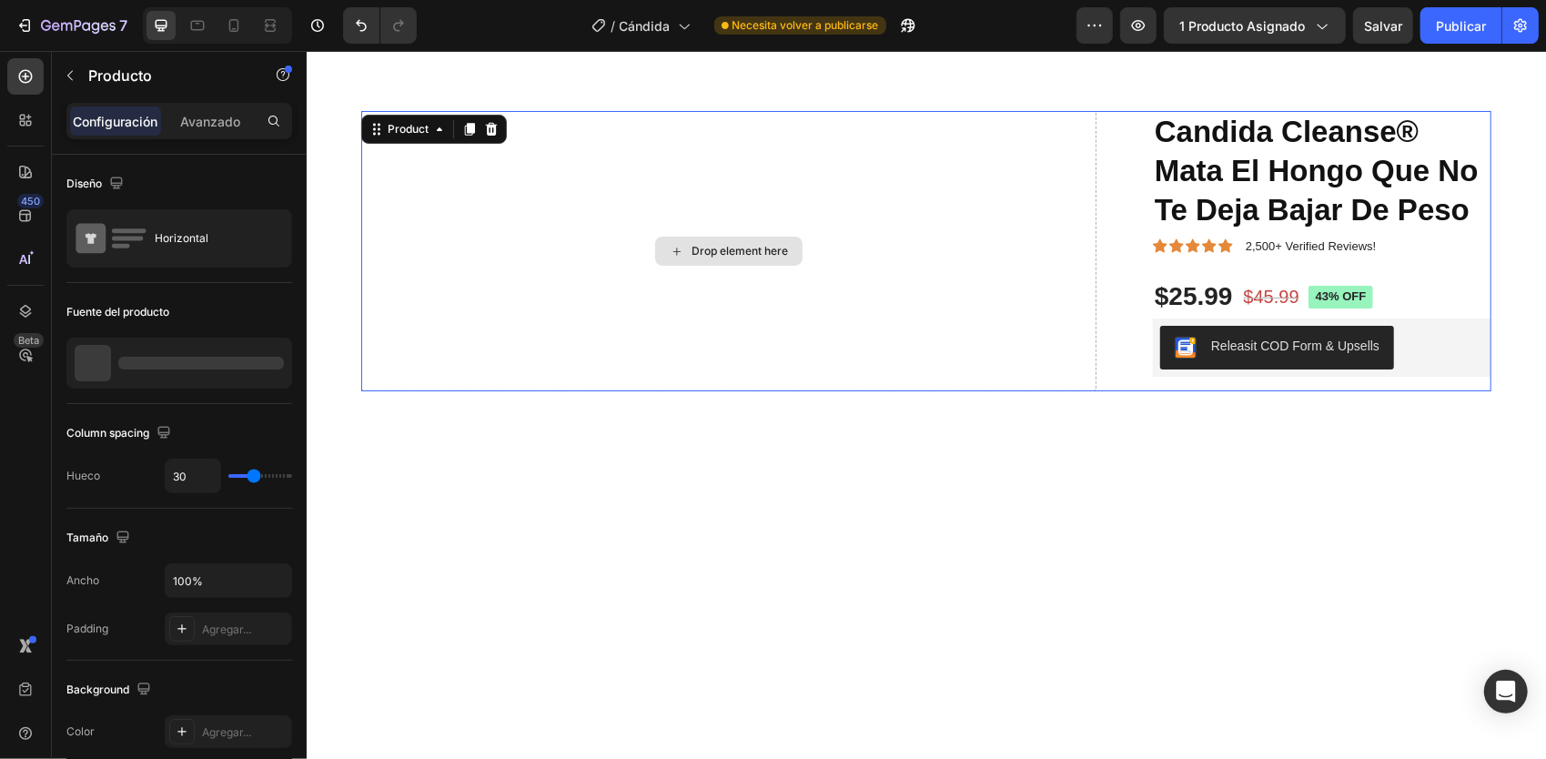
click at [494, 216] on div "Drop element here" at bounding box center [727, 250] width 735 height 281
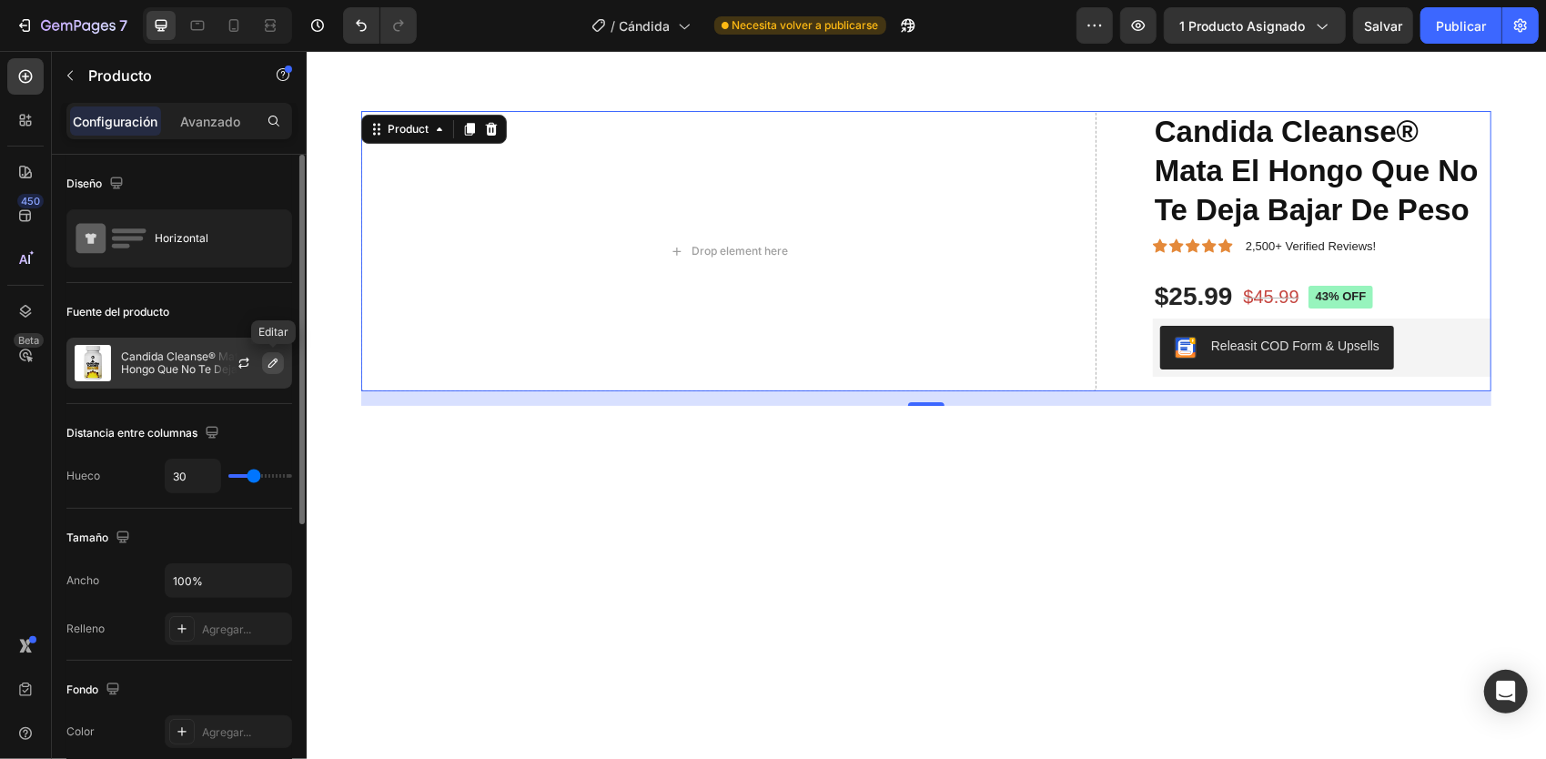
click at [278, 362] on icon "button" at bounding box center [273, 363] width 15 height 15
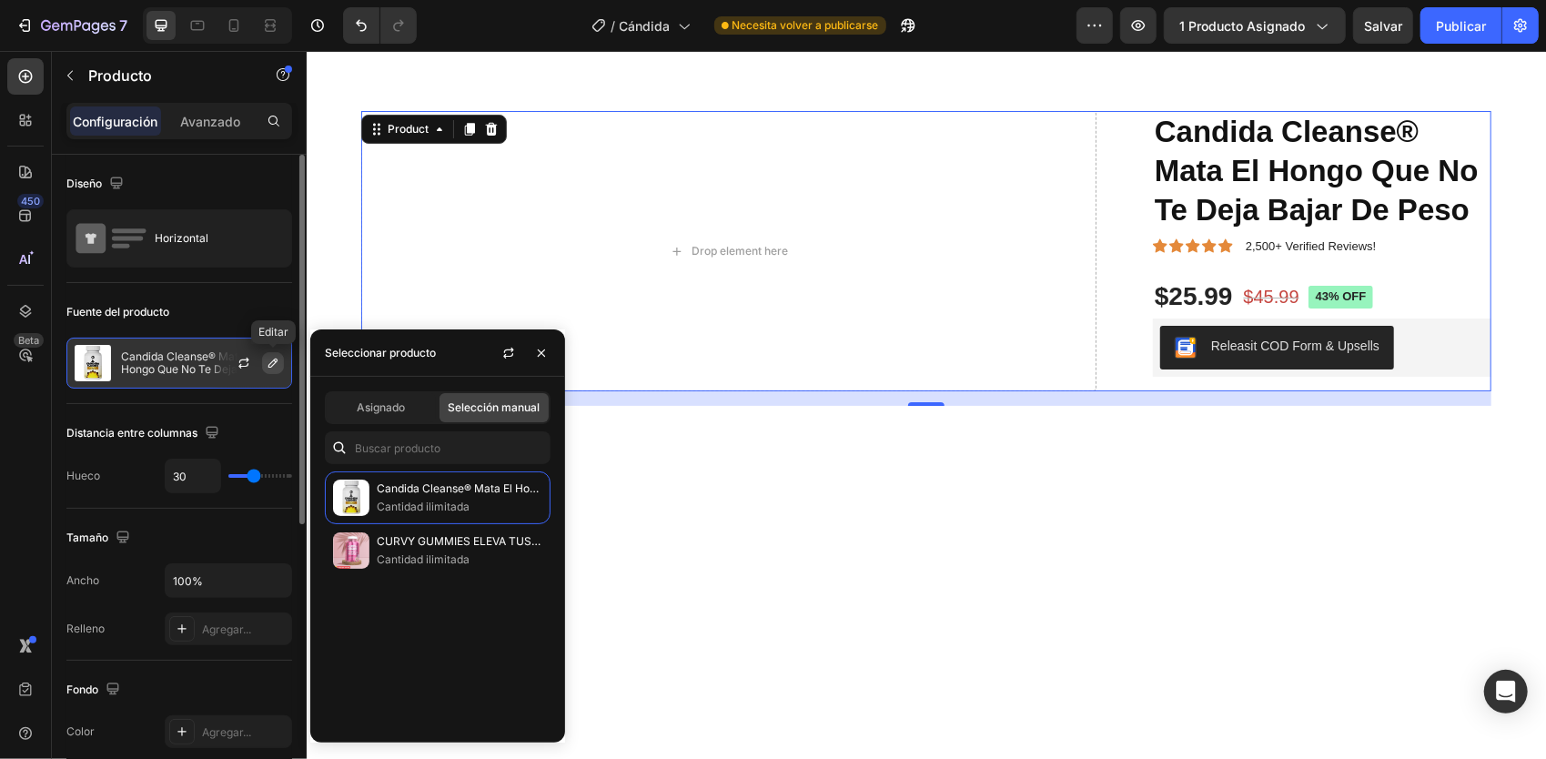
click at [278, 362] on icon "button" at bounding box center [273, 363] width 15 height 15
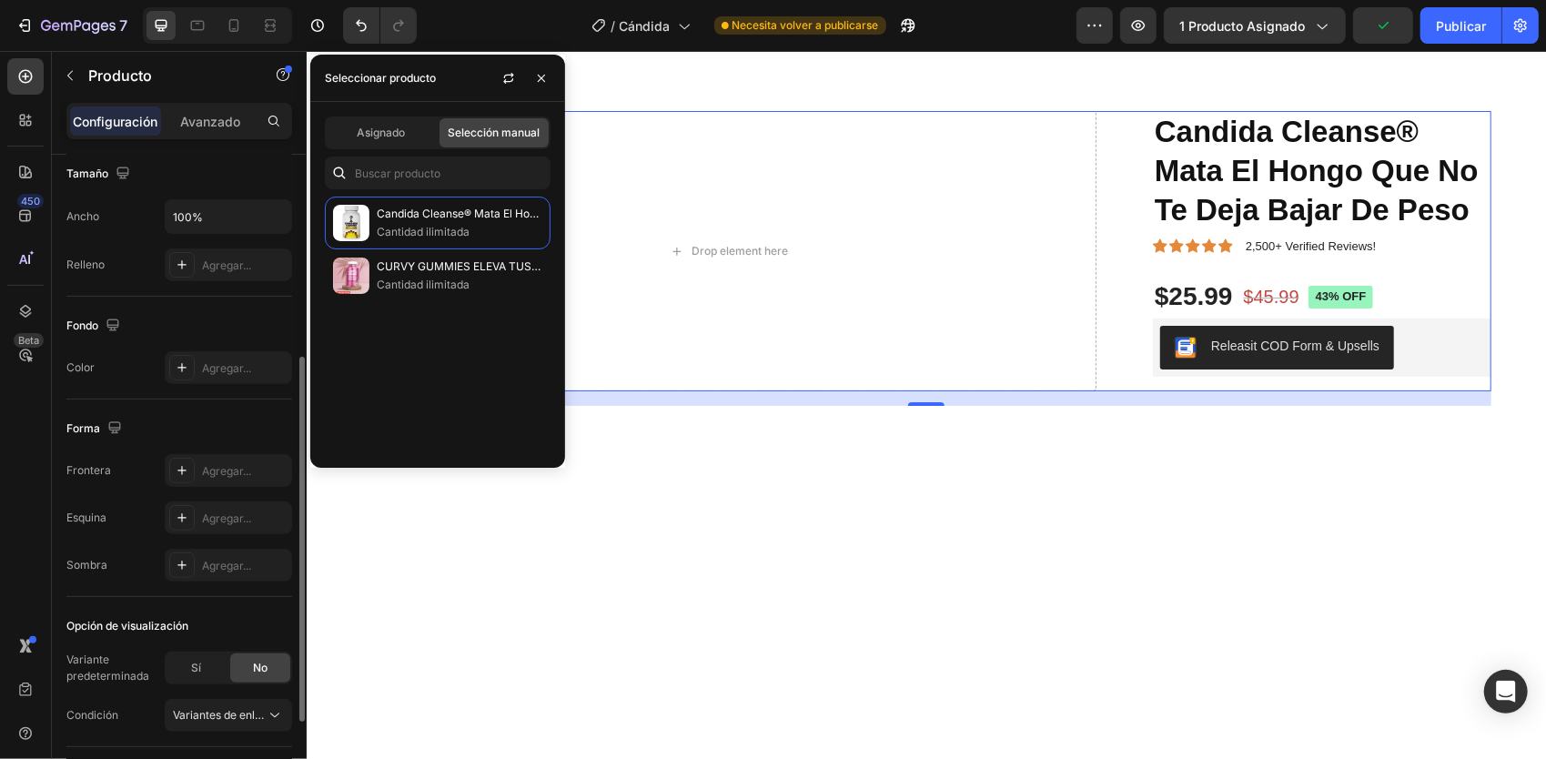
scroll to position [523, 0]
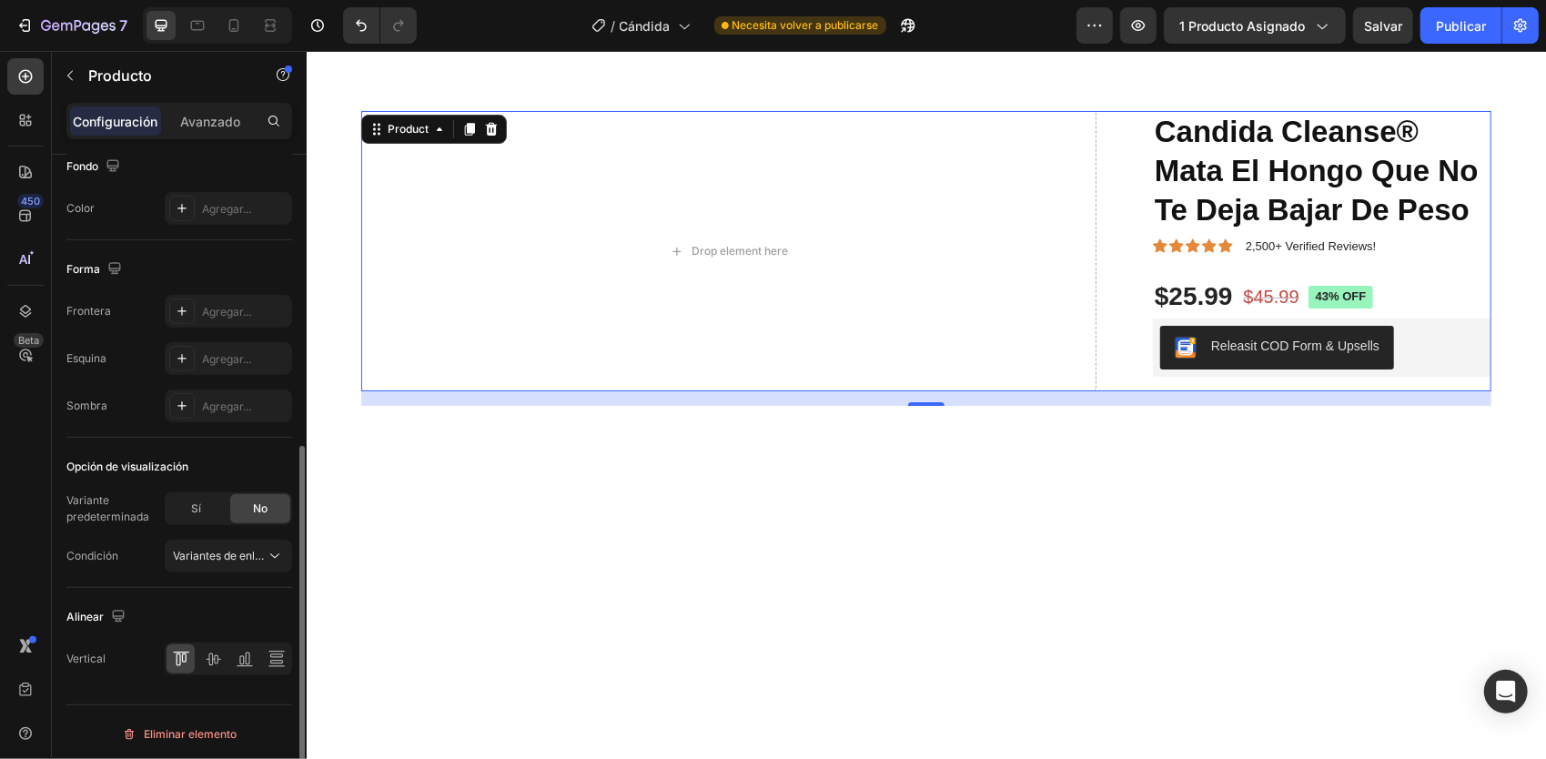
click at [171, 261] on div "Forma" at bounding box center [179, 269] width 226 height 29
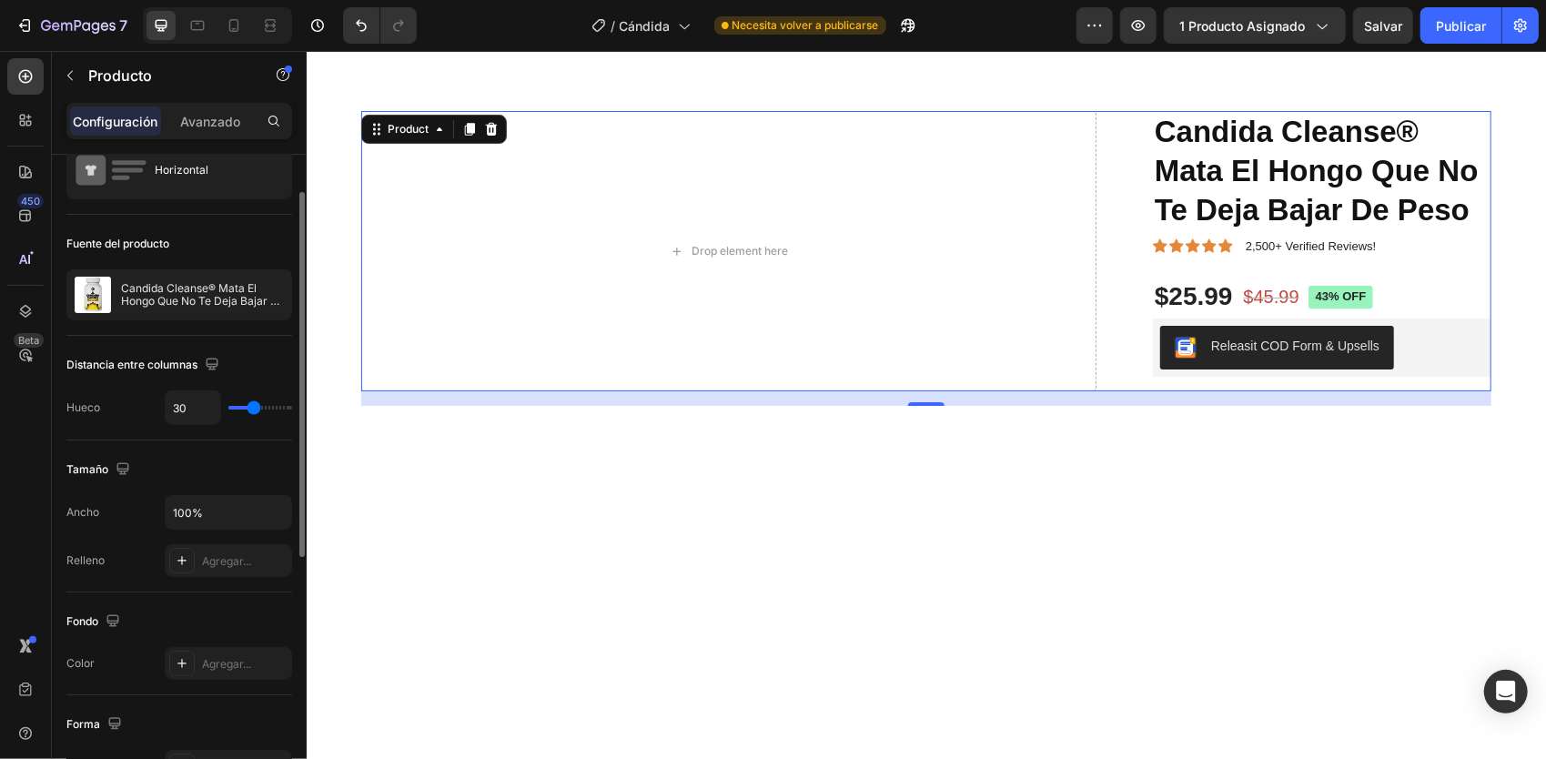
scroll to position [0, 0]
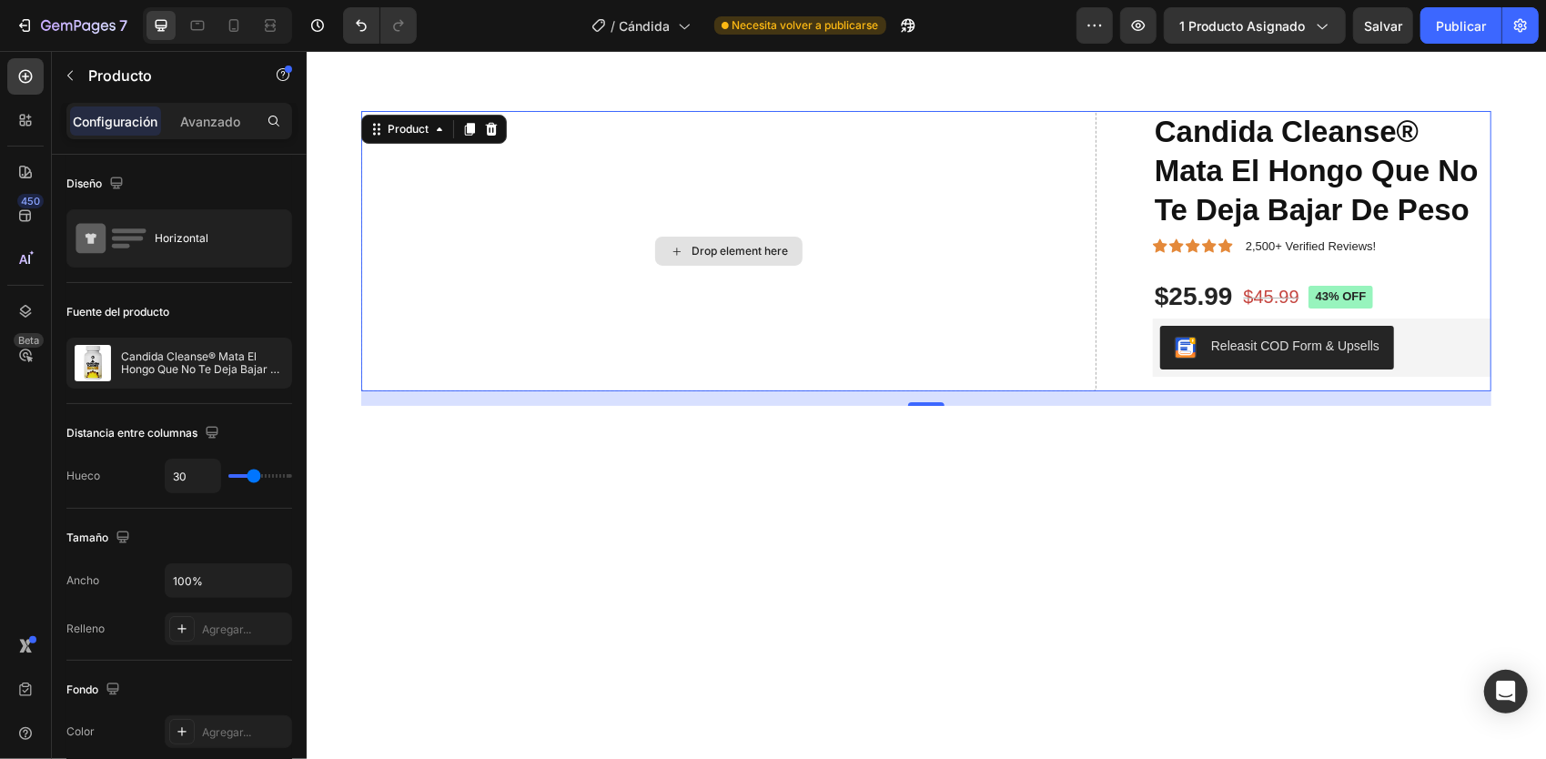
click at [537, 187] on div "Drop element here" at bounding box center [727, 250] width 735 height 281
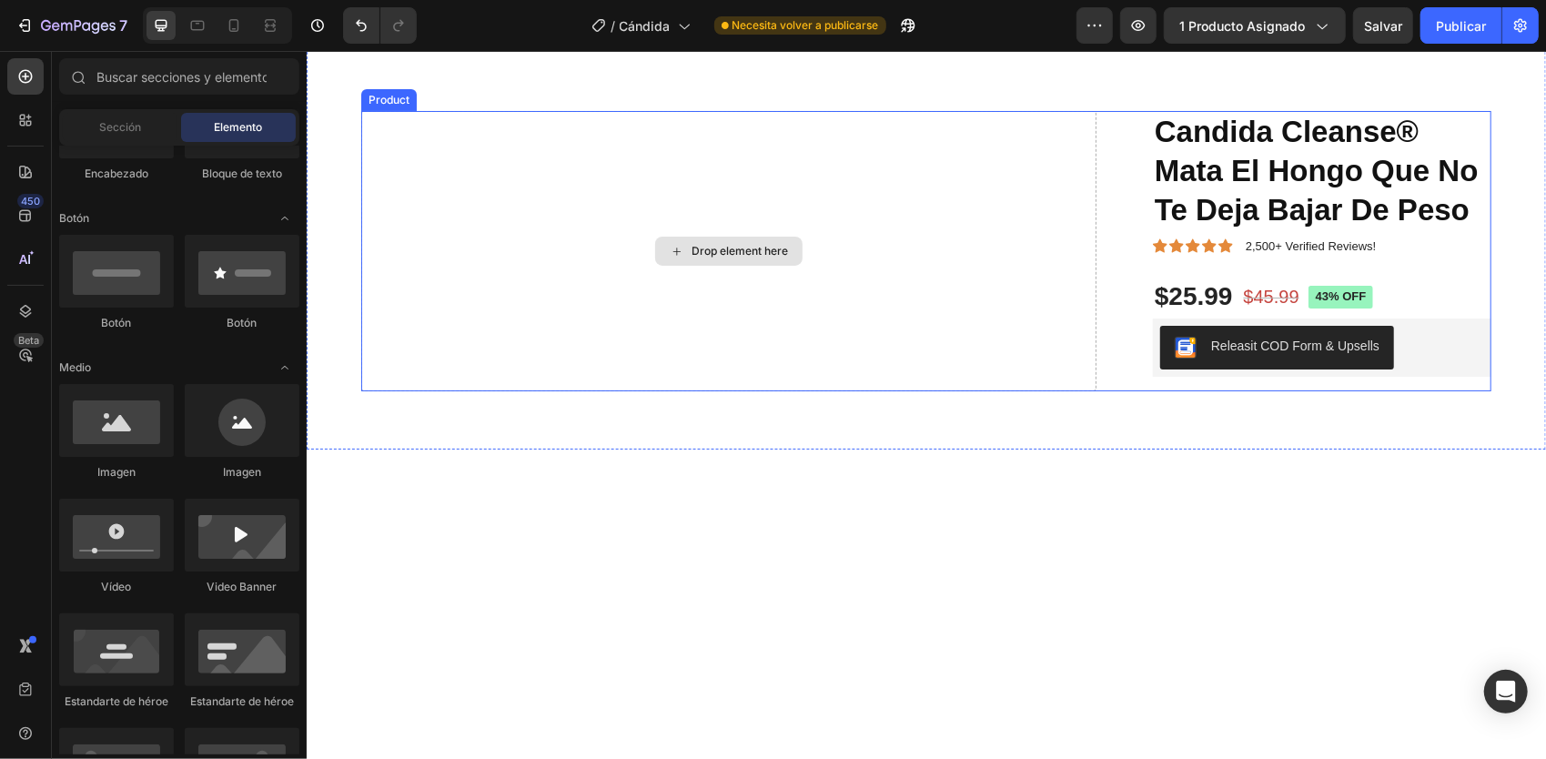
click at [698, 252] on div "Drop element here" at bounding box center [739, 250] width 96 height 15
click at [682, 244] on div "Drop element here" at bounding box center [727, 250] width 147 height 29
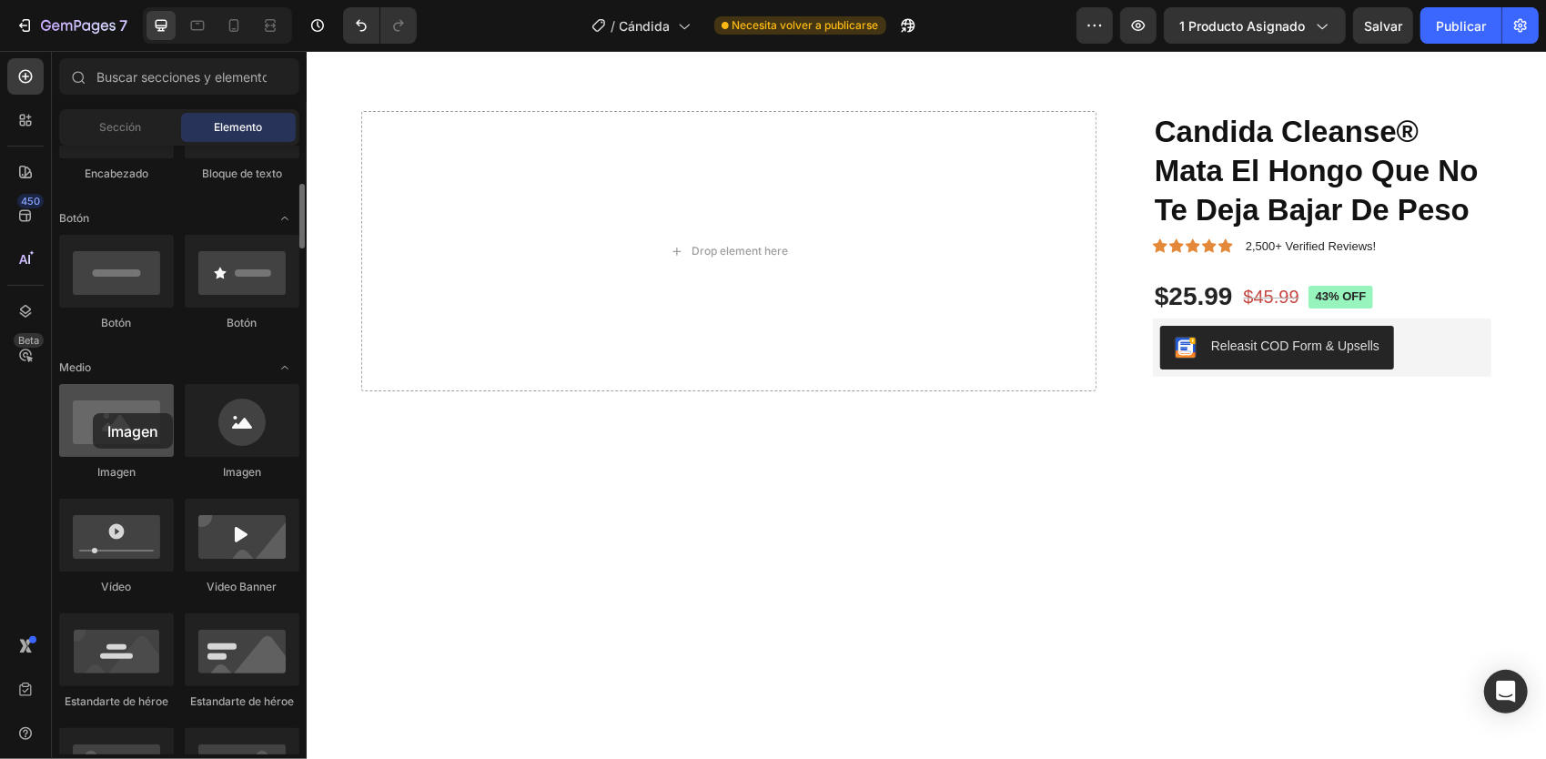
click at [93, 413] on div at bounding box center [116, 420] width 115 height 73
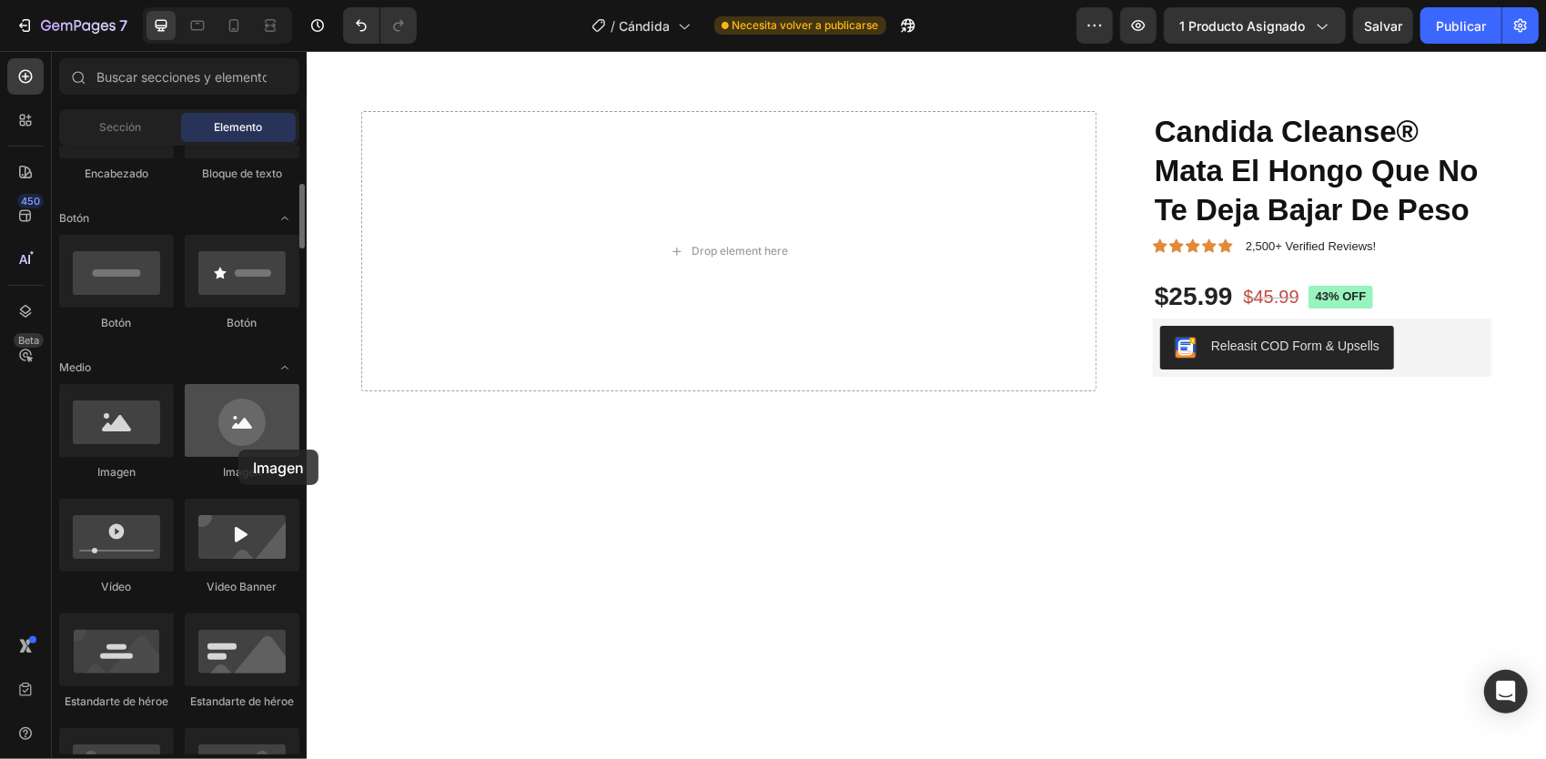
click at [238, 450] on div at bounding box center [242, 420] width 115 height 73
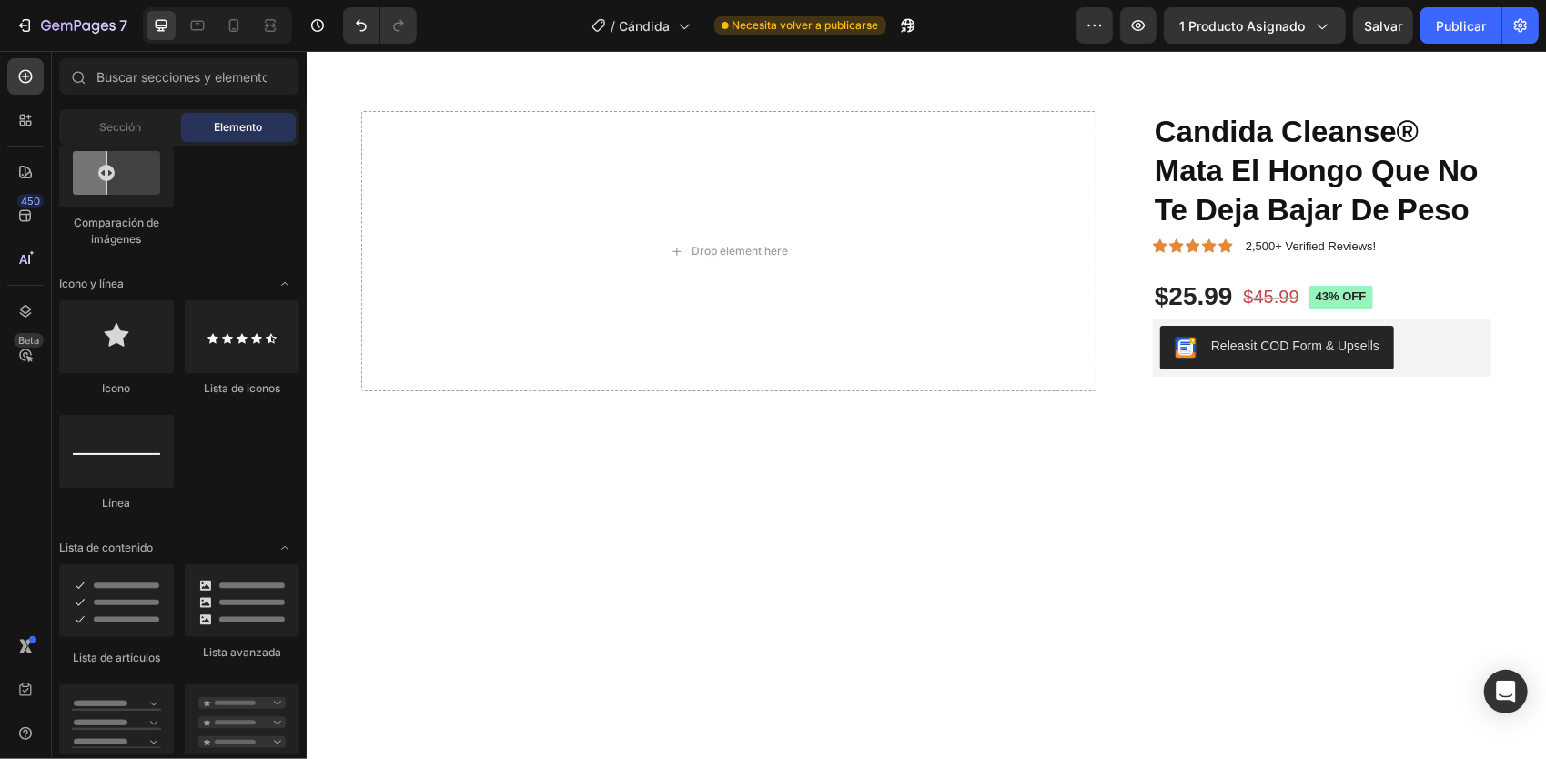
scroll to position [724, 0]
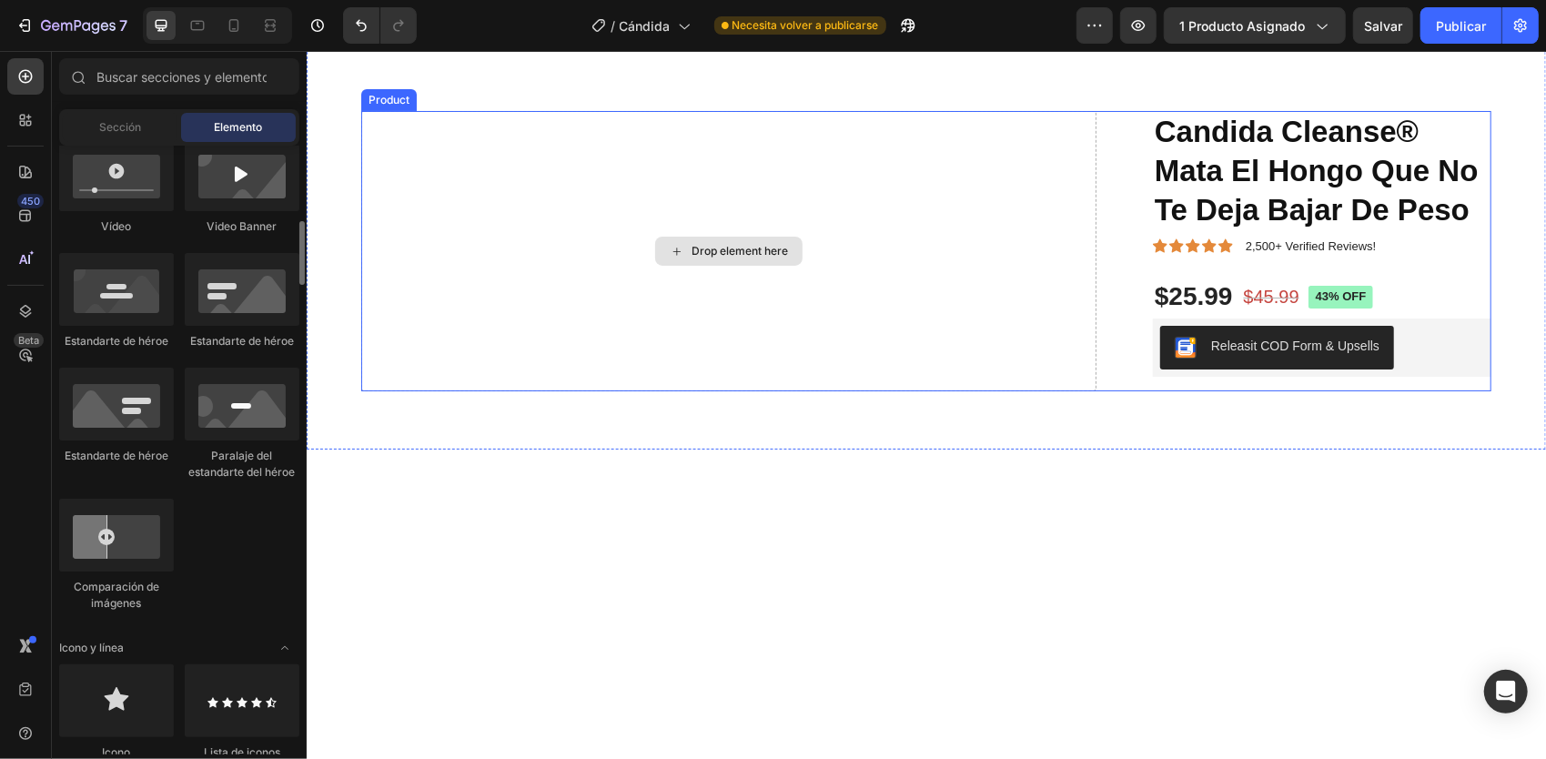
click at [852, 212] on div "Drop element here" at bounding box center [727, 250] width 735 height 281
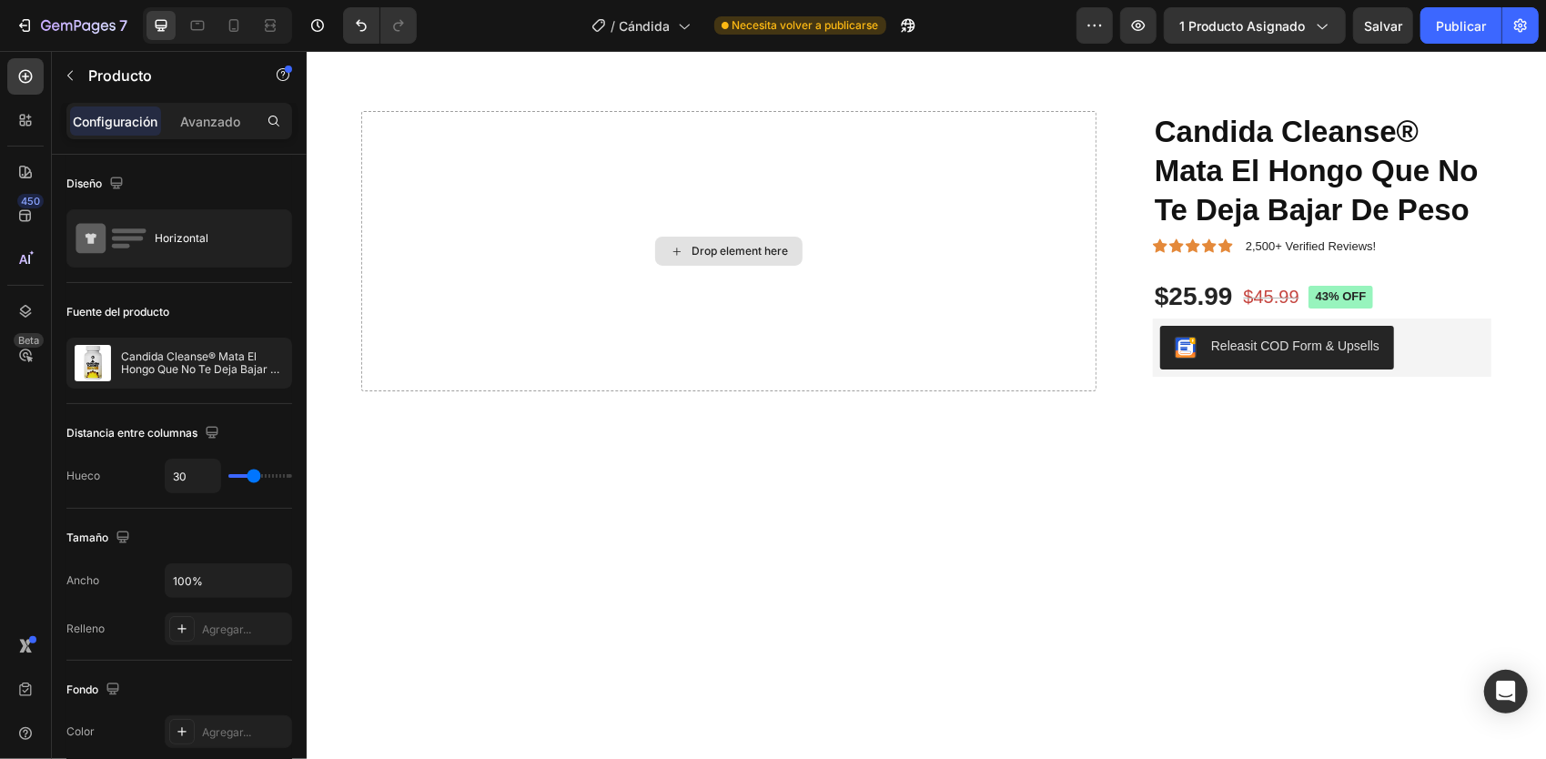
click at [770, 245] on div "Drop element here" at bounding box center [739, 250] width 96 height 15
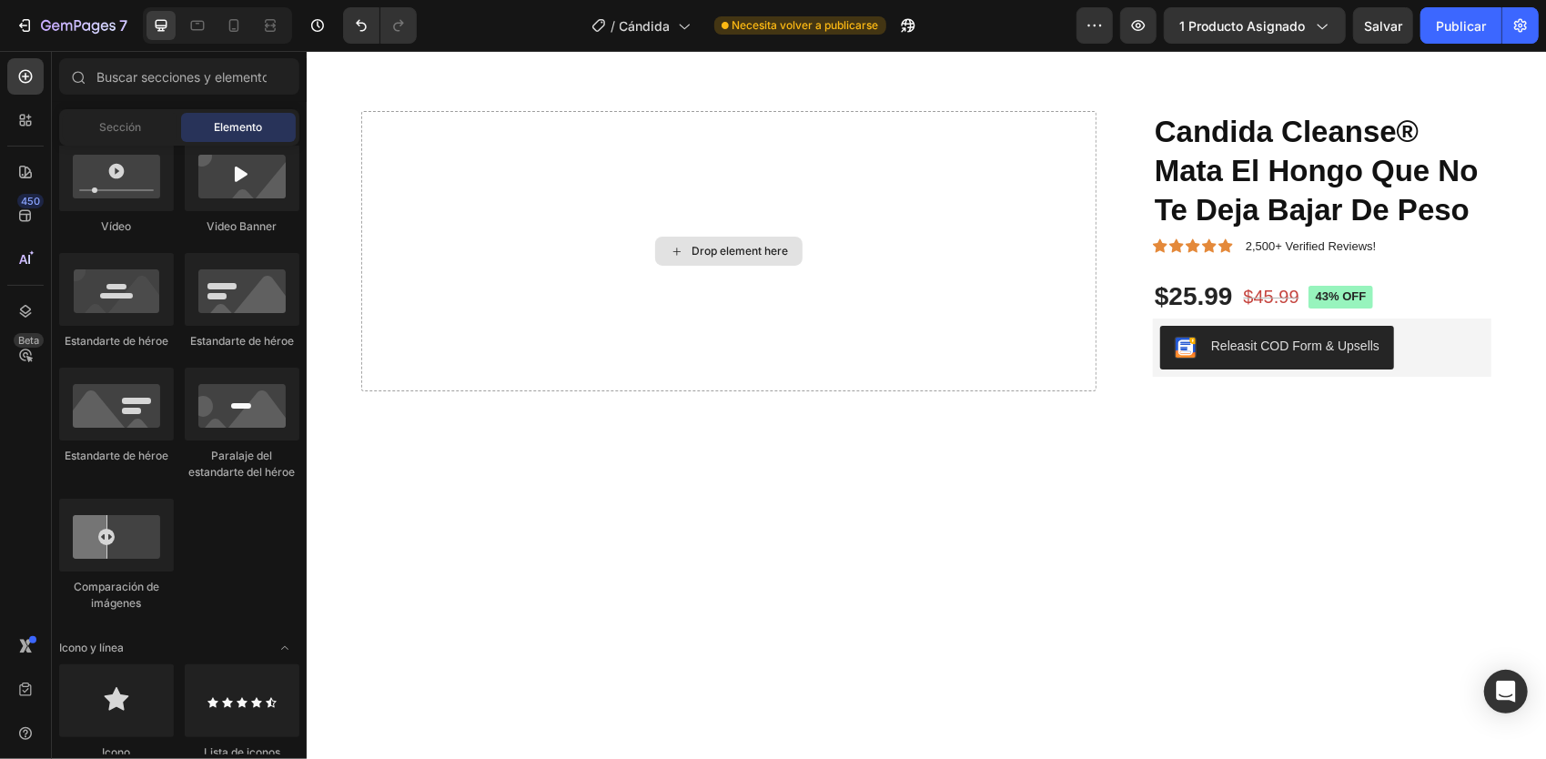
click at [770, 245] on div "Drop element here" at bounding box center [739, 250] width 96 height 15
click at [691, 254] on div "Drop element here" at bounding box center [739, 250] width 96 height 15
click at [434, 202] on div "Drop element here" at bounding box center [727, 250] width 735 height 281
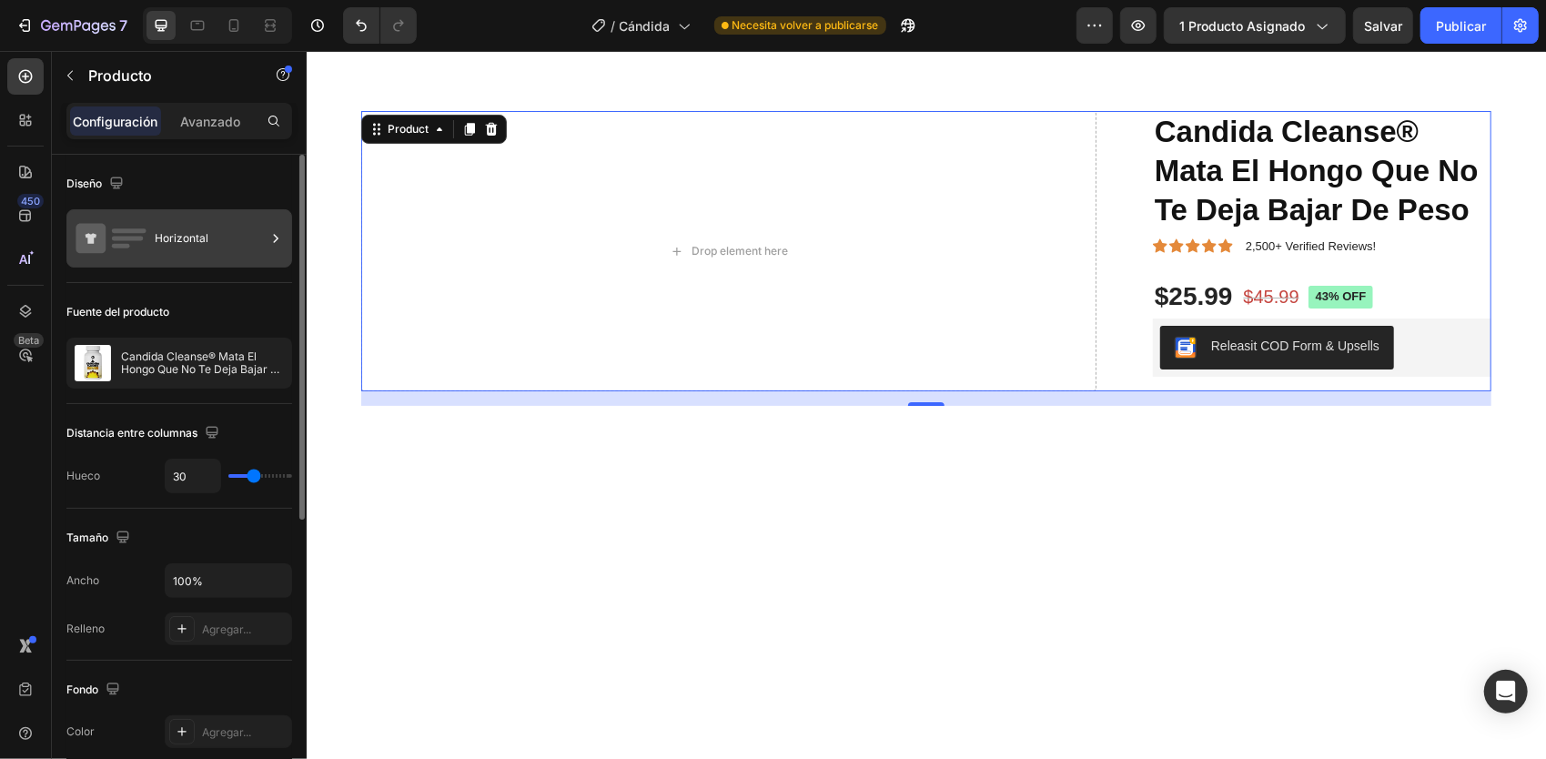
click at [137, 240] on icon at bounding box center [111, 238] width 73 height 42
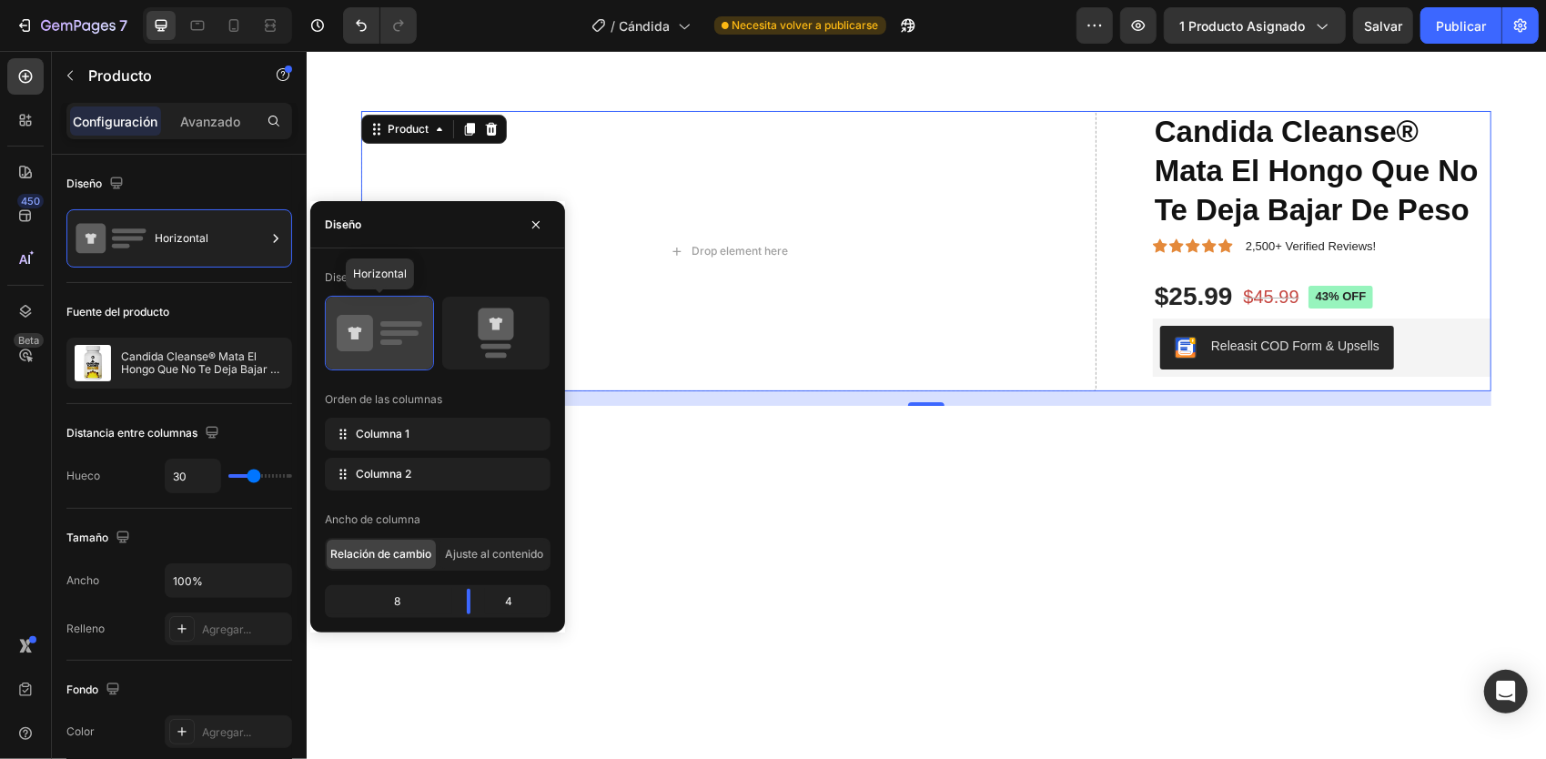
click at [408, 359] on div at bounding box center [379, 333] width 107 height 73
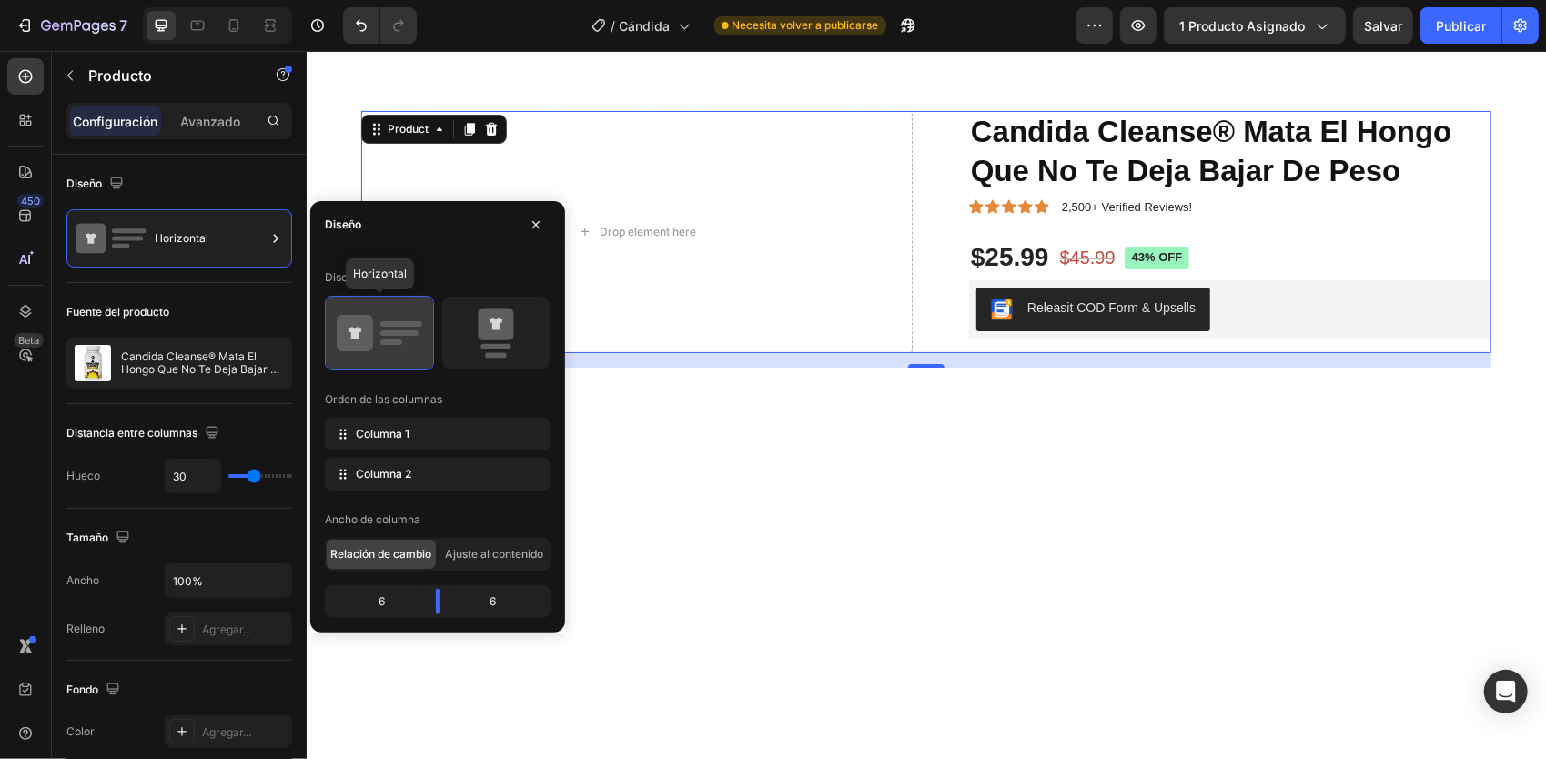
click at [400, 359] on div at bounding box center [379, 333] width 107 height 73
click at [400, 358] on icon at bounding box center [380, 333] width 86 height 51
click at [376, 342] on icon at bounding box center [380, 333] width 86 height 51
drag, startPoint x: 376, startPoint y: 342, endPoint x: 389, endPoint y: 339, distance: 14.1
click at [383, 342] on icon at bounding box center [380, 333] width 86 height 51
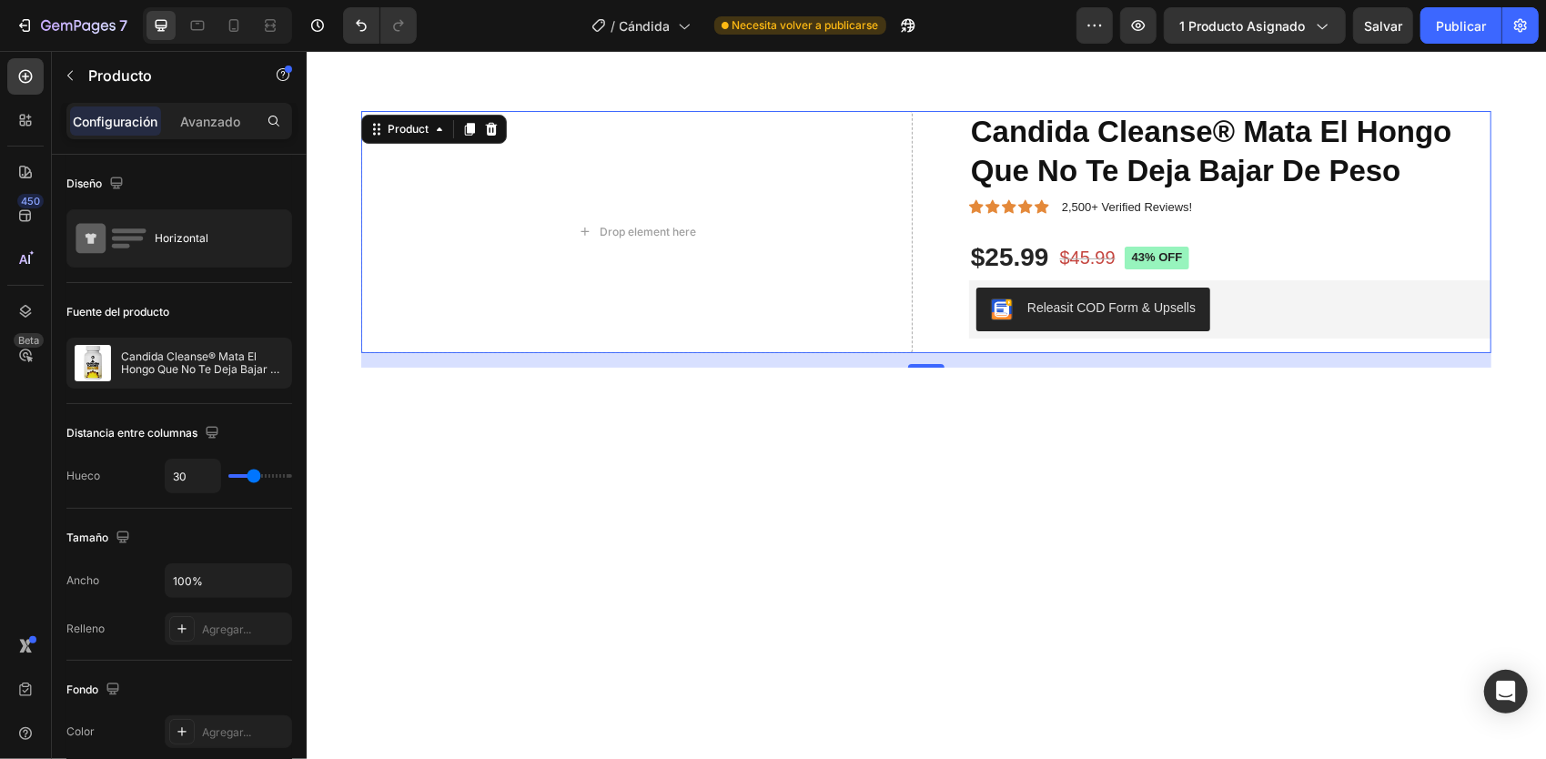
click at [426, 141] on div "Product" at bounding box center [433, 128] width 146 height 29
click at [420, 127] on div "Product" at bounding box center [407, 128] width 48 height 16
click at [409, 276] on div "Drop element here" at bounding box center [635, 231] width 551 height 242
click at [358, 13] on button "Deshacer/Rehacer" at bounding box center [361, 25] width 36 height 36
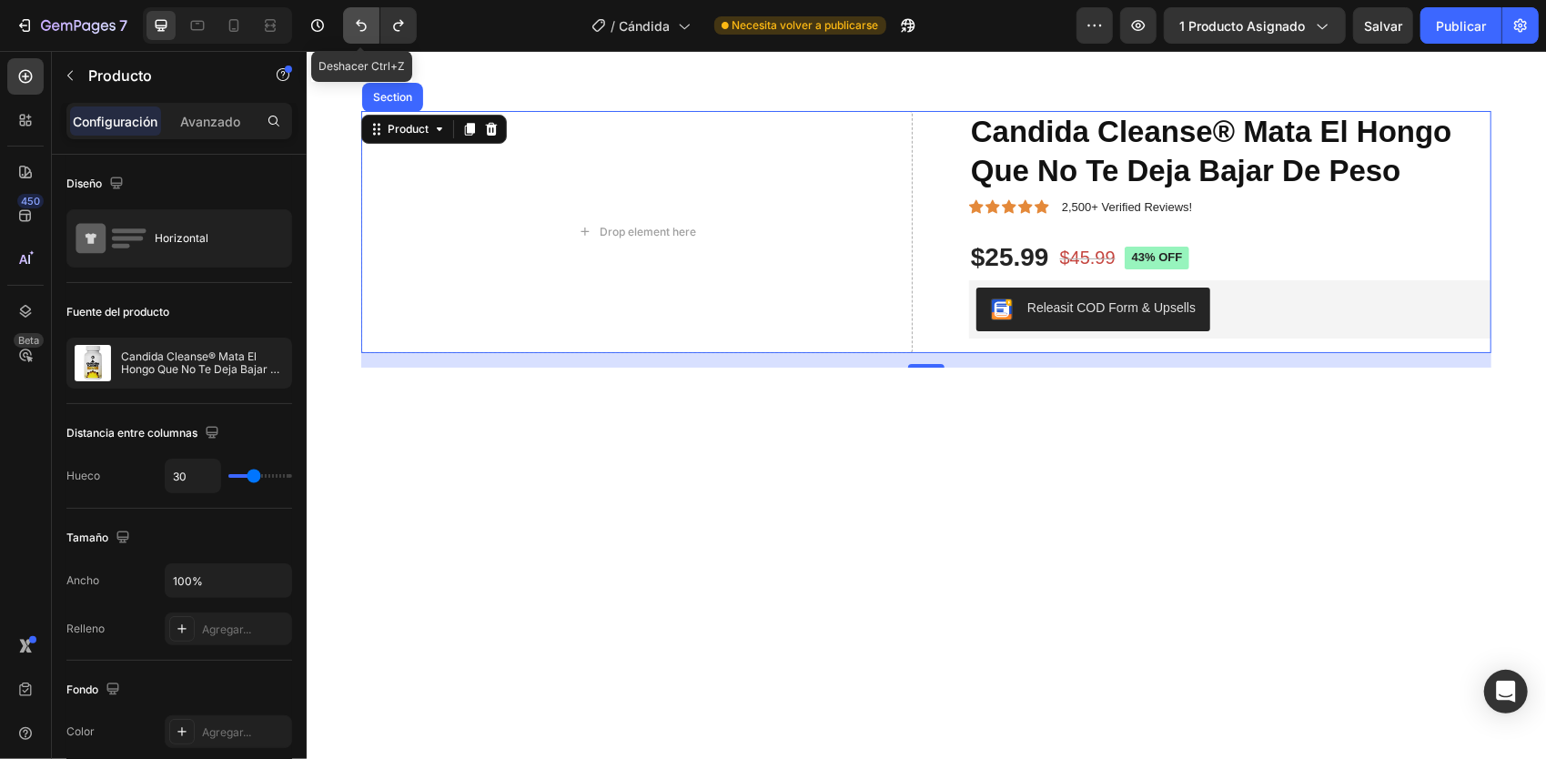
click at [360, 20] on icon "Deshacer/Rehacer" at bounding box center [361, 25] width 18 height 18
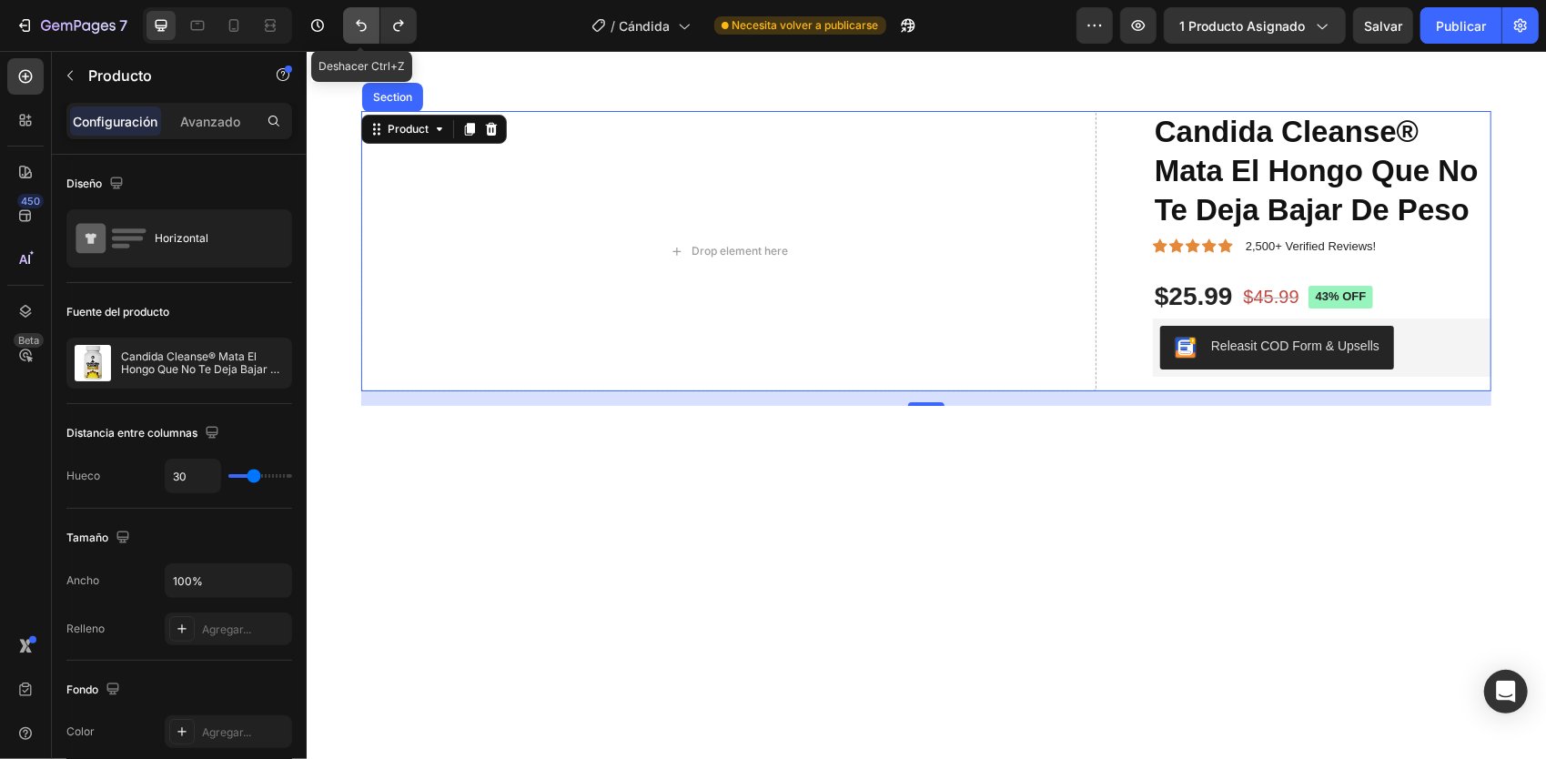
click at [360, 20] on icon "Deshacer/Rehacer" at bounding box center [361, 25] width 18 height 18
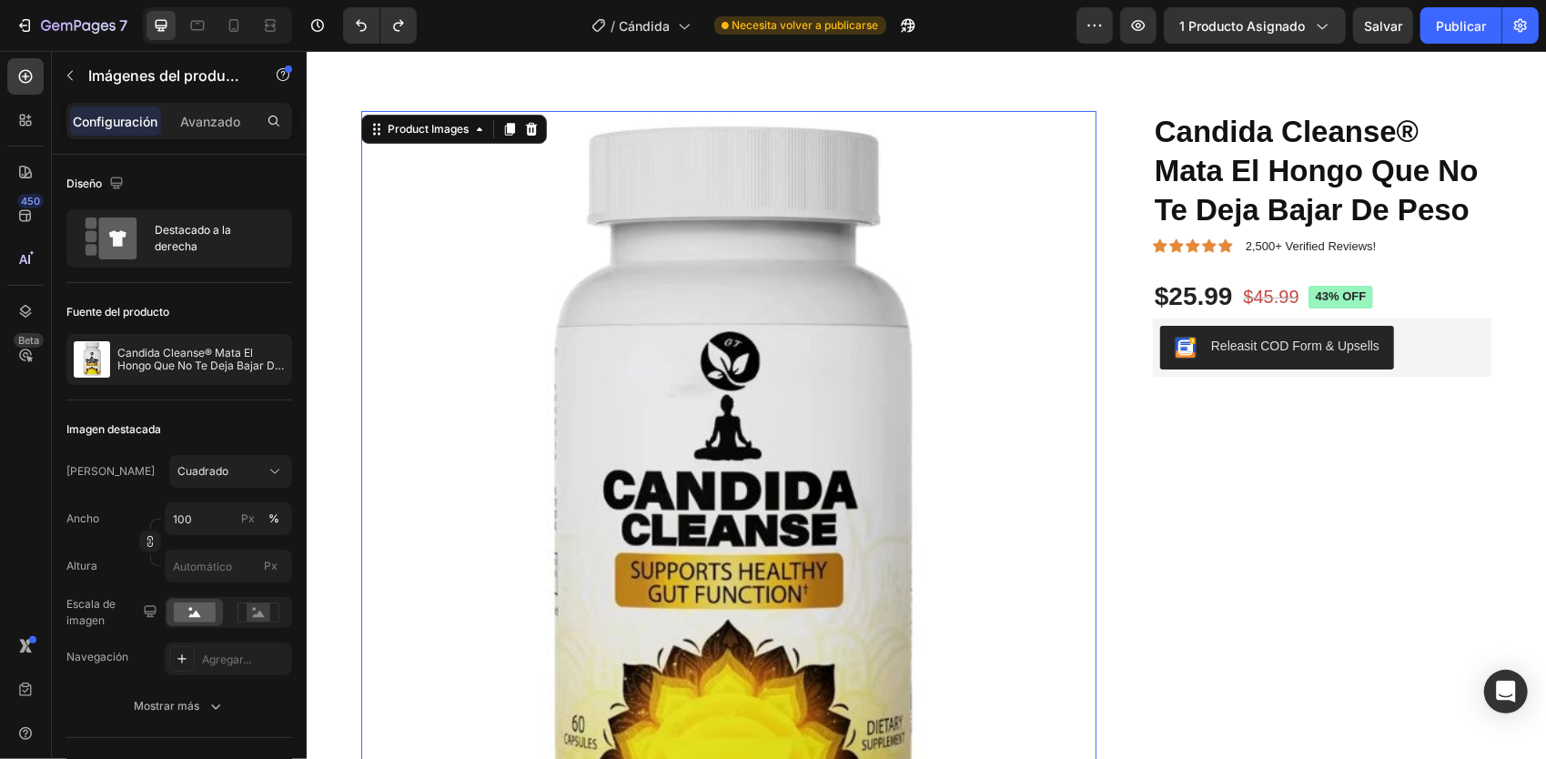
click at [781, 237] on img at bounding box center [727, 477] width 735 height 735
click at [443, 131] on div "Product Images" at bounding box center [427, 128] width 88 height 16
click at [519, 243] on img at bounding box center [727, 477] width 735 height 735
click at [787, 256] on img at bounding box center [727, 477] width 735 height 735
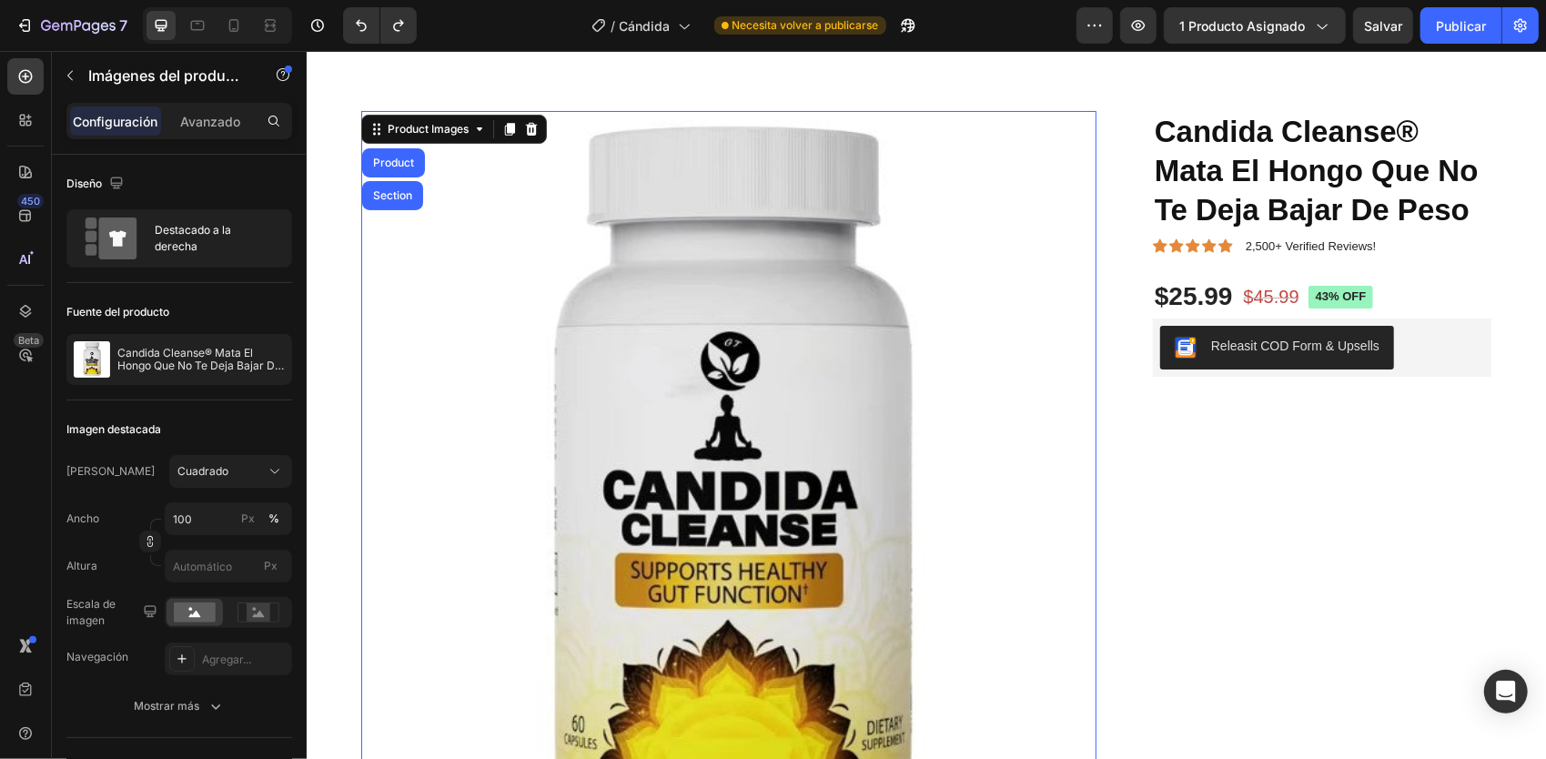
click at [746, 277] on img at bounding box center [727, 477] width 735 height 735
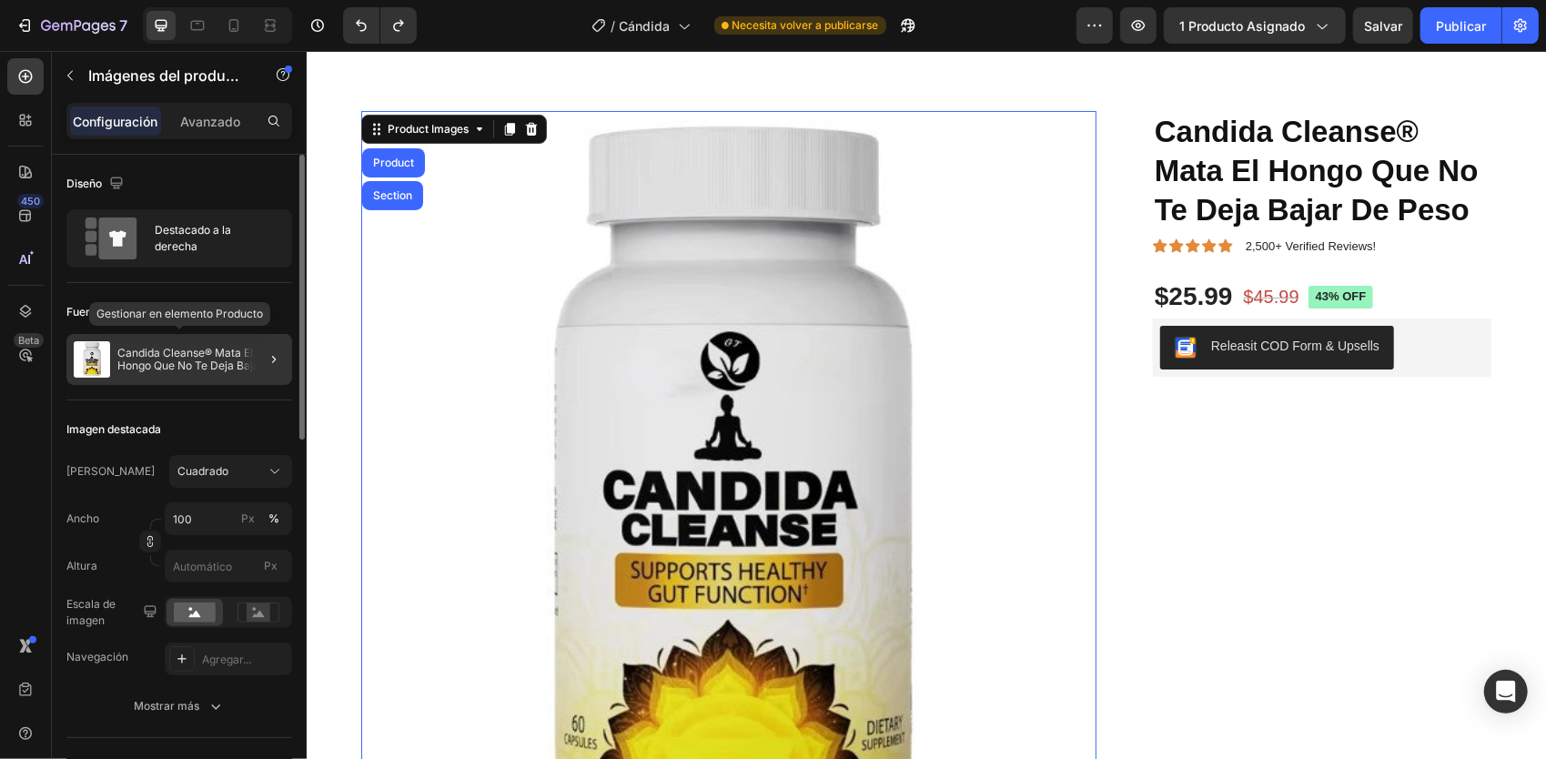
click at [213, 358] on p "Candida Cleanse® Mata El Hongo Que No Te Deja Bajar De Peso" at bounding box center [200, 359] width 167 height 25
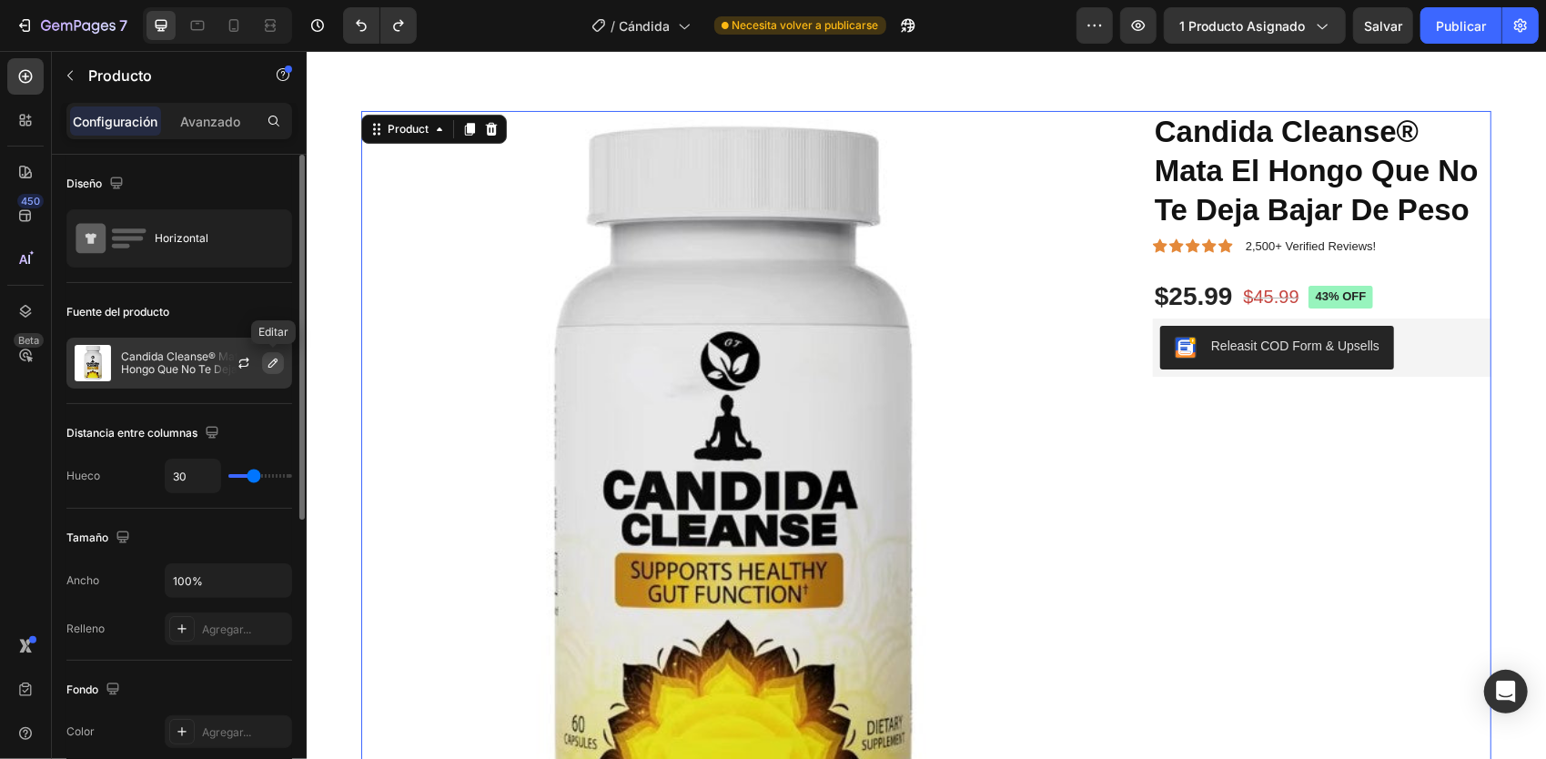
click at [278, 363] on icon "button" at bounding box center [273, 363] width 15 height 15
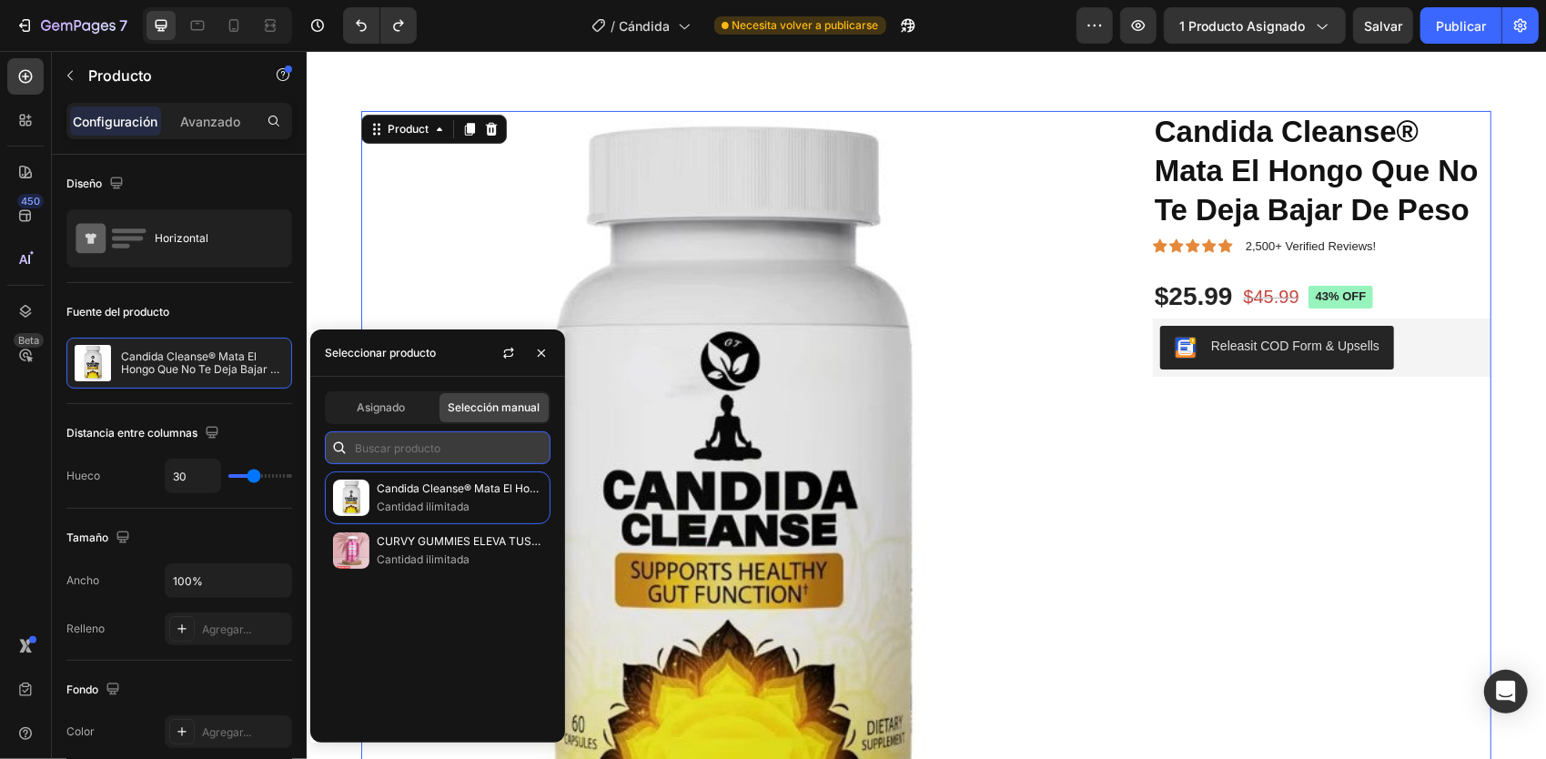
click at [430, 449] on input "text" at bounding box center [438, 447] width 226 height 33
click at [362, 406] on span "Asignado" at bounding box center [382, 408] width 48 height 16
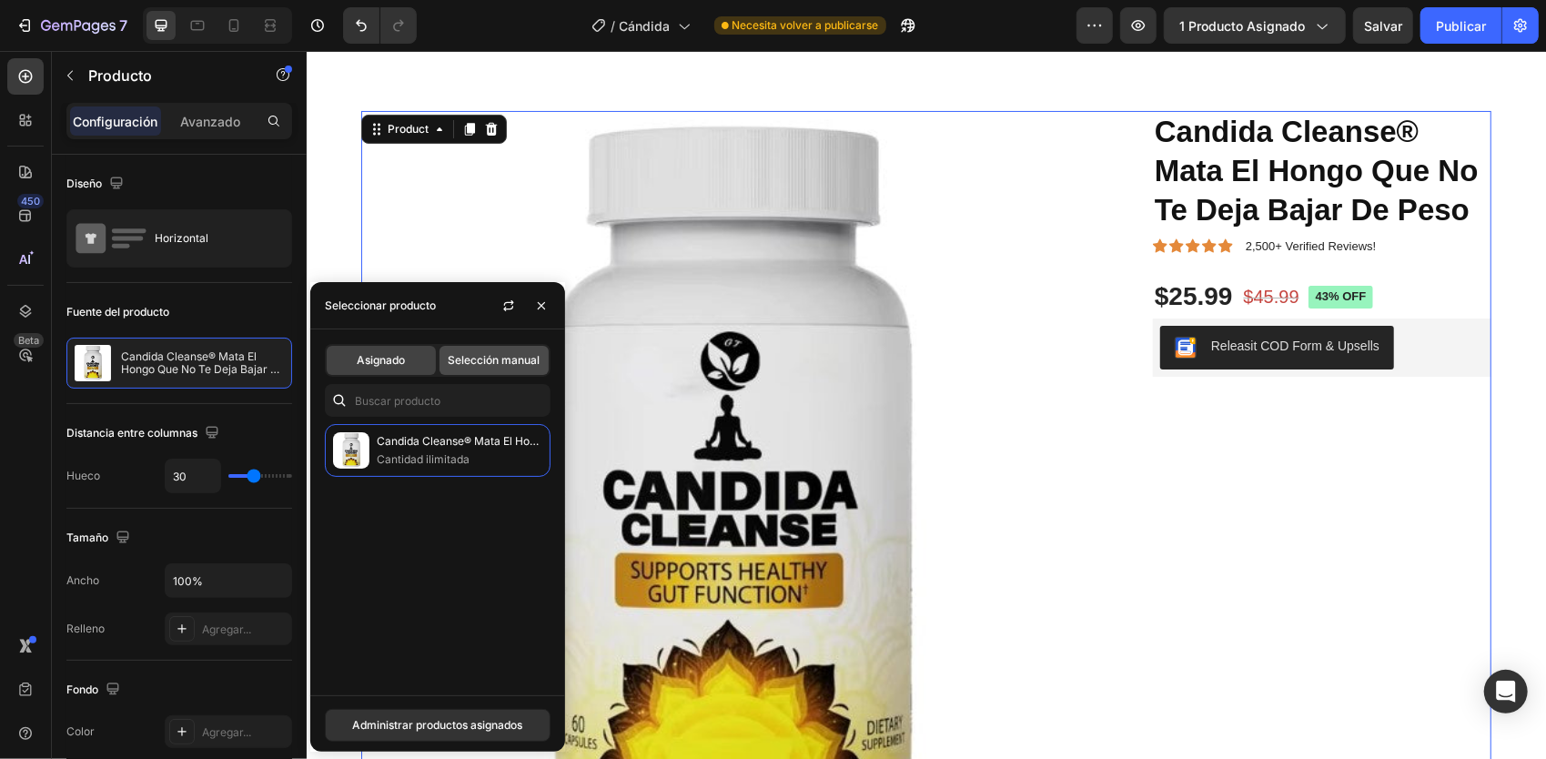
click at [517, 358] on span "Selección manual" at bounding box center [495, 360] width 92 height 16
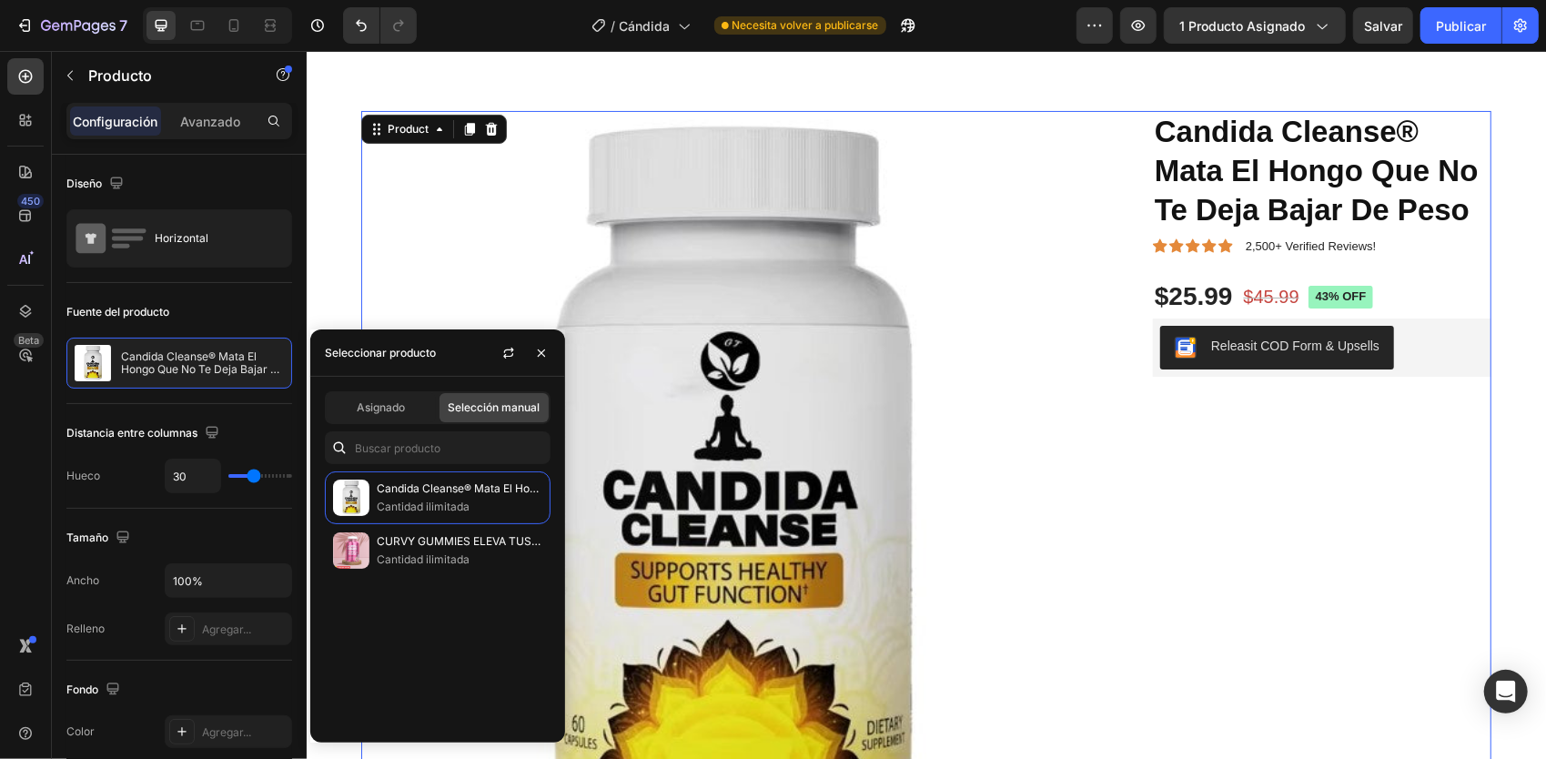
click at [470, 409] on span "Selección manual" at bounding box center [495, 408] width 92 height 16
click at [550, 354] on button "button" at bounding box center [541, 353] width 29 height 29
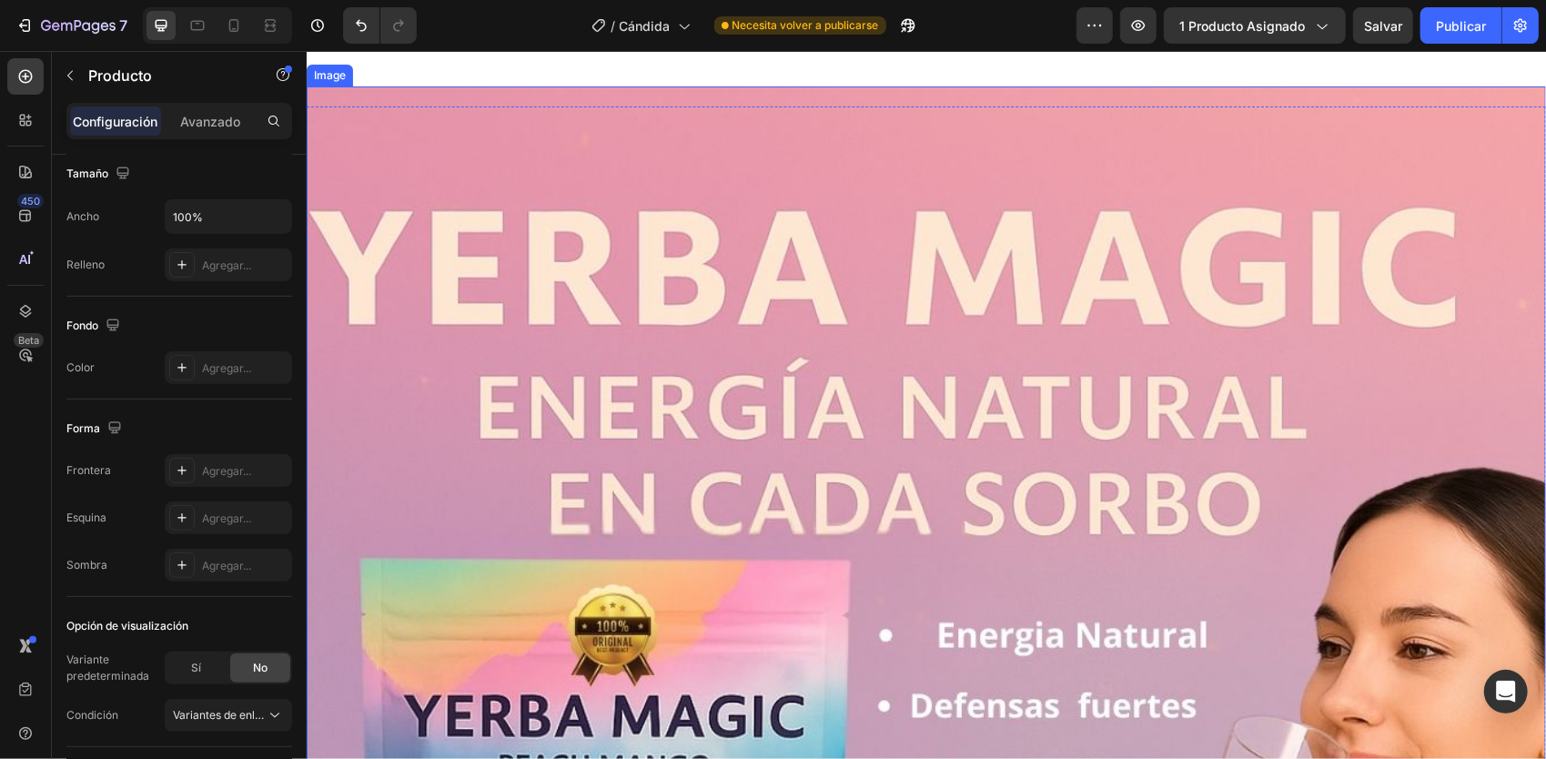
scroll to position [1092, 0]
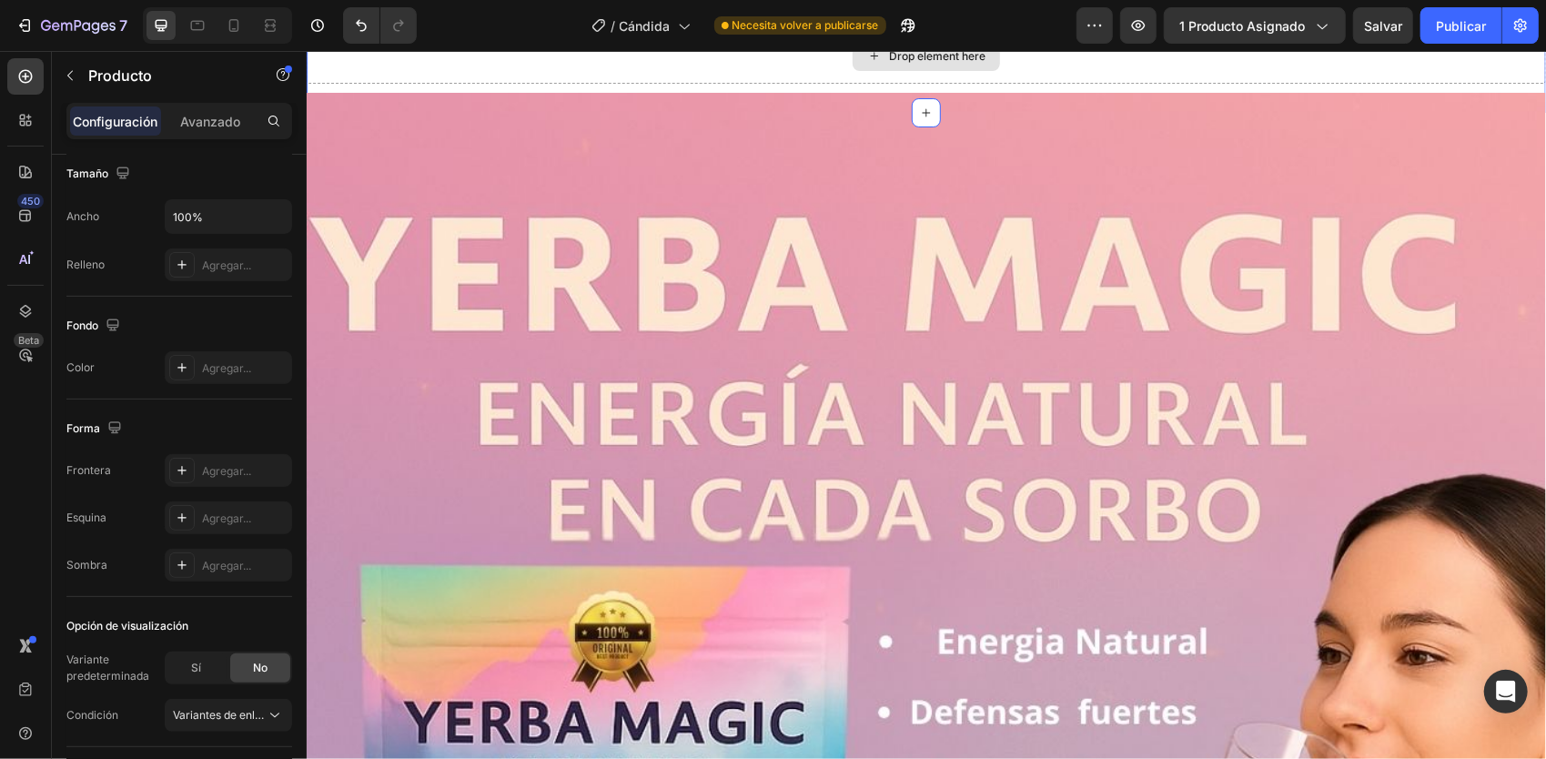
click at [954, 74] on div "Drop element here" at bounding box center [925, 55] width 1239 height 55
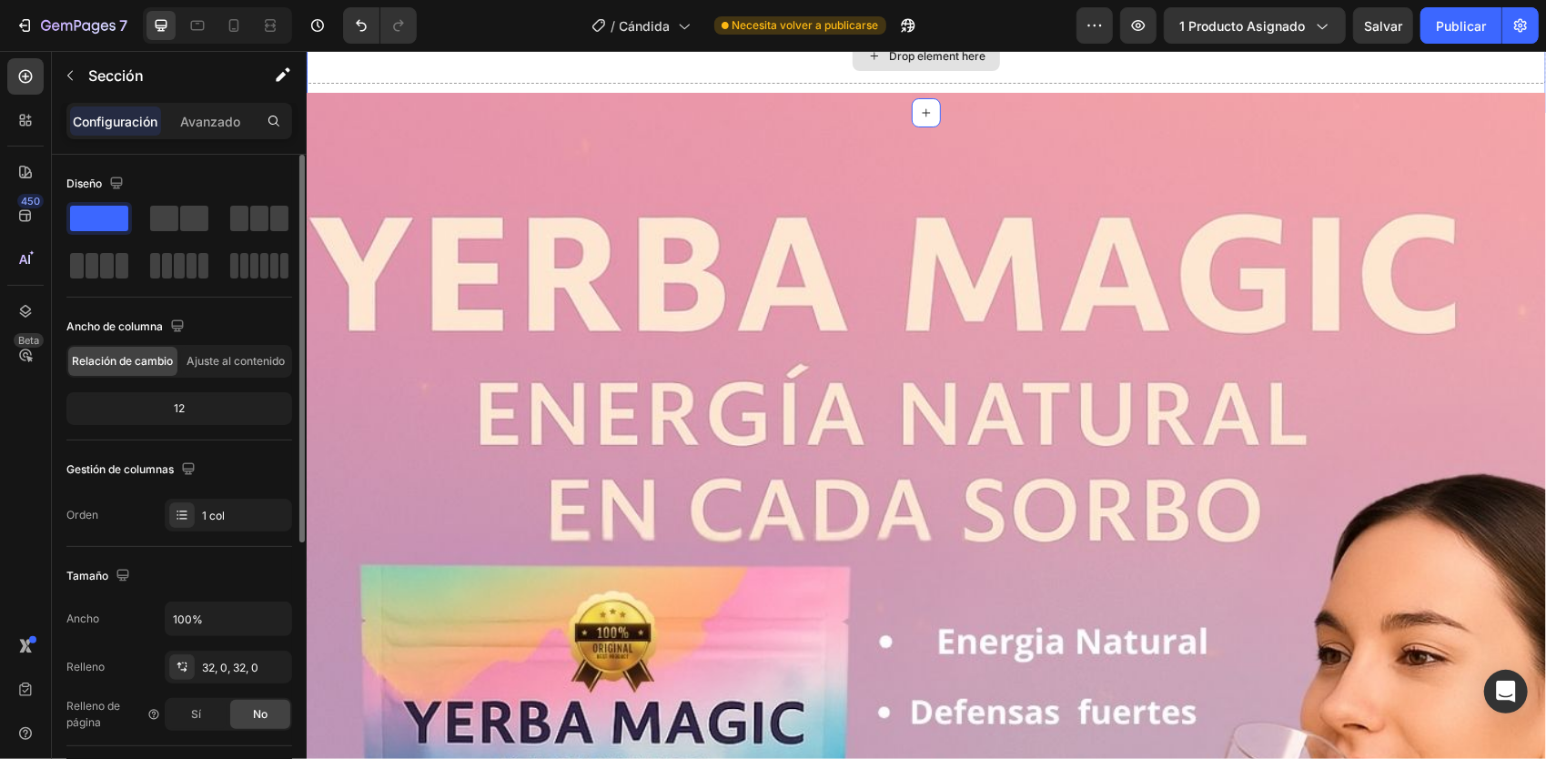
click at [814, 68] on div "Drop element here" at bounding box center [925, 55] width 1239 height 55
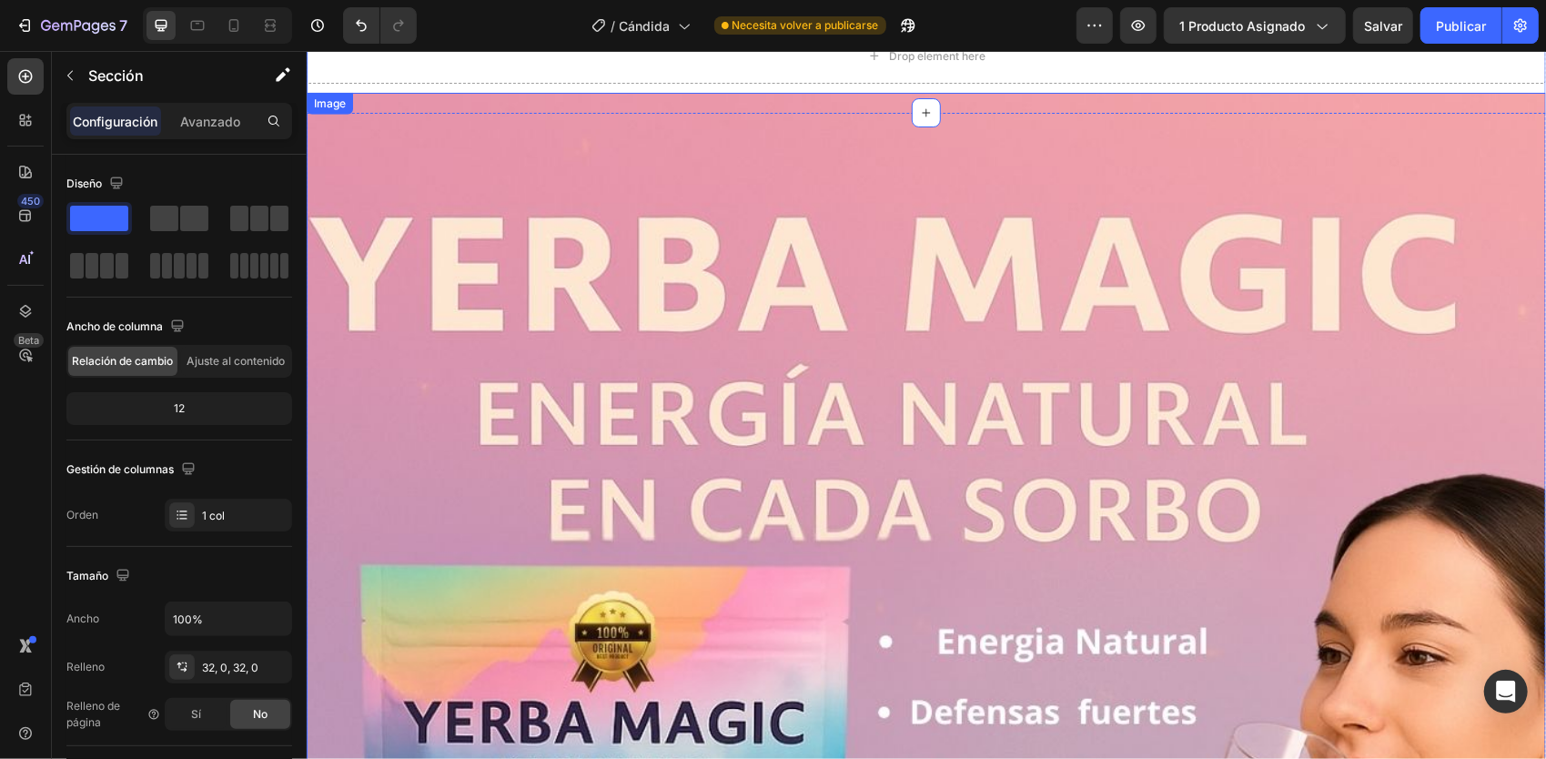
click at [835, 179] on img at bounding box center [925, 711] width 1239 height 1239
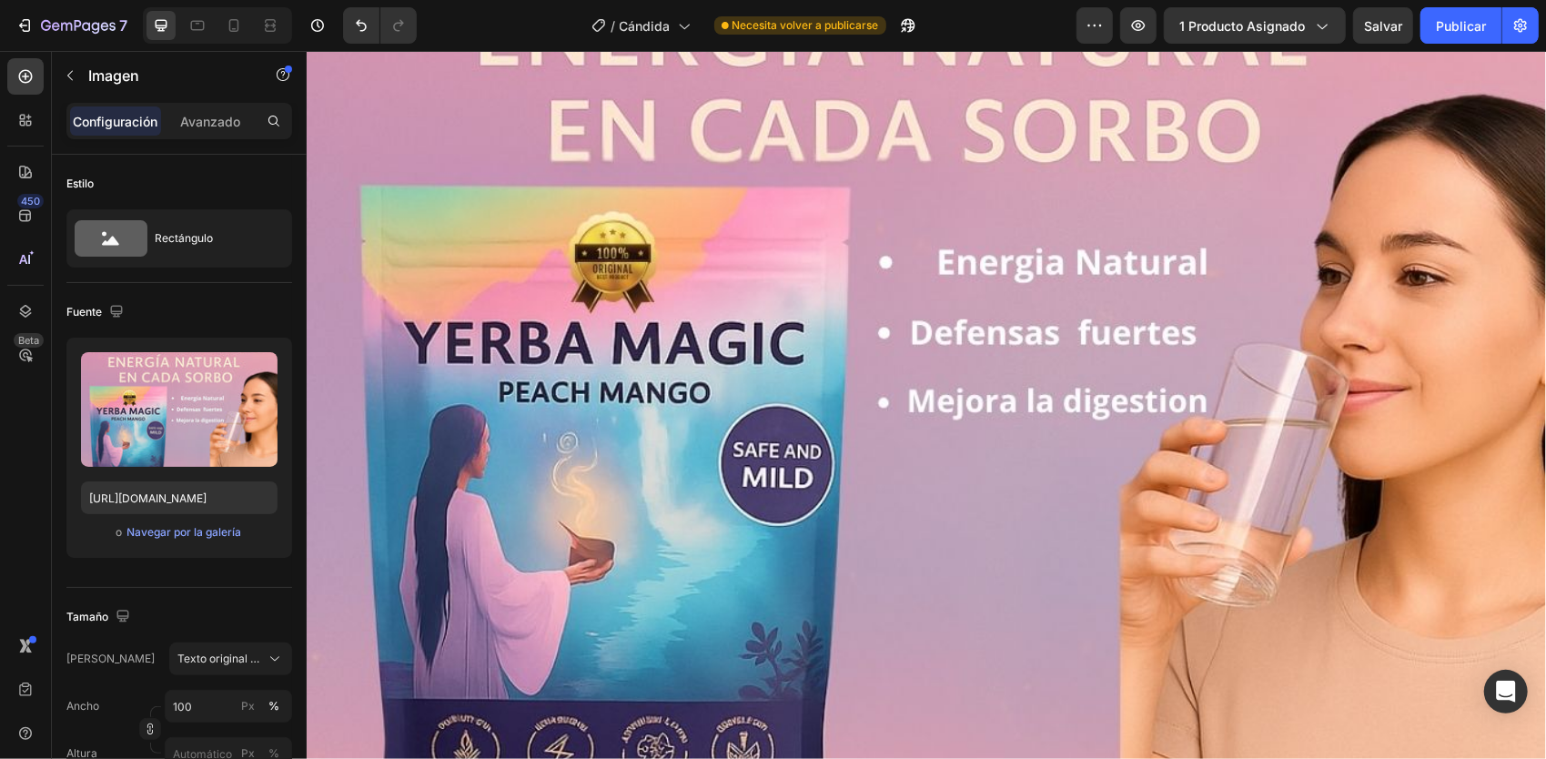
scroll to position [1547, 0]
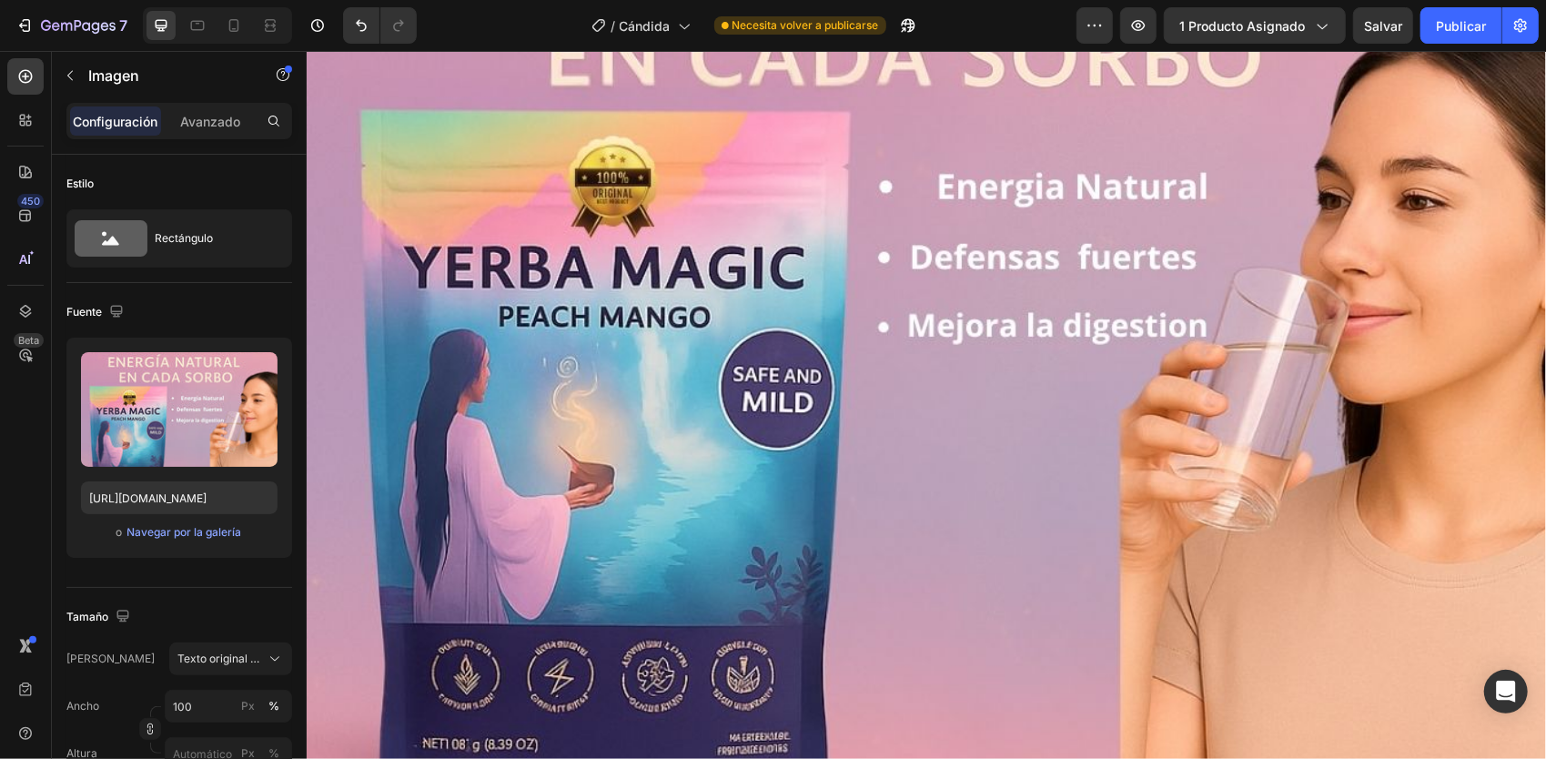
click at [692, 274] on img at bounding box center [925, 256] width 1239 height 1239
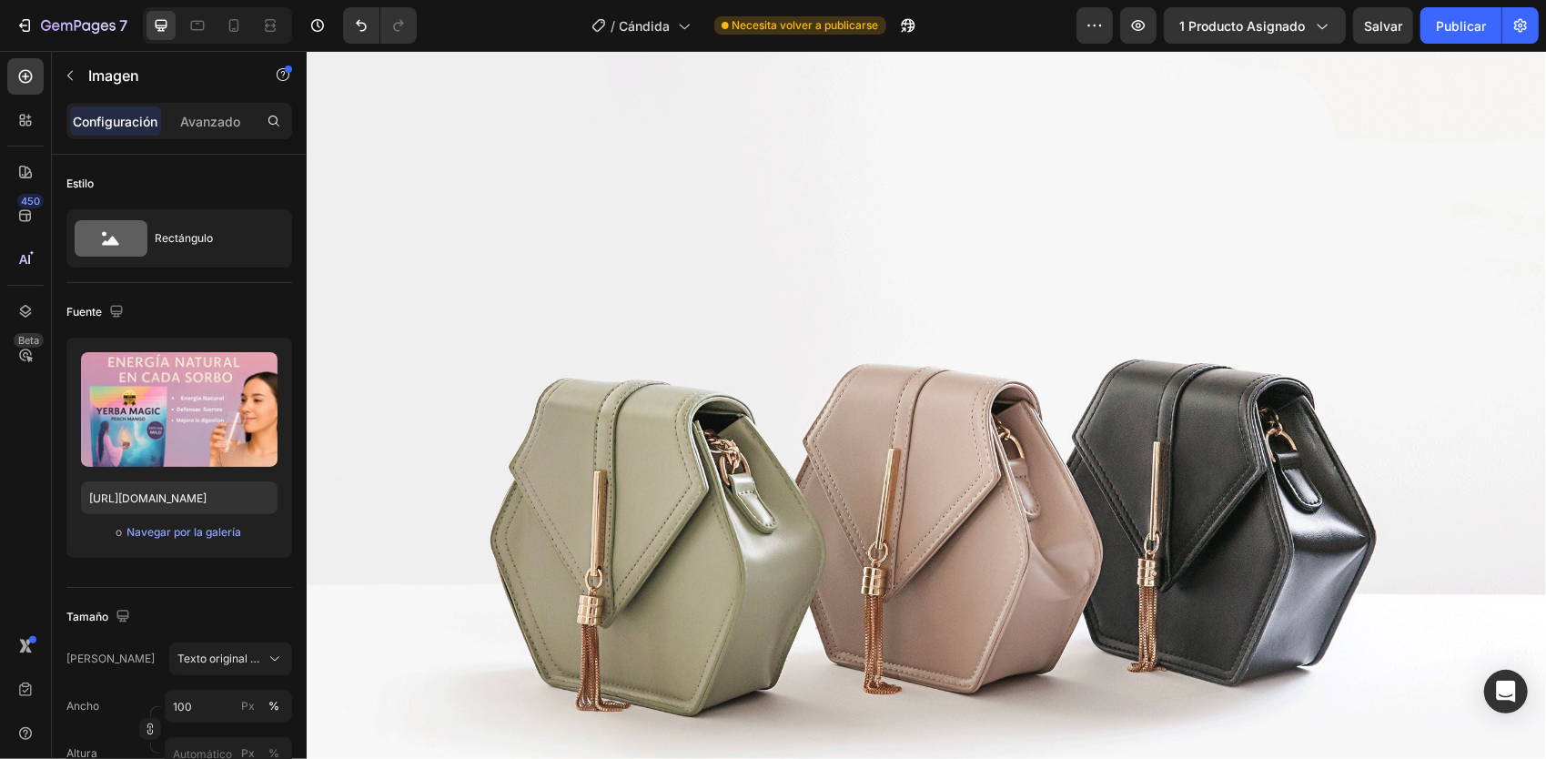
scroll to position [2457, 0]
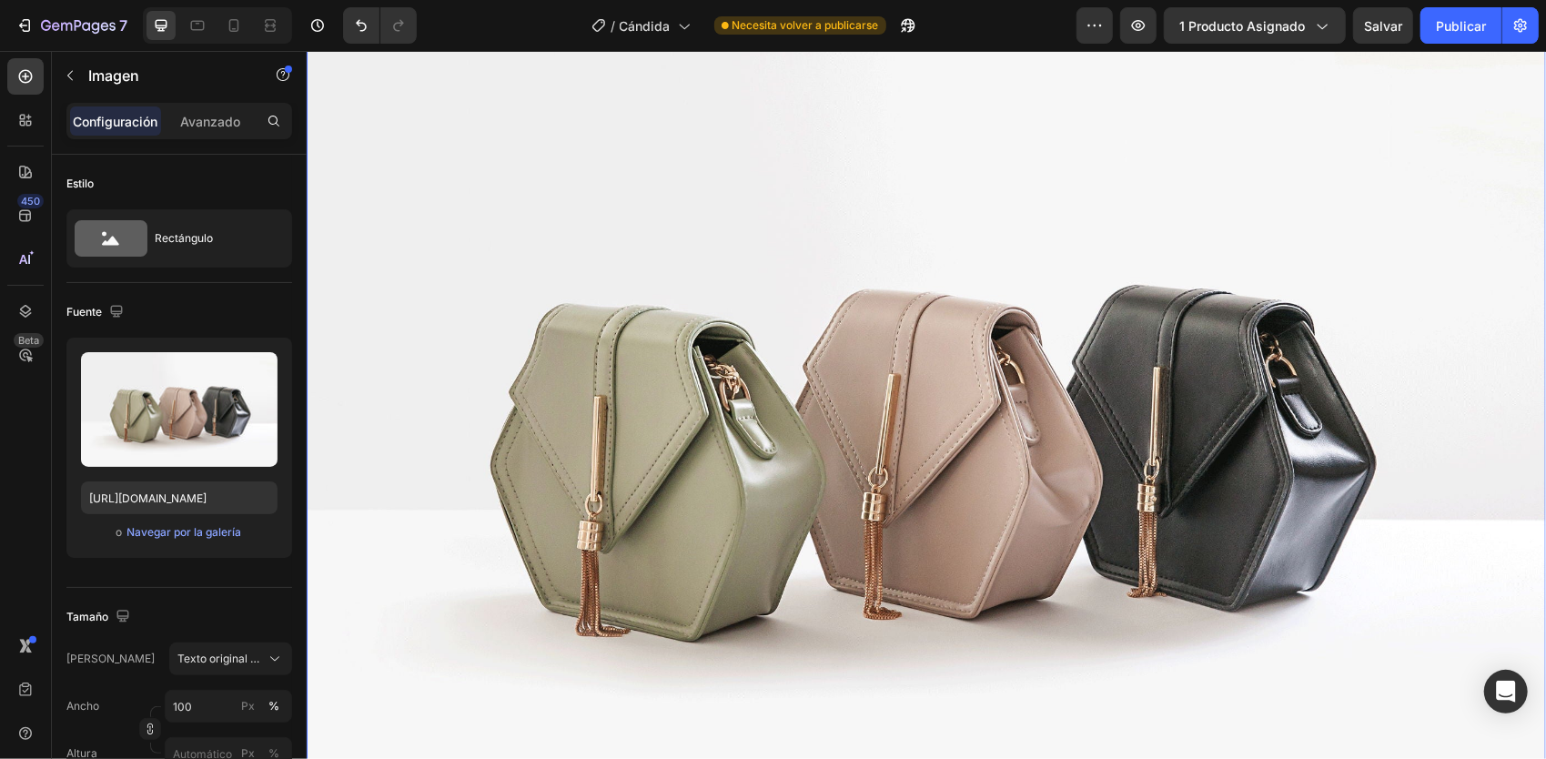
click at [905, 354] on img at bounding box center [925, 431] width 1239 height 930
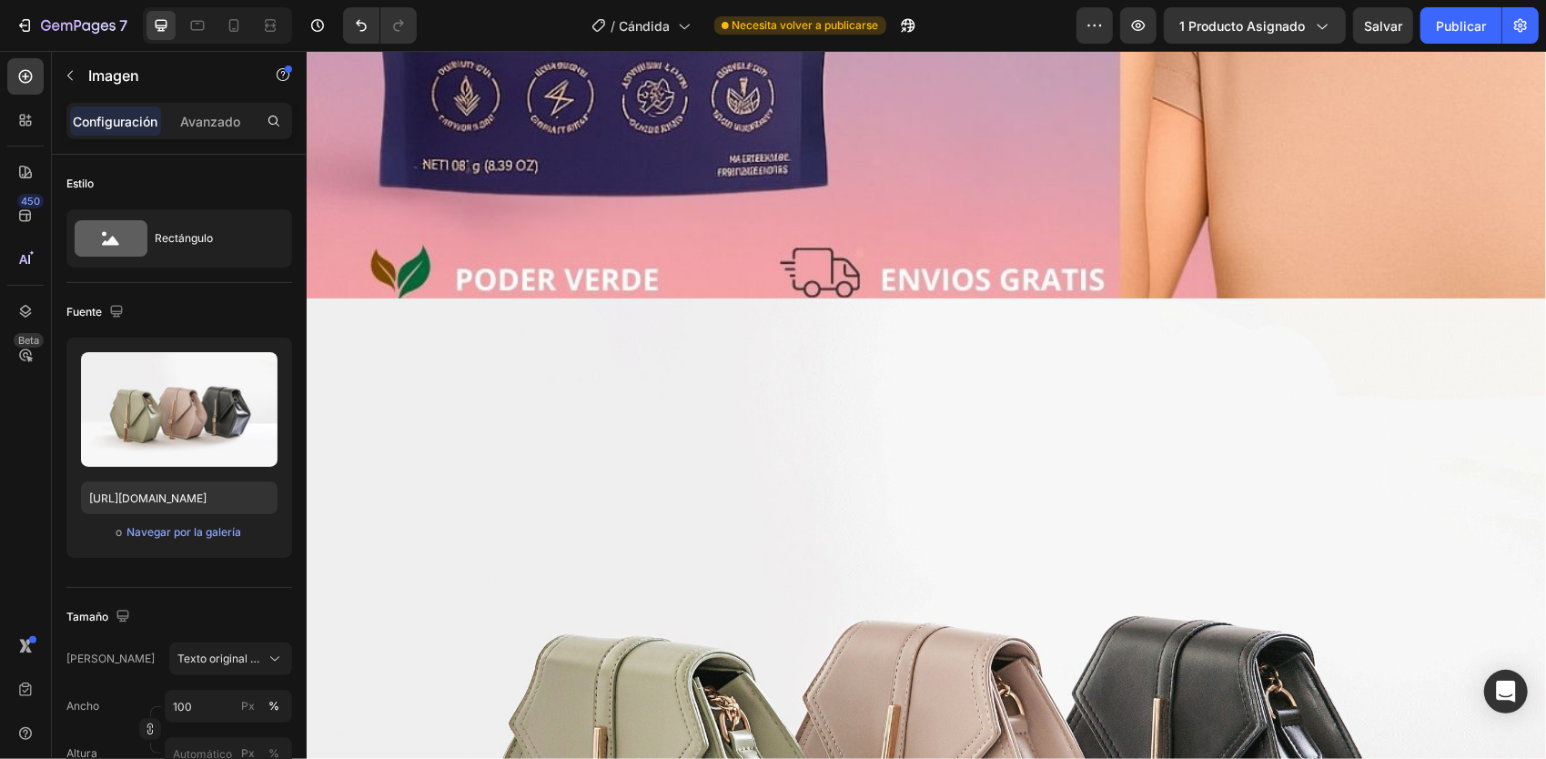
scroll to position [2275, 0]
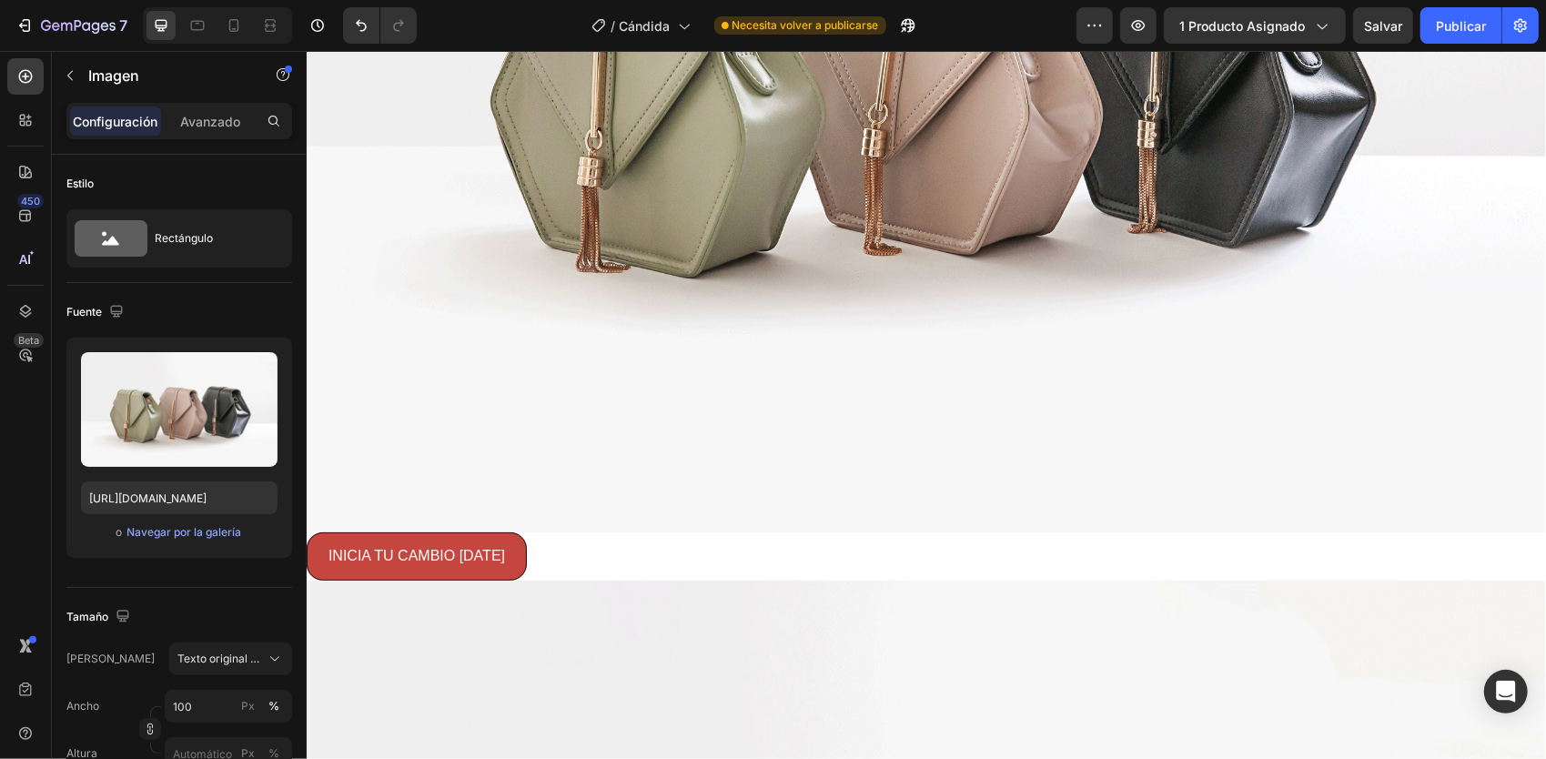
click at [650, 278] on img at bounding box center [925, 67] width 1239 height 930
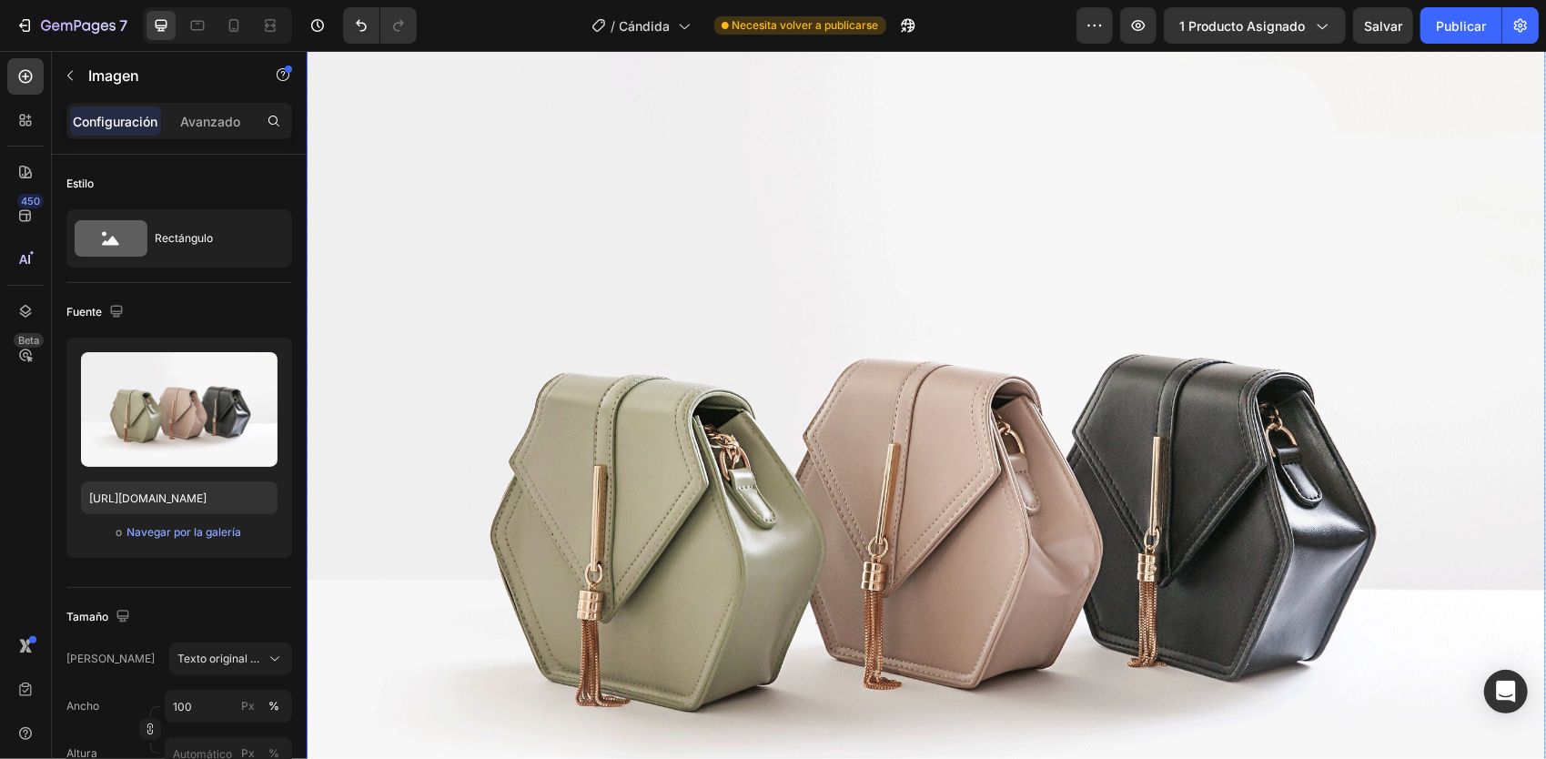
scroll to position [3367, 0]
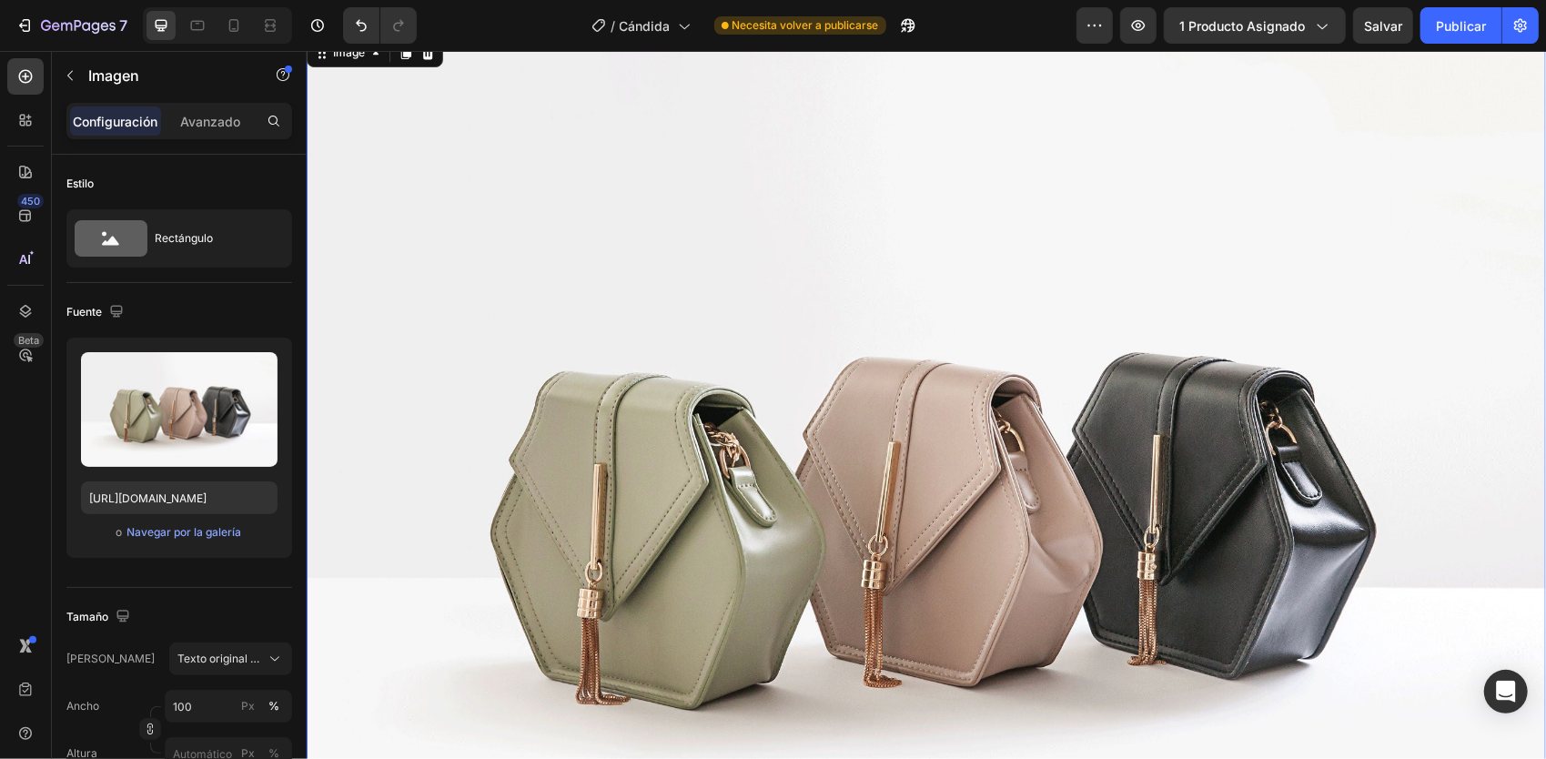
click at [742, 361] on img at bounding box center [925, 499] width 1239 height 930
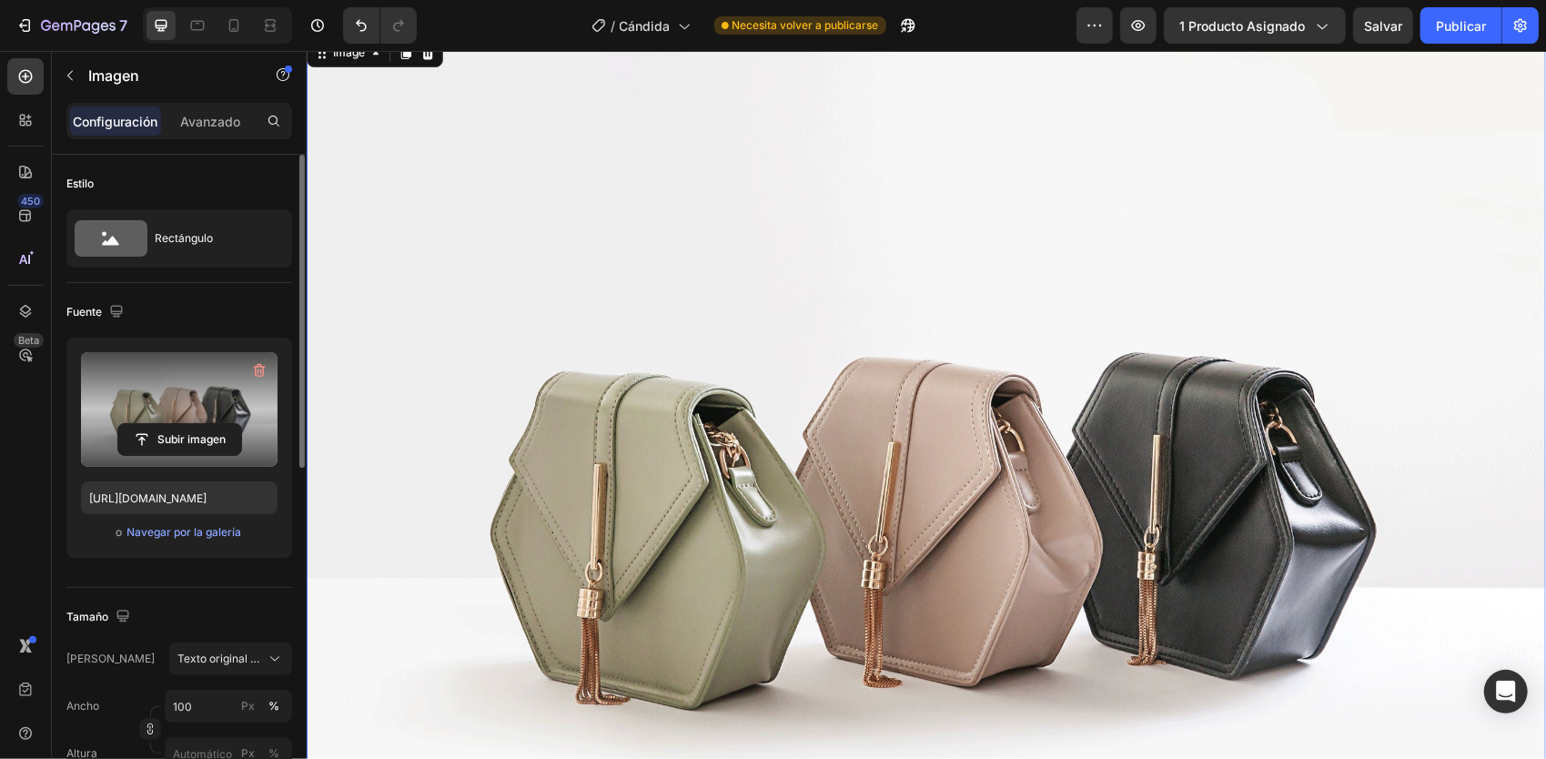
click at [167, 421] on label at bounding box center [179, 409] width 197 height 115
click at [167, 424] on input "file" at bounding box center [179, 439] width 123 height 31
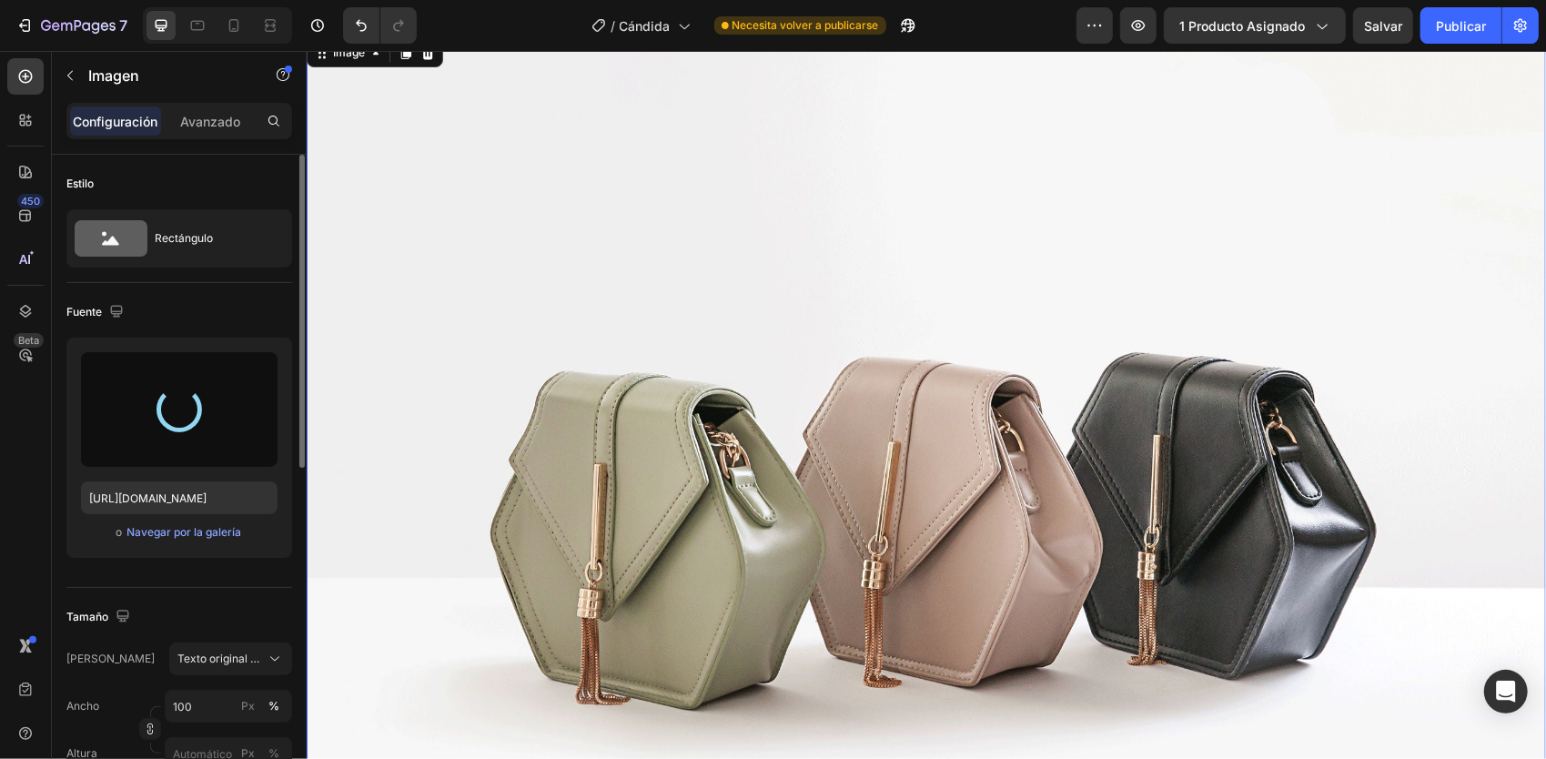
type input "[URL][DOMAIN_NAME]"
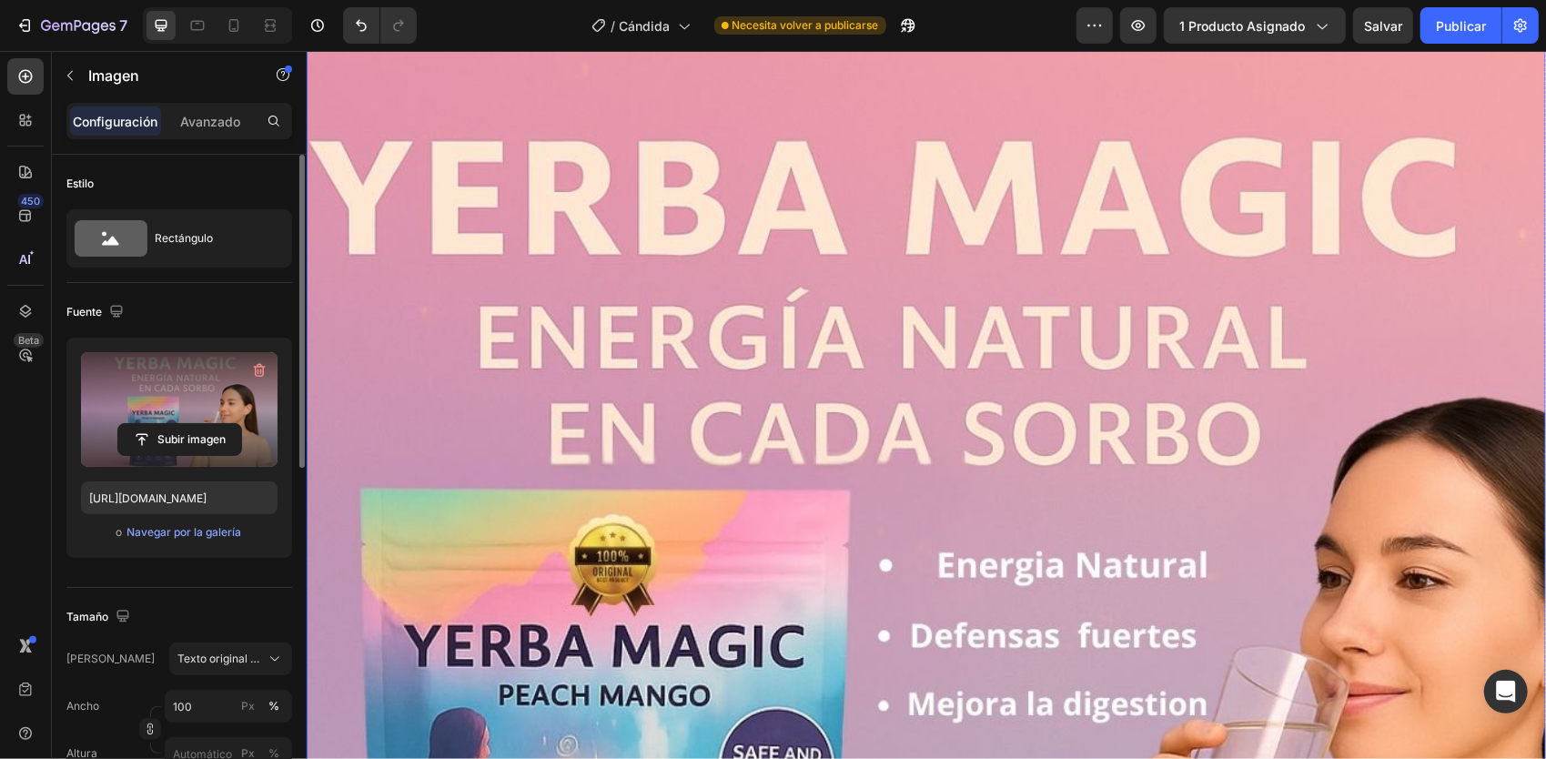
scroll to position [1183, 0]
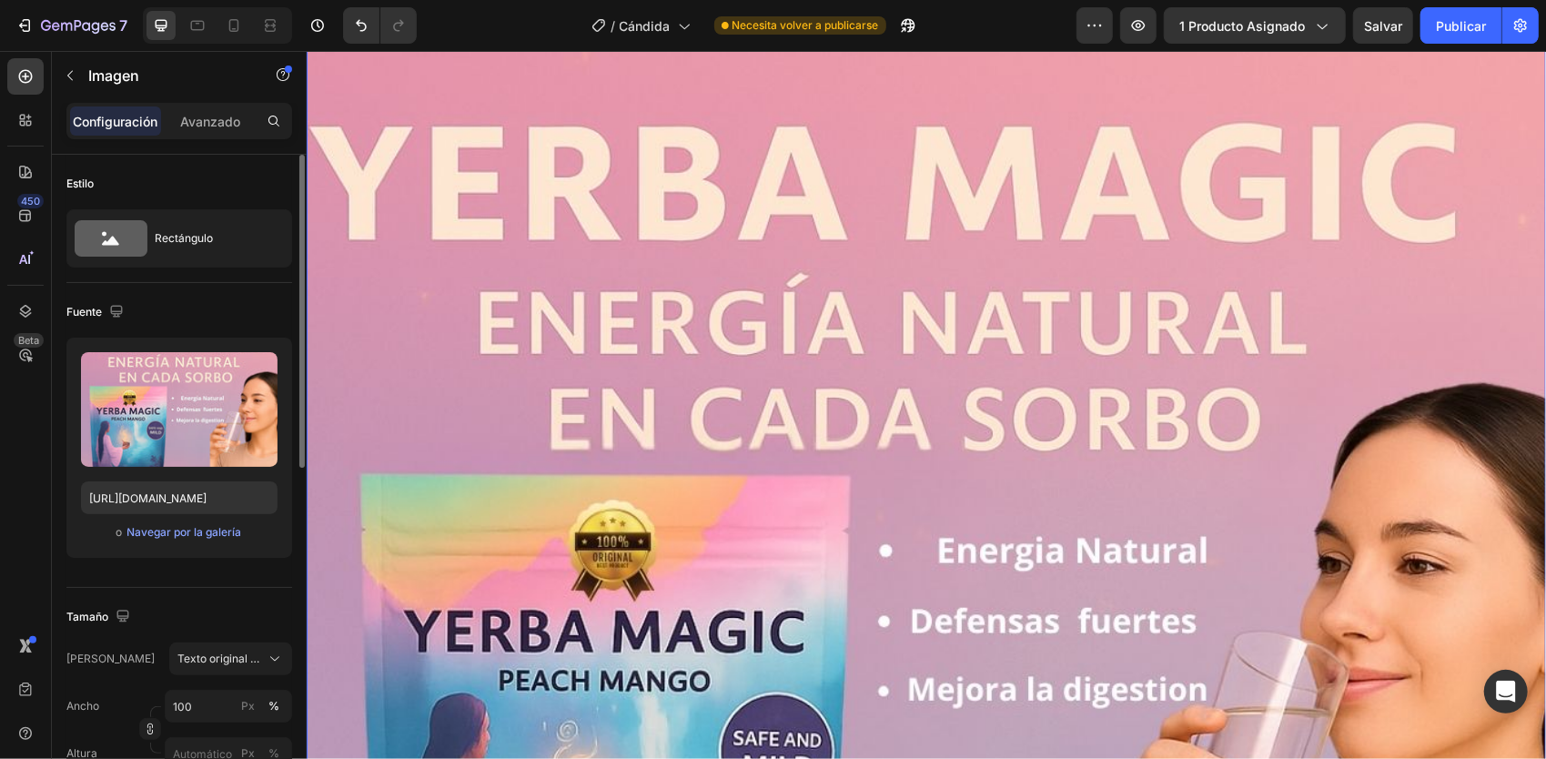
click at [1118, 265] on img at bounding box center [925, 620] width 1239 height 1239
click at [1045, 270] on img at bounding box center [925, 620] width 1239 height 1239
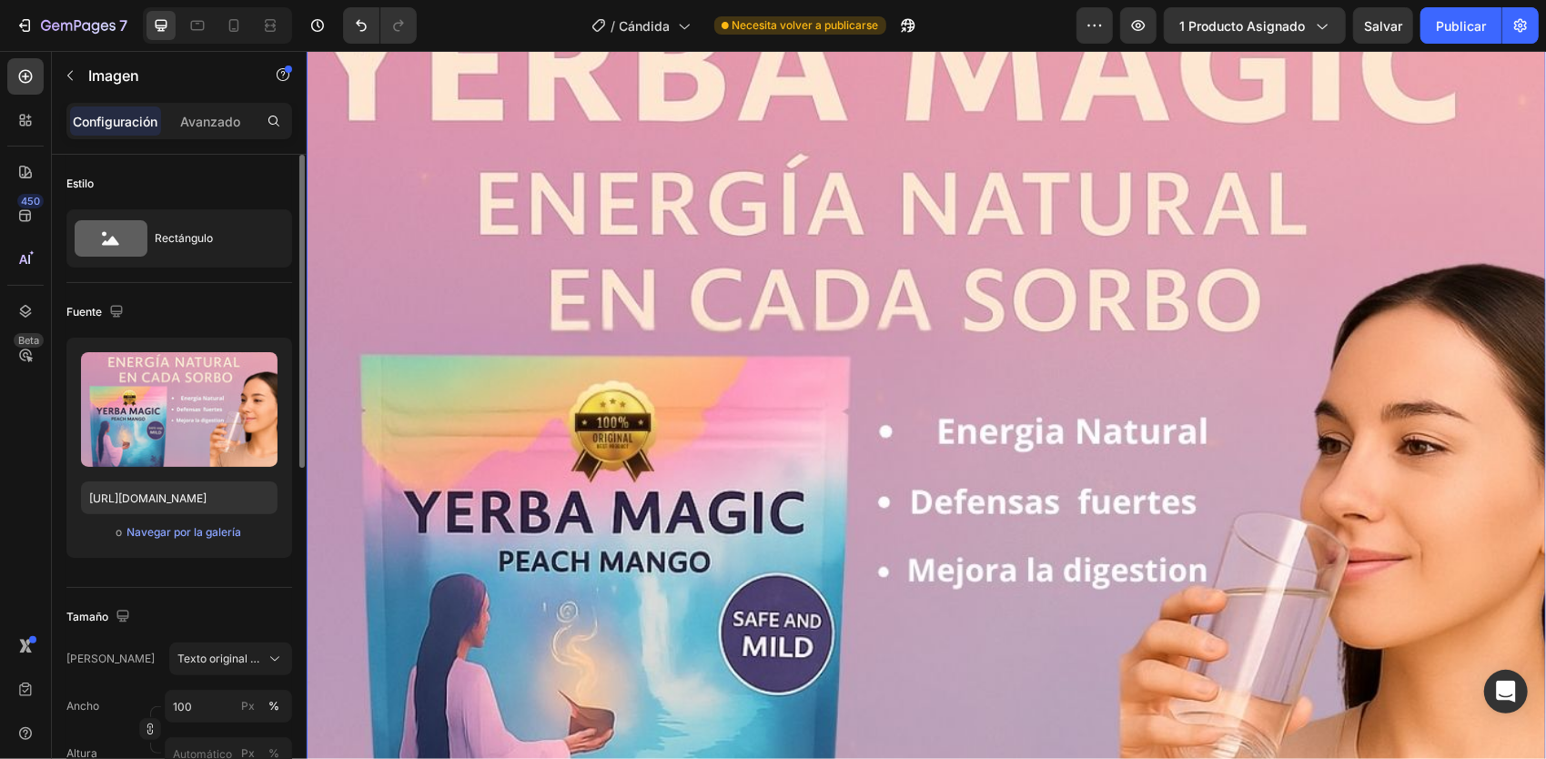
scroll to position [1274, 0]
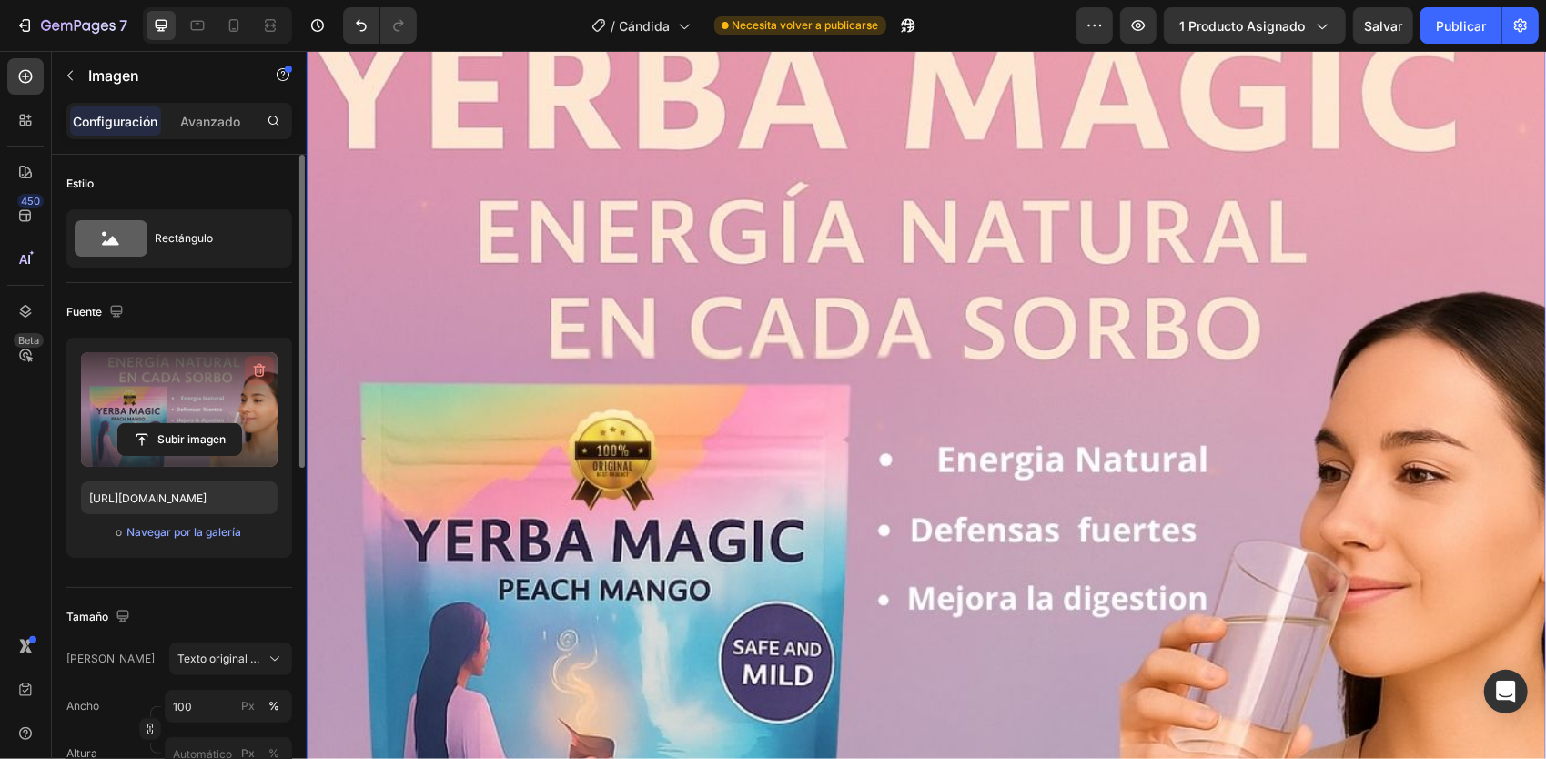
click at [258, 364] on icon "button" at bounding box center [260, 371] width 12 height 14
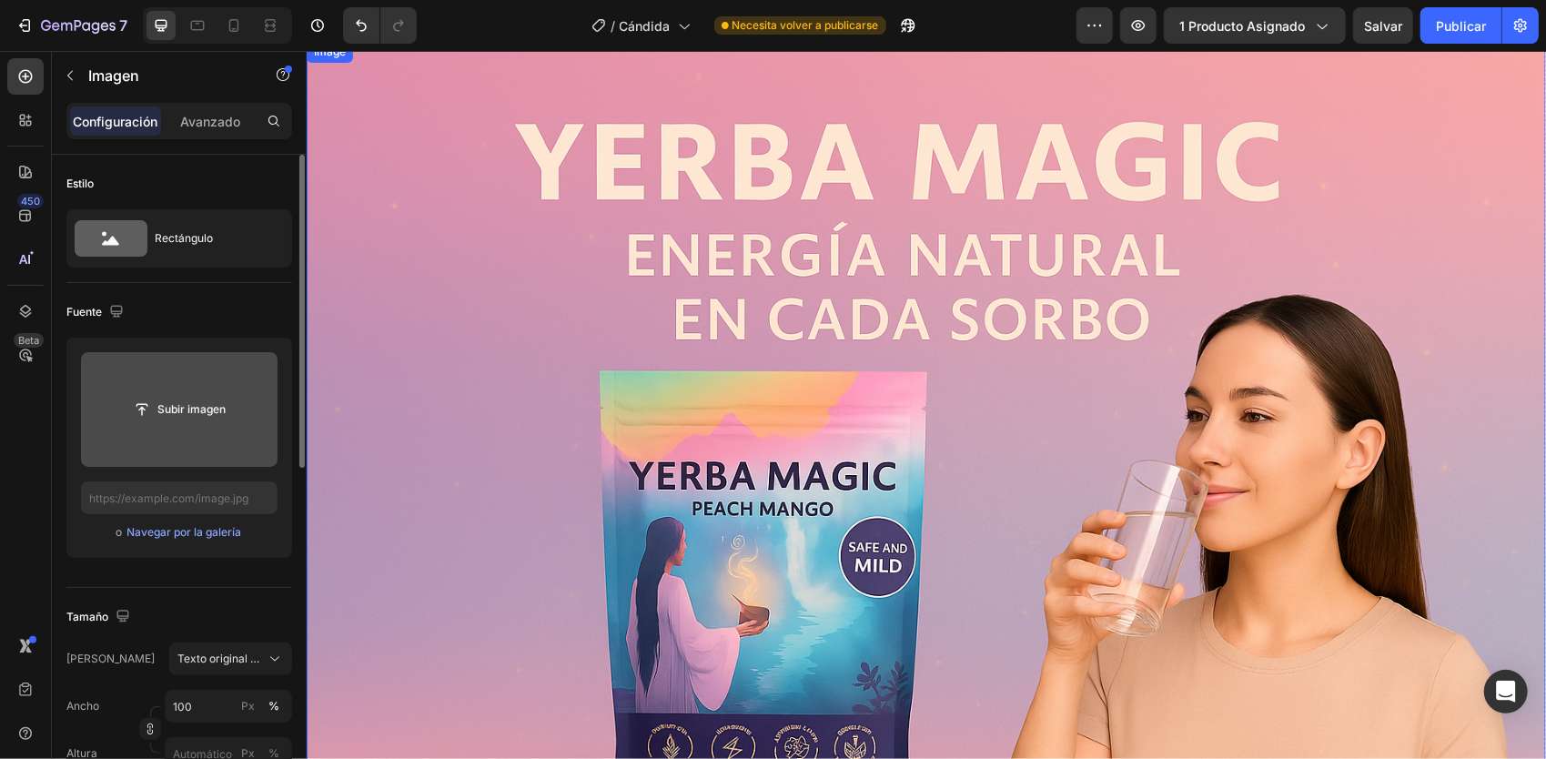
scroll to position [3367, 0]
